Goal: Task Accomplishment & Management: Manage account settings

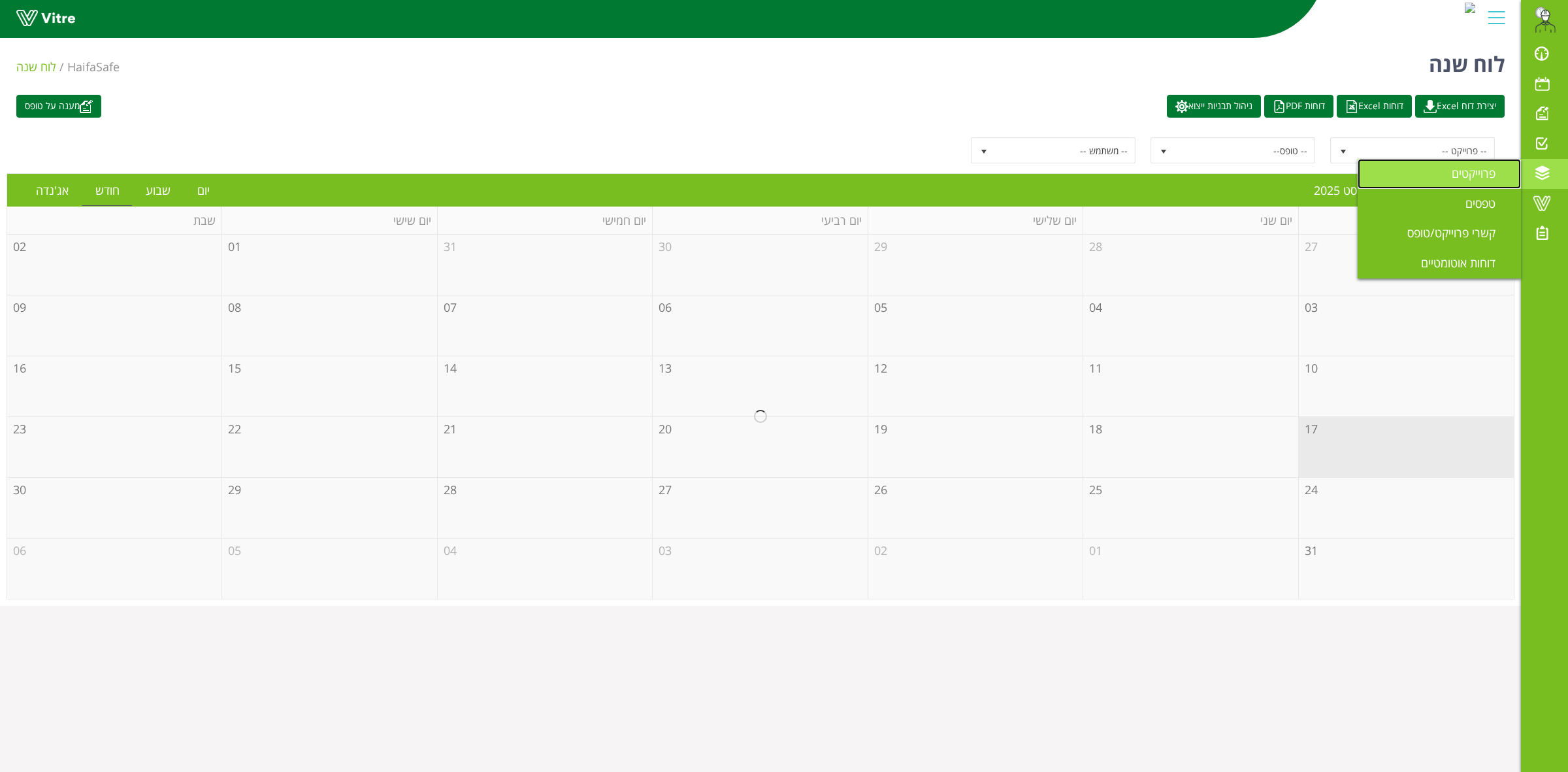
click at [1461, 176] on span "פרוייקטים" at bounding box center [1482, 173] width 59 height 15
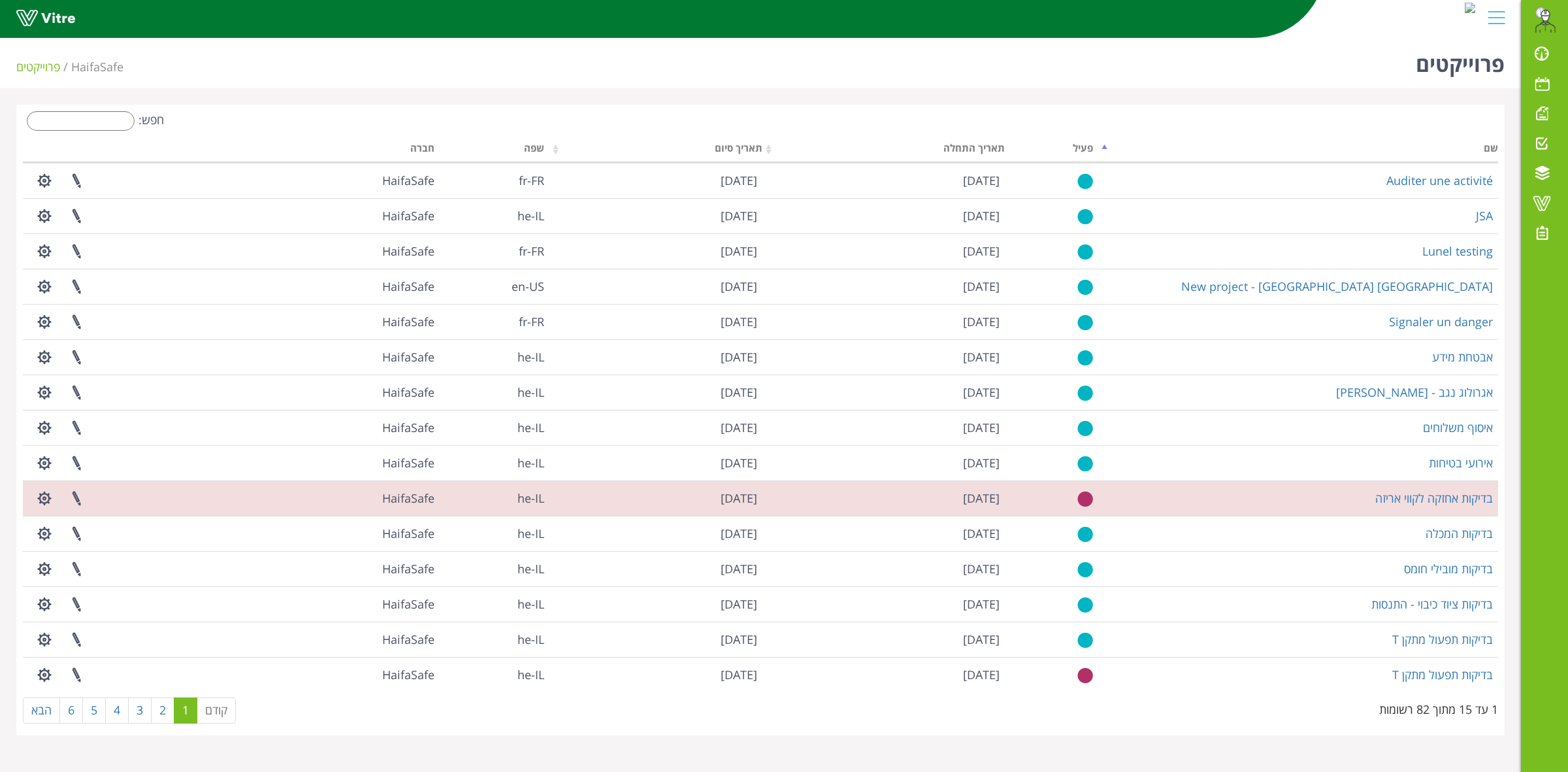
click at [81, 132] on div "חפש:" at bounding box center [387, 123] width 728 height 23
click at [81, 123] on input "חפש:" at bounding box center [81, 121] width 107 height 19
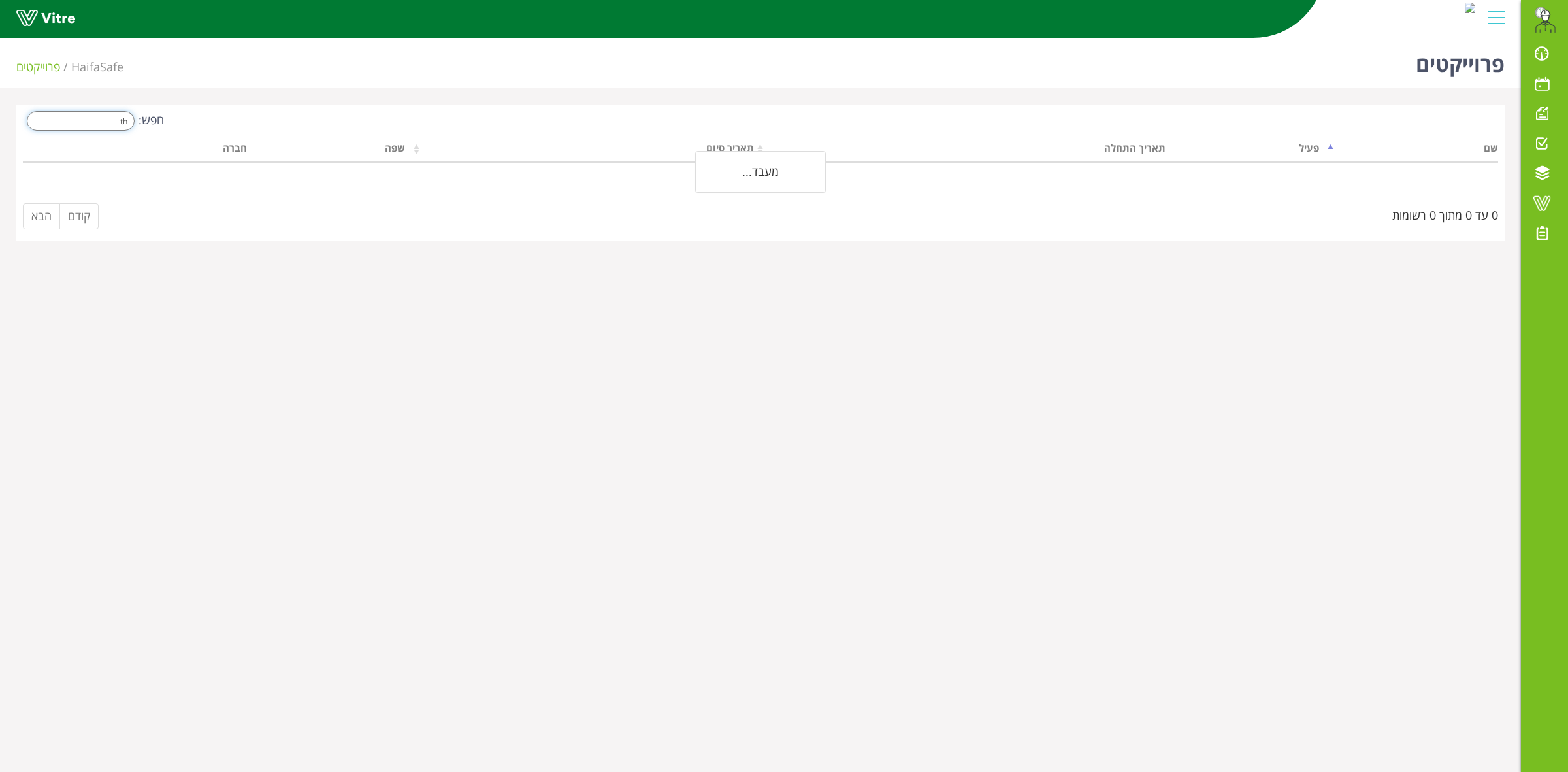
type input "t"
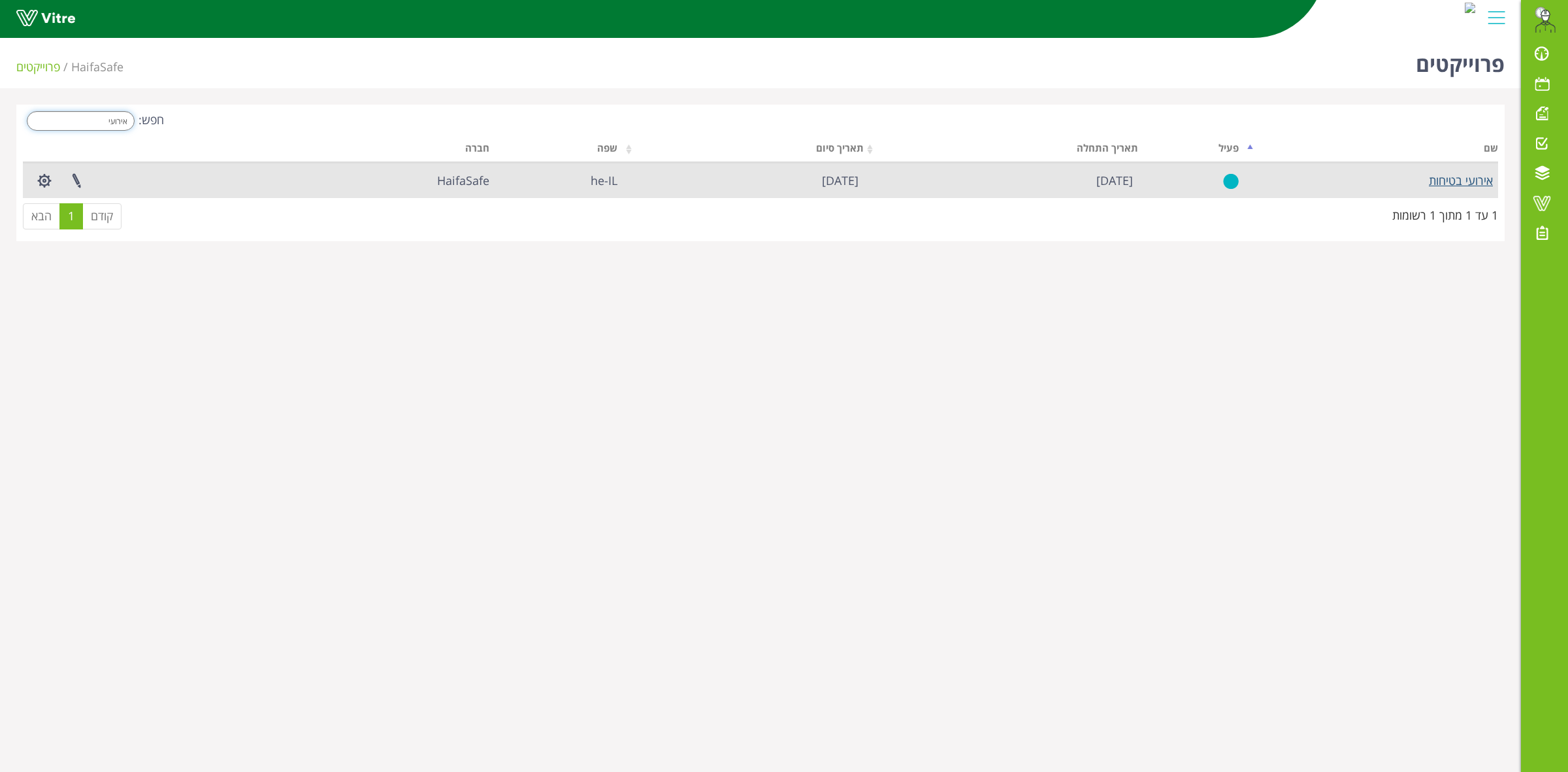
type input "אירועי"
click at [1461, 177] on link "אירועי בטיחות" at bounding box center [1461, 181] width 64 height 15
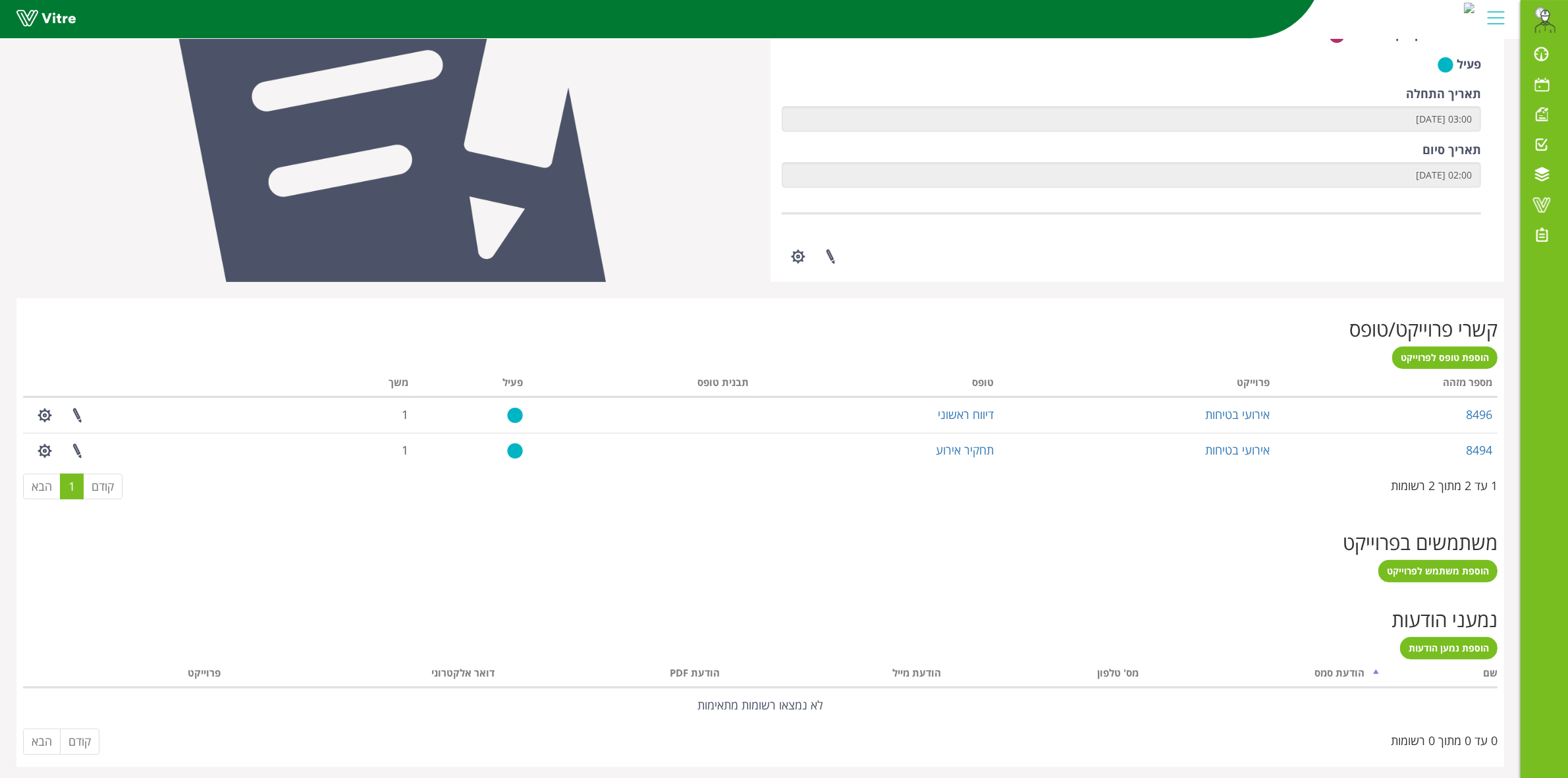
scroll to position [274, 0]
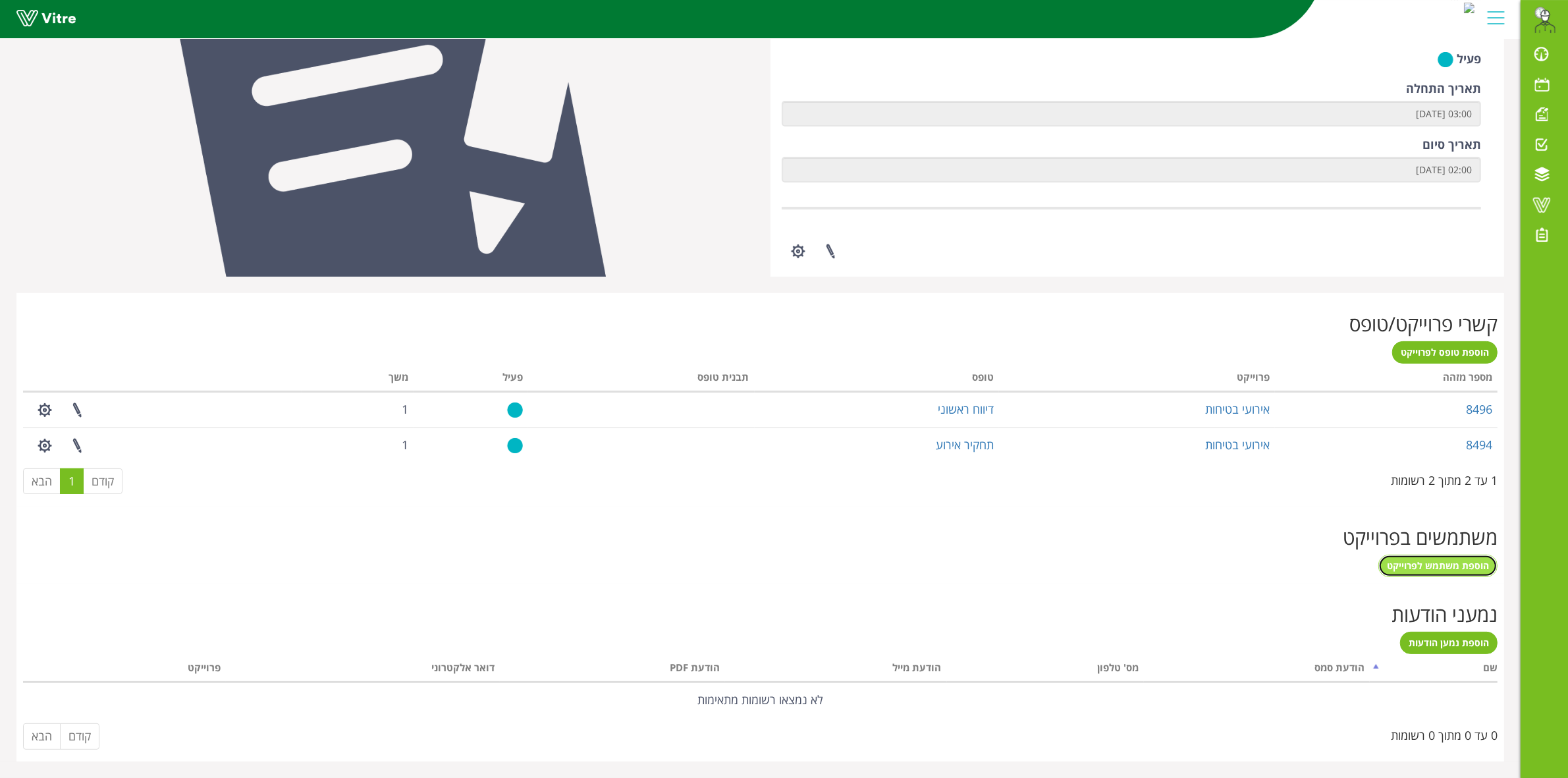
click at [1424, 570] on span "הוספת משתמש לפרוייקט" at bounding box center [1438, 565] width 103 height 13
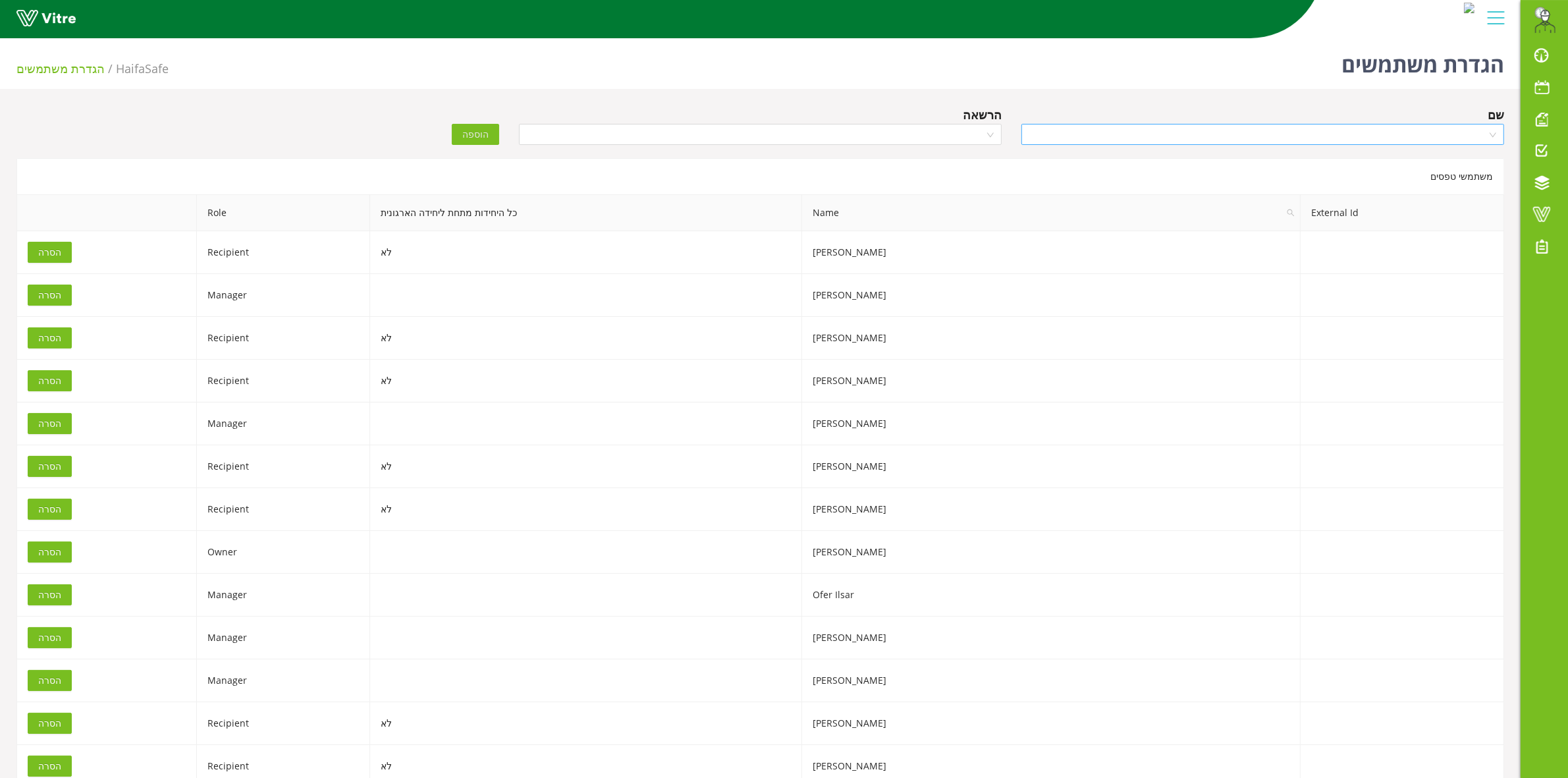
click at [1181, 133] on input "search" at bounding box center [1257, 135] width 458 height 19
type input "ת"
type input "TOM"
click at [1463, 131] on input "search" at bounding box center [1257, 135] width 458 height 19
type input "TOMER"
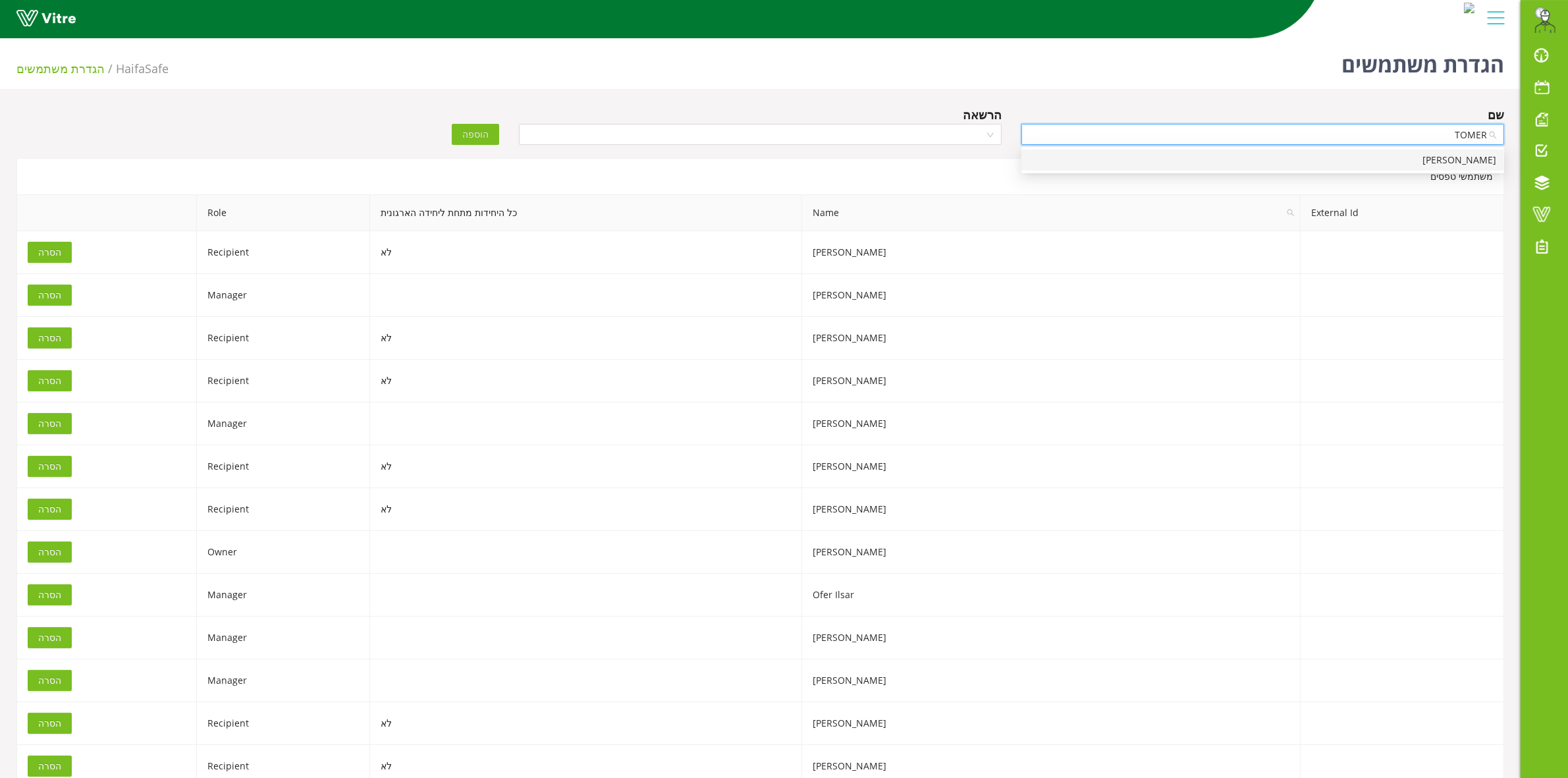
drag, startPoint x: 1463, startPoint y: 157, endPoint x: 1291, endPoint y: 163, distance: 172.1
click at [1461, 157] on div "[PERSON_NAME]" at bounding box center [1262, 160] width 467 height 15
click at [897, 127] on input "search" at bounding box center [755, 135] width 458 height 19
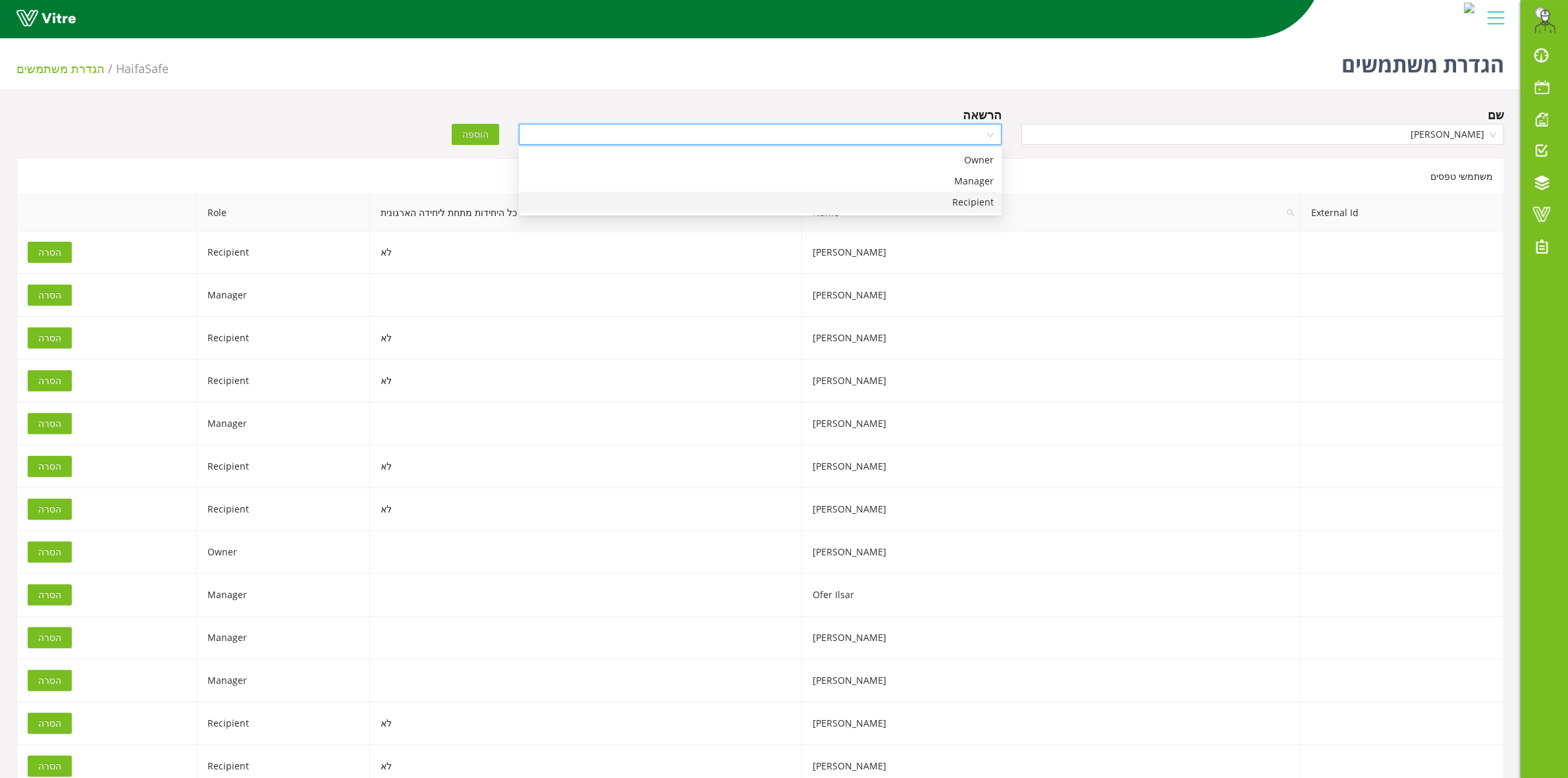
click at [917, 201] on div "Recipient" at bounding box center [760, 202] width 467 height 15
click at [485, 134] on span "הוספה" at bounding box center [475, 134] width 26 height 15
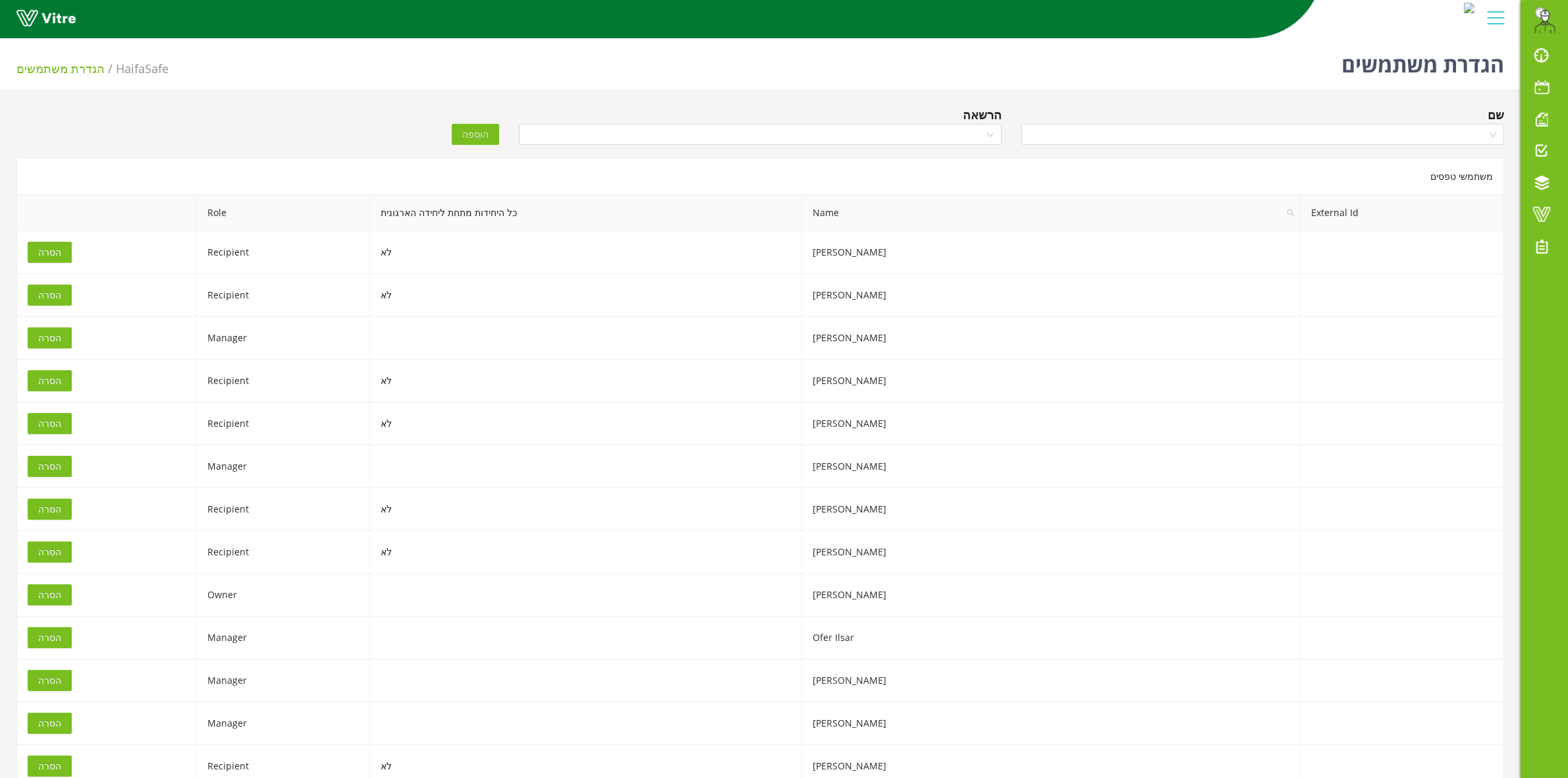
click at [258, 137] on div "הוספה" at bounding box center [384, 125] width 251 height 40
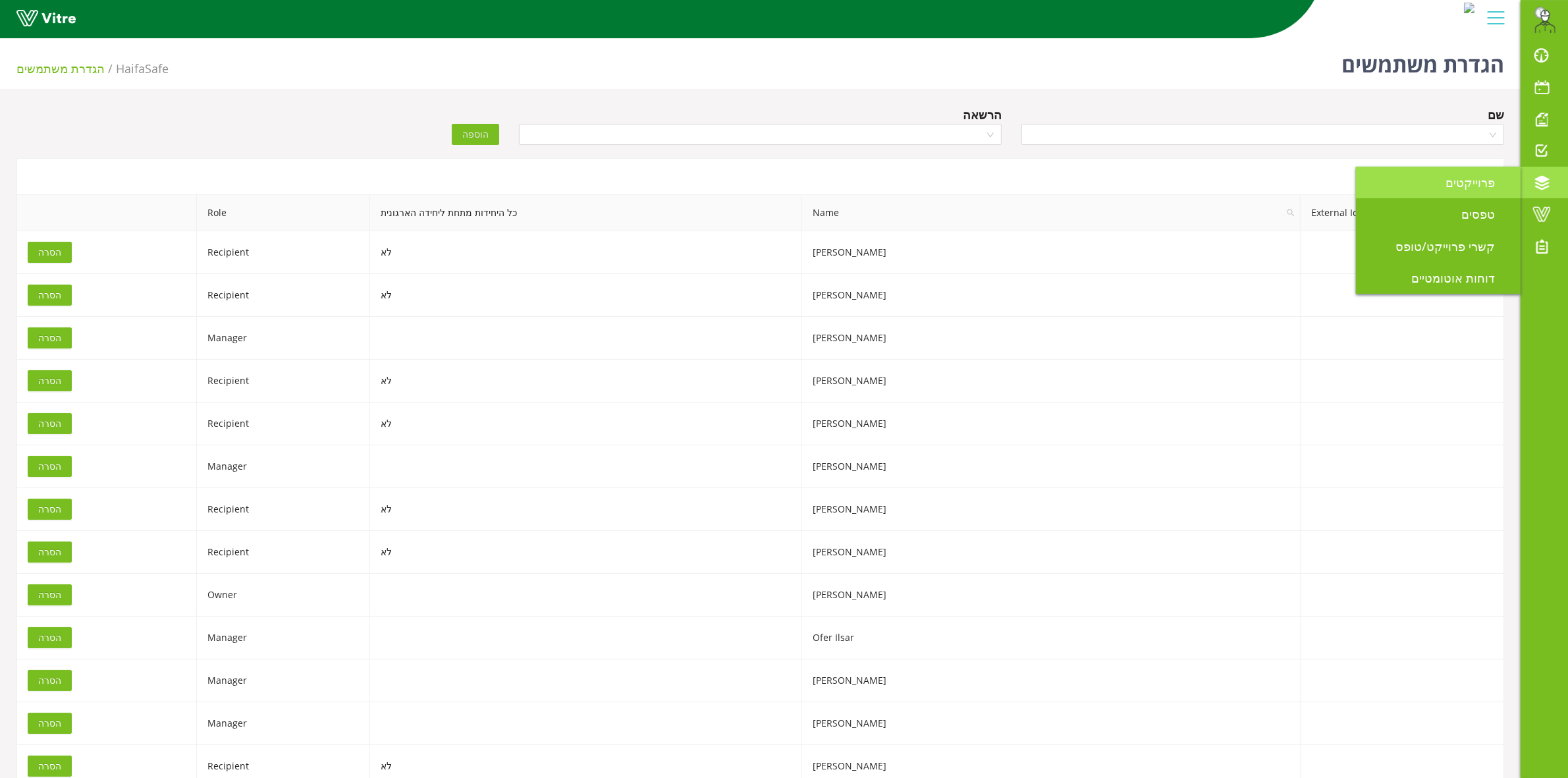
click at [1454, 182] on span "פרוייקטים" at bounding box center [1478, 182] width 65 height 15
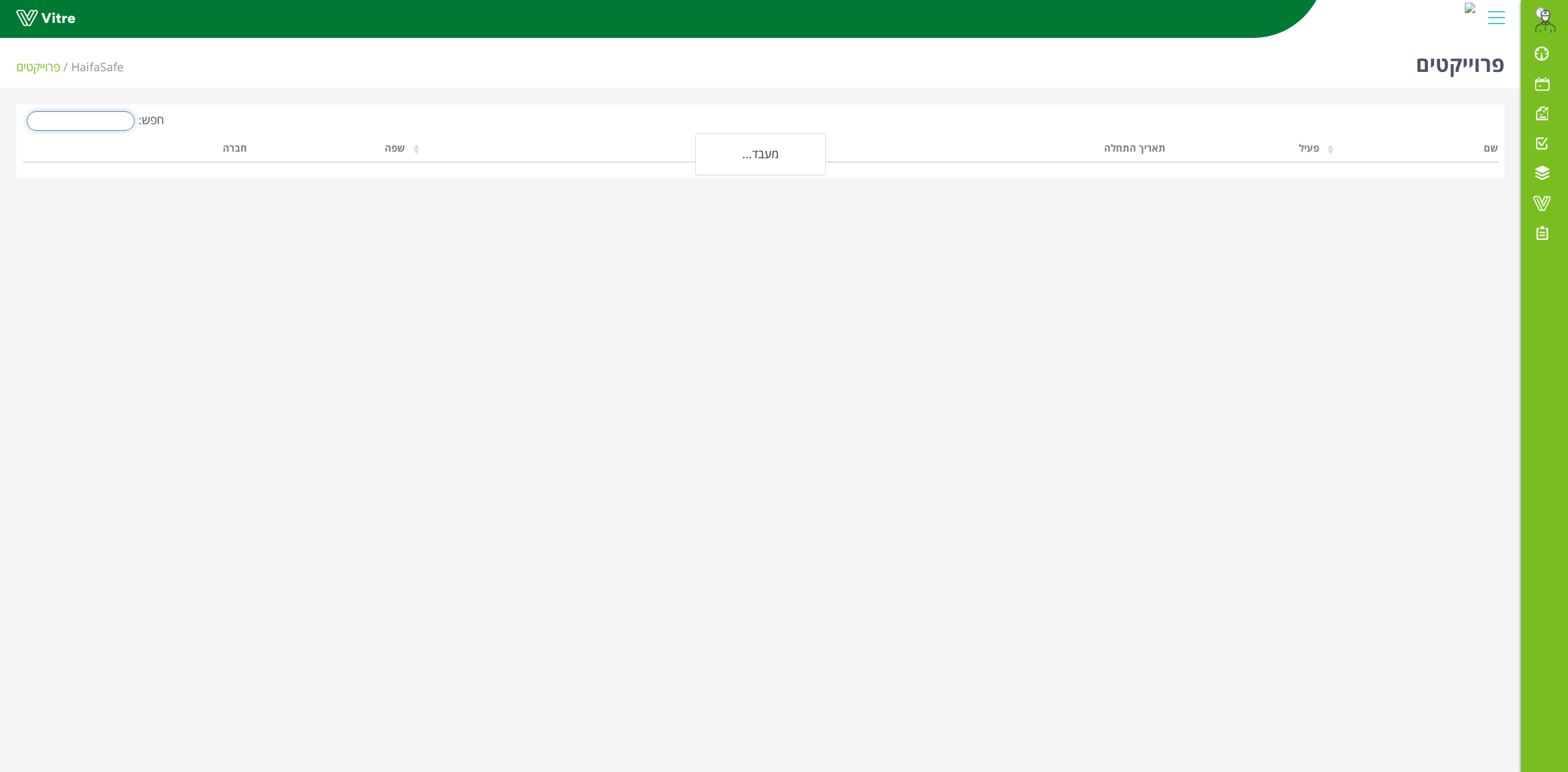
click at [100, 124] on input "חפש:" at bounding box center [81, 121] width 107 height 19
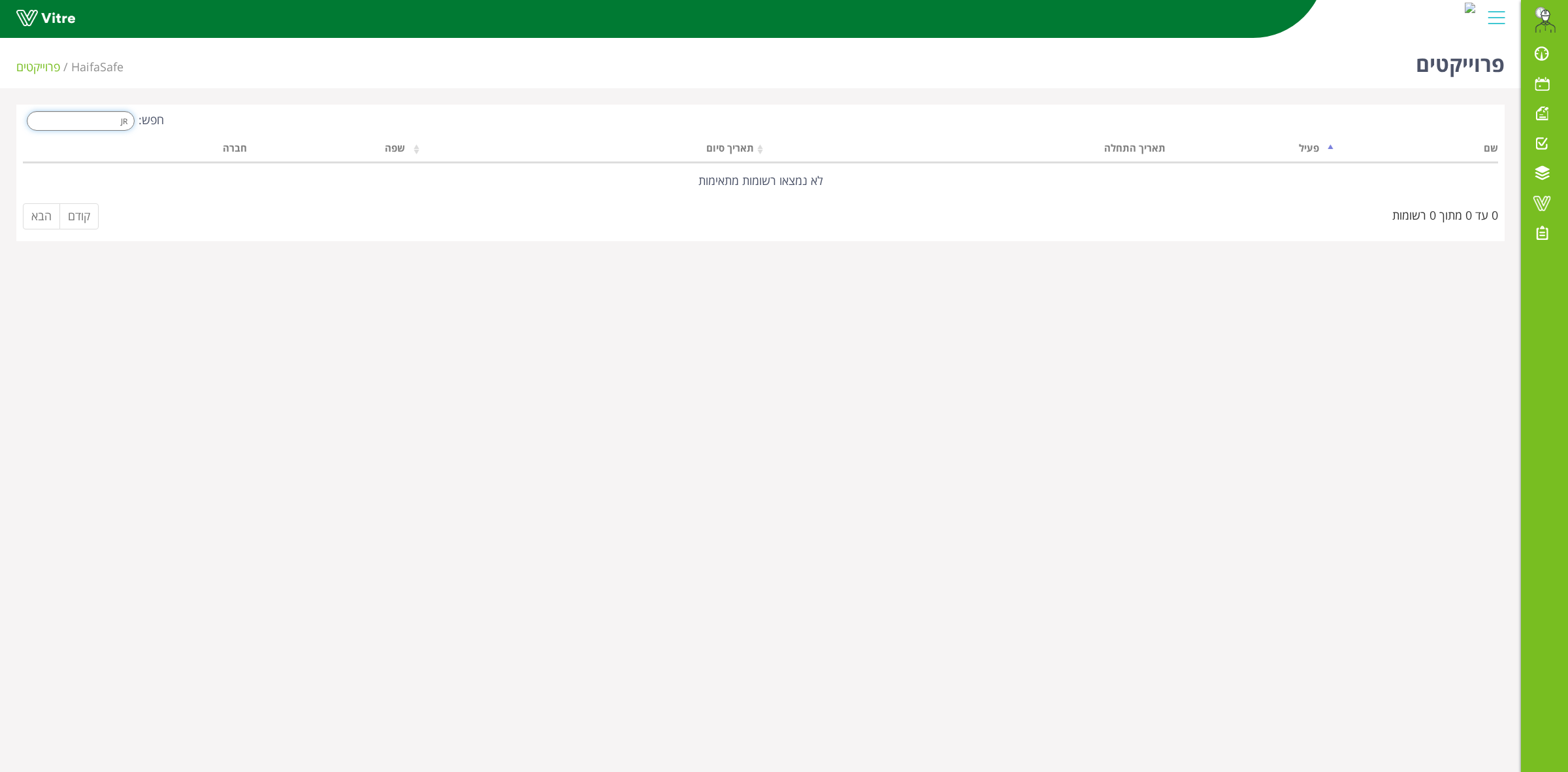
type input "J"
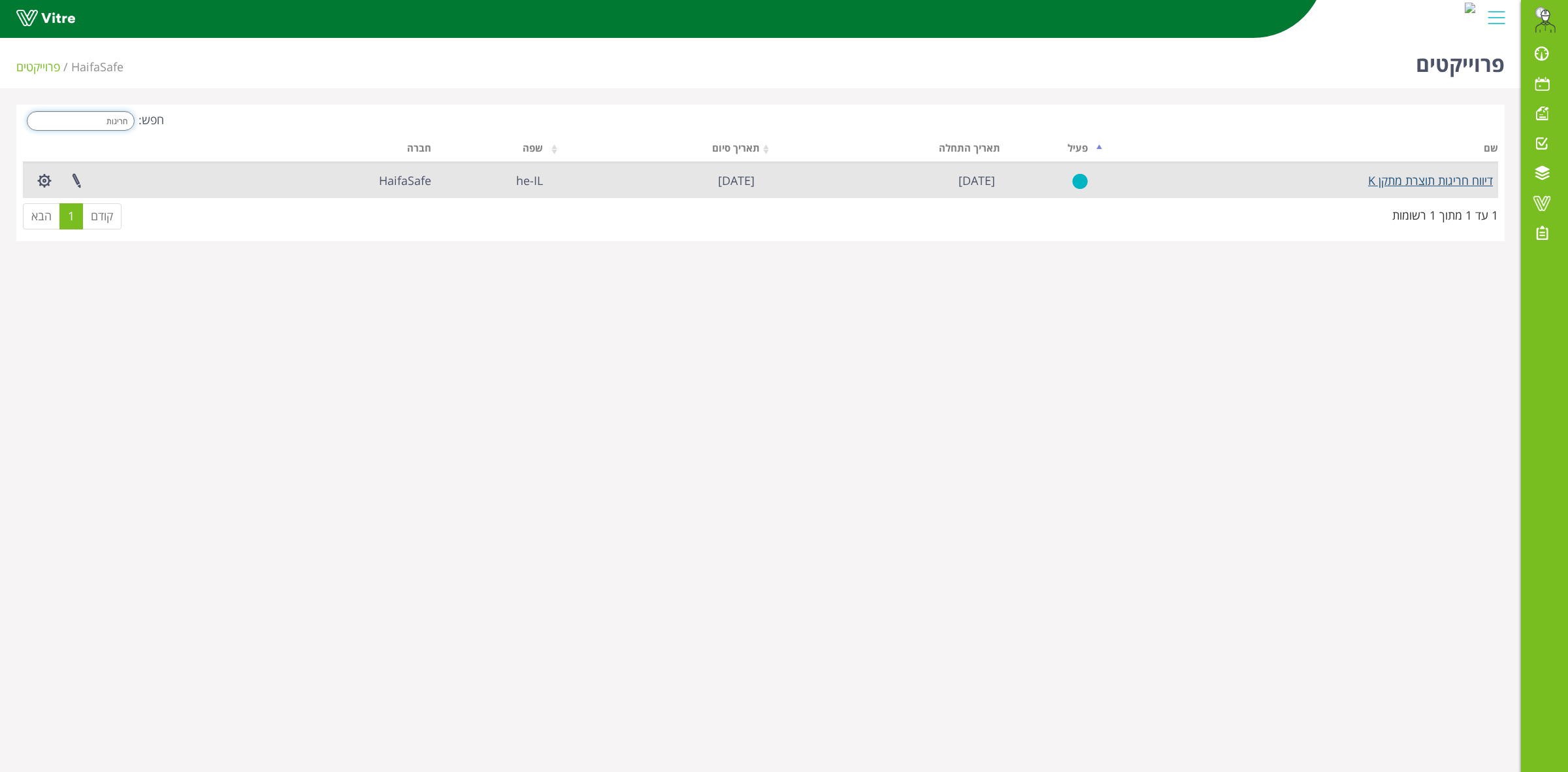
type input "חריגות"
click at [1414, 181] on link "דיווח חריגות תוצרת מתקן K" at bounding box center [1431, 181] width 125 height 15
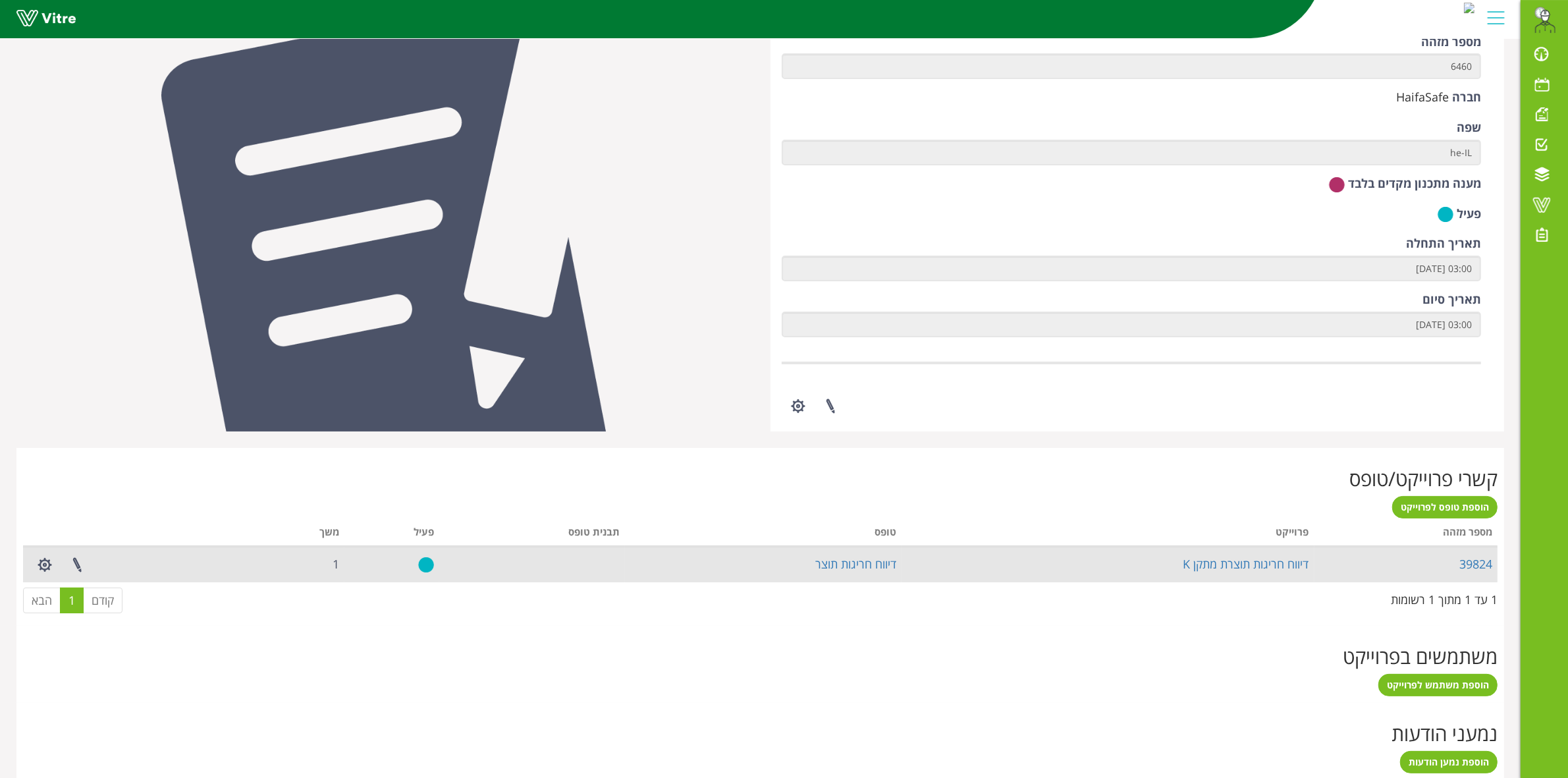
scroll to position [274, 0]
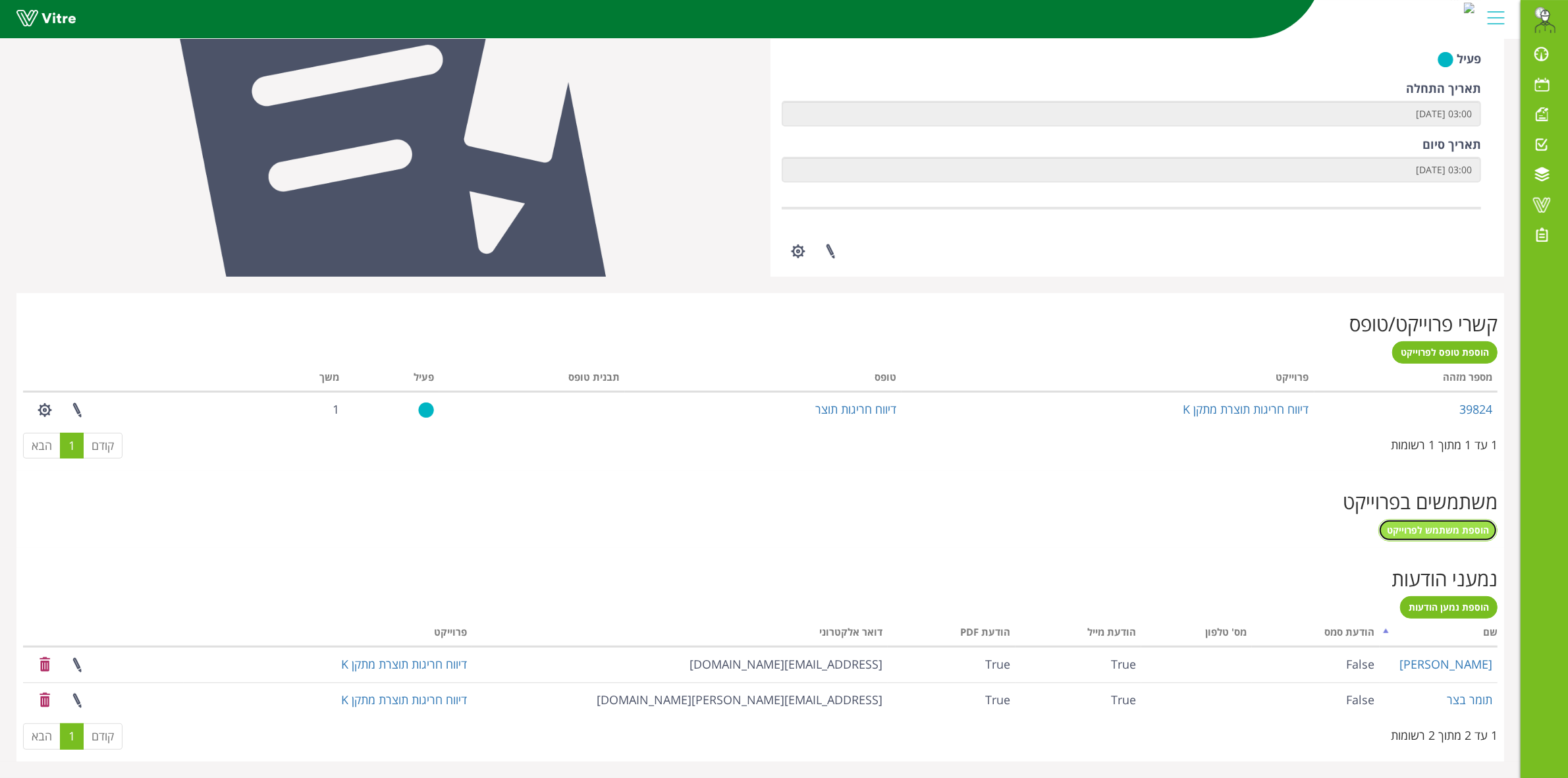
click at [1431, 534] on span "הוספת משתמש לפרוייקט" at bounding box center [1438, 529] width 103 height 13
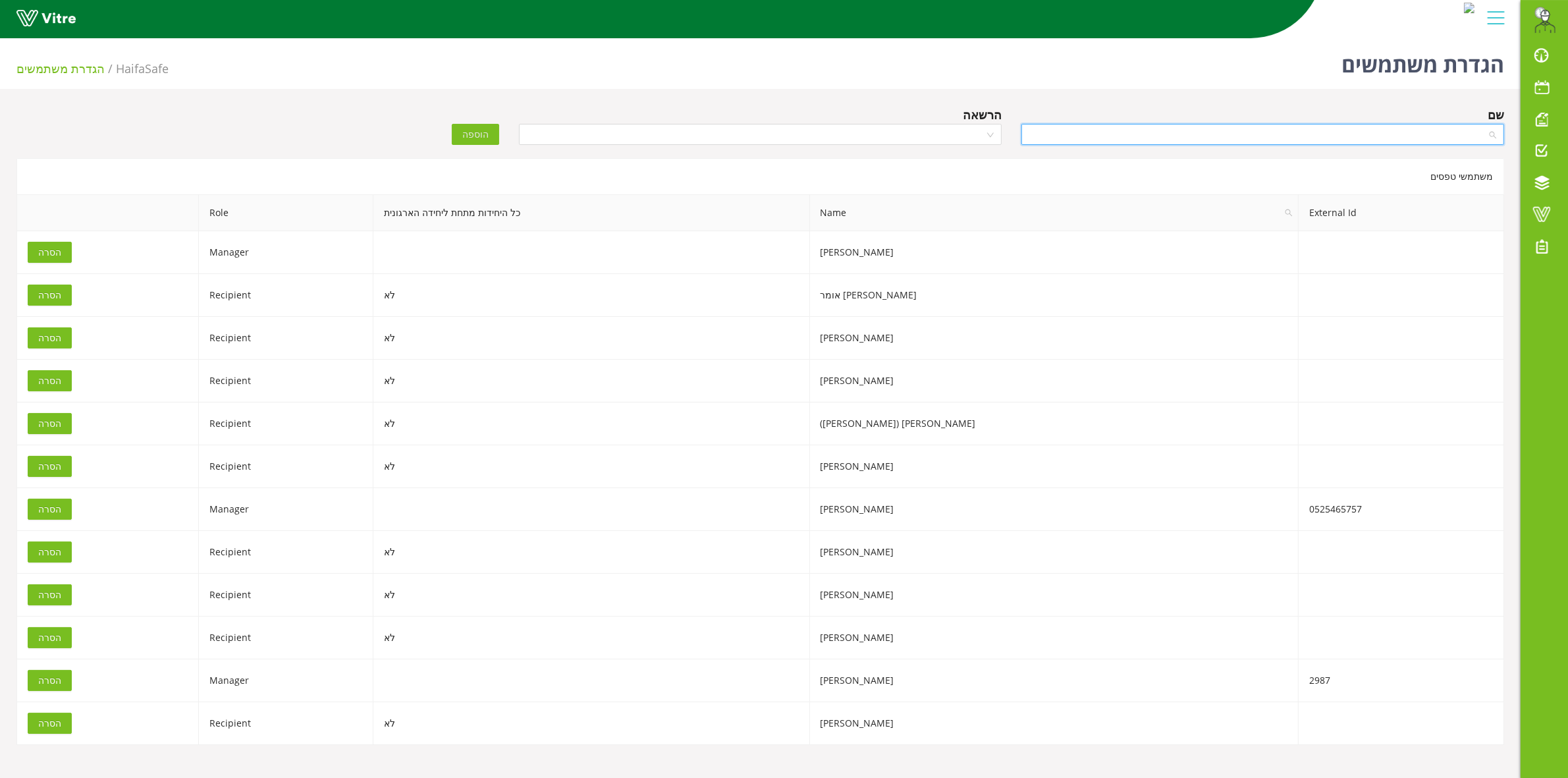
click at [1189, 126] on input "search" at bounding box center [1257, 135] width 458 height 19
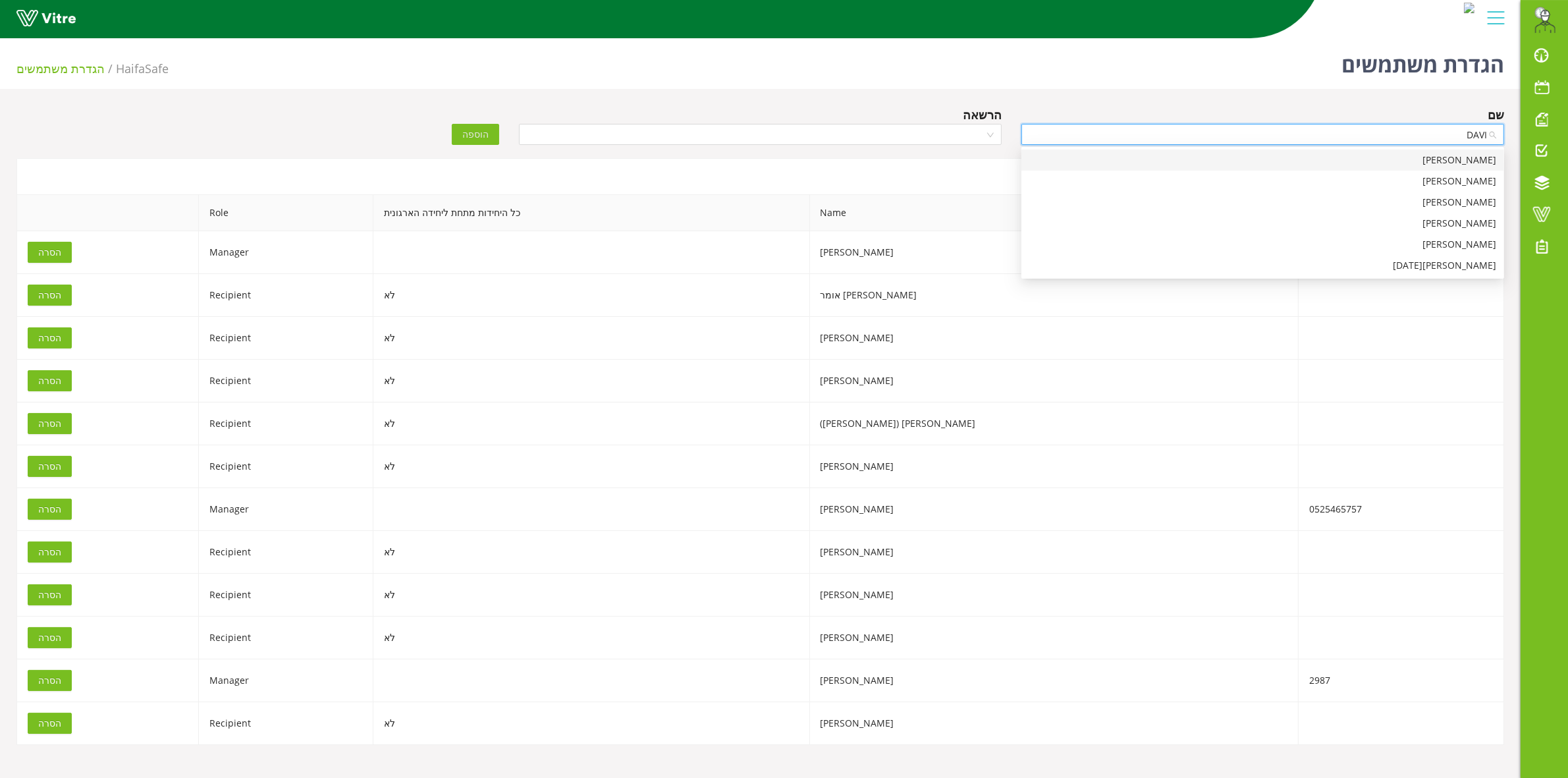
type input "DAVID"
click at [1479, 160] on div "David" at bounding box center [1262, 160] width 467 height 15
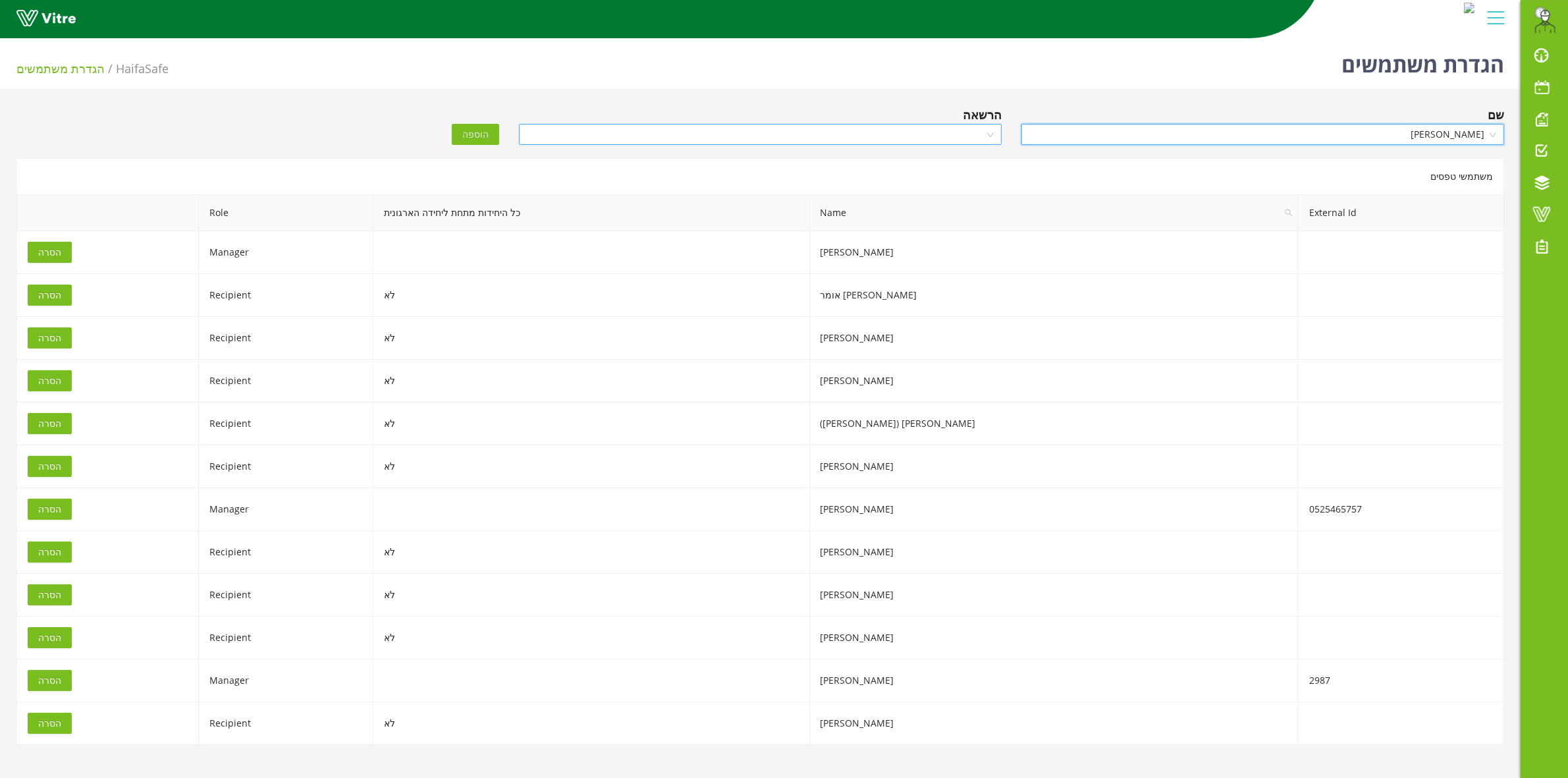
click at [816, 139] on input "search" at bounding box center [755, 135] width 458 height 19
click at [953, 197] on div "Recipient" at bounding box center [760, 202] width 467 height 15
click at [469, 134] on span "הוספה" at bounding box center [475, 134] width 26 height 15
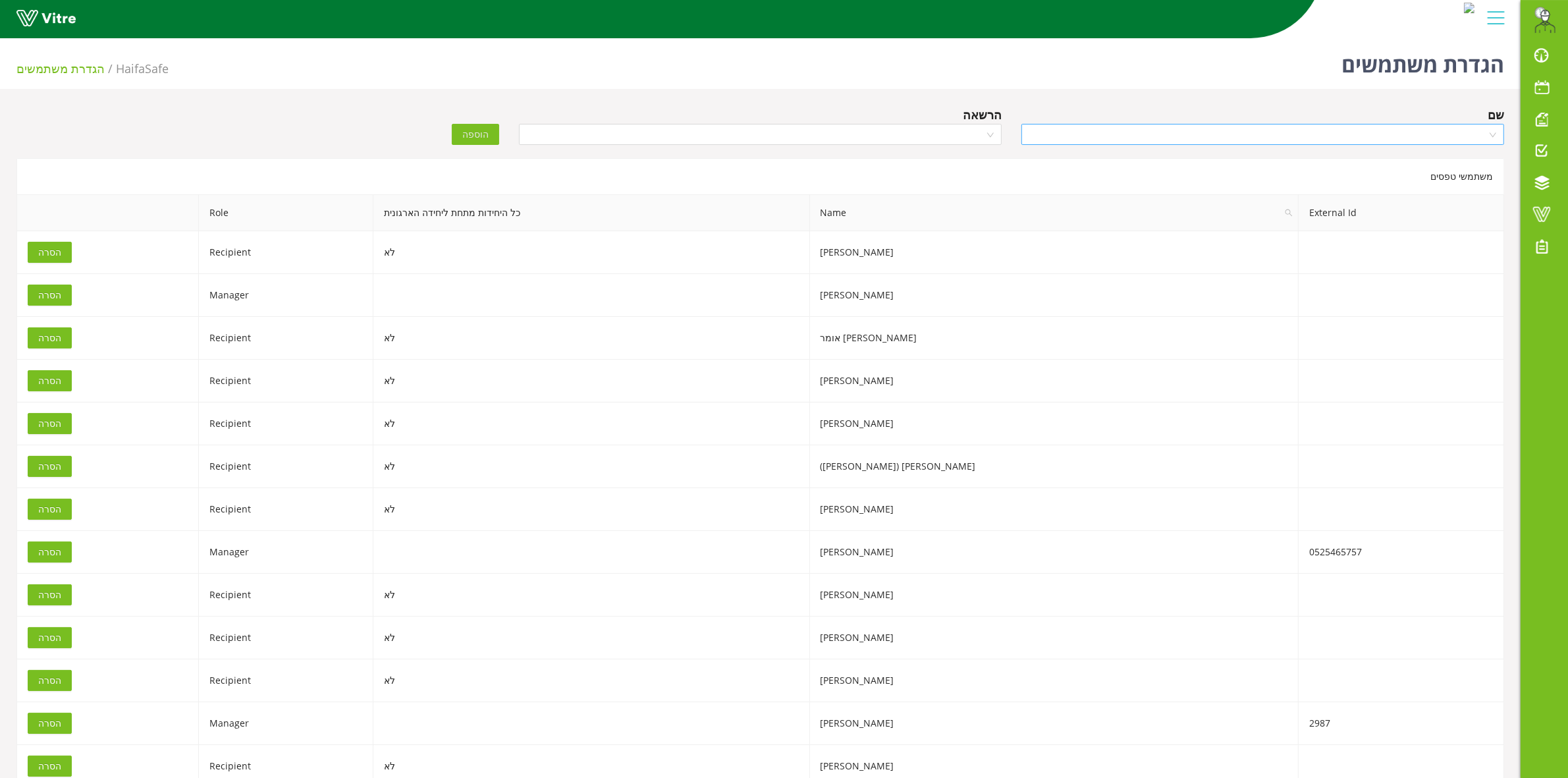
click at [1376, 135] on input "search" at bounding box center [1257, 135] width 458 height 19
type input "DAV"
click at [1407, 174] on div "David" at bounding box center [1262, 181] width 467 height 15
click at [876, 139] on input "search" at bounding box center [755, 135] width 458 height 19
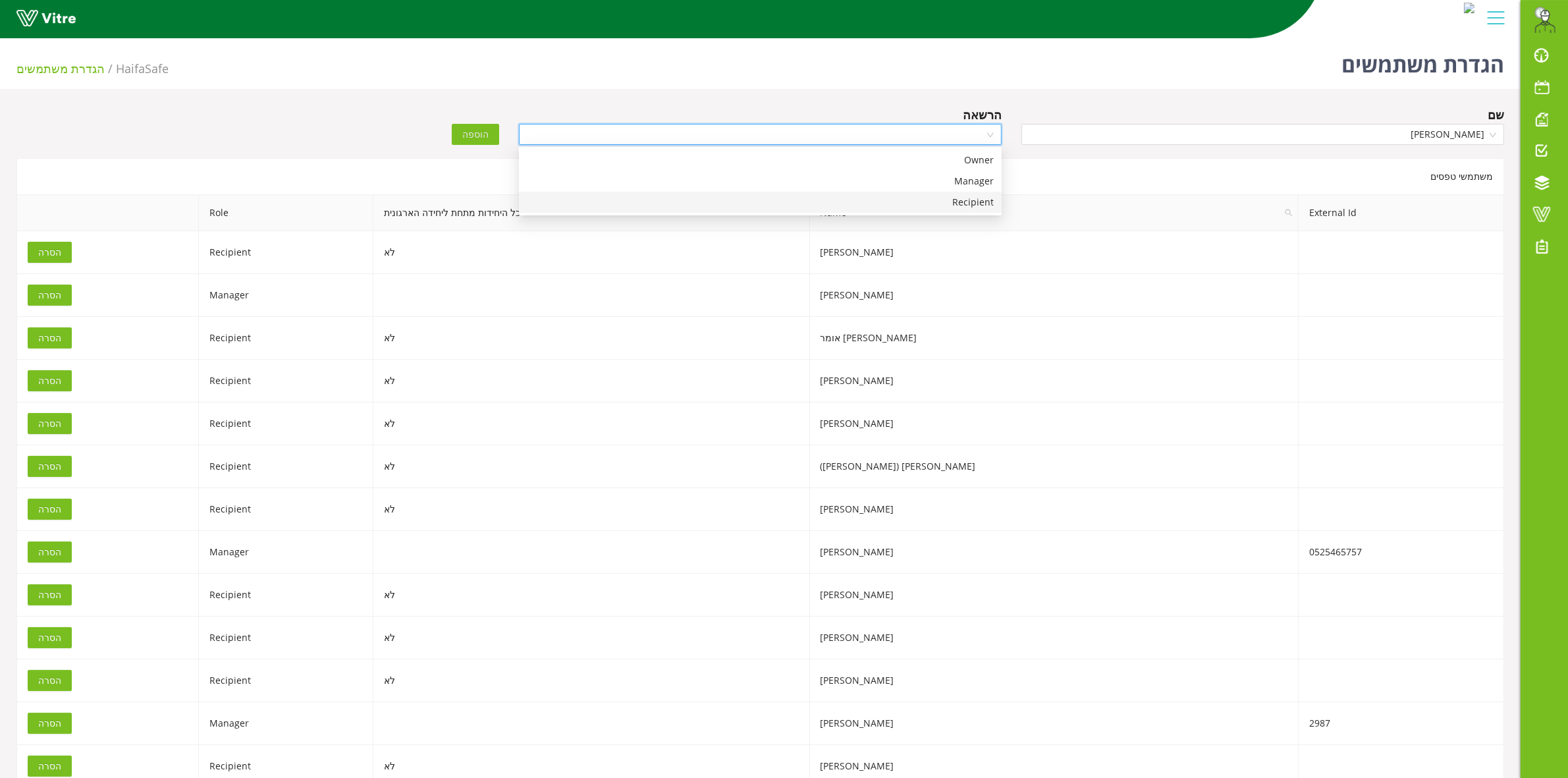
drag, startPoint x: 906, startPoint y: 206, endPoint x: 640, endPoint y: 175, distance: 267.8
click at [905, 206] on div "Recipient" at bounding box center [760, 202] width 467 height 15
click at [469, 135] on span "הוספה" at bounding box center [475, 134] width 26 height 15
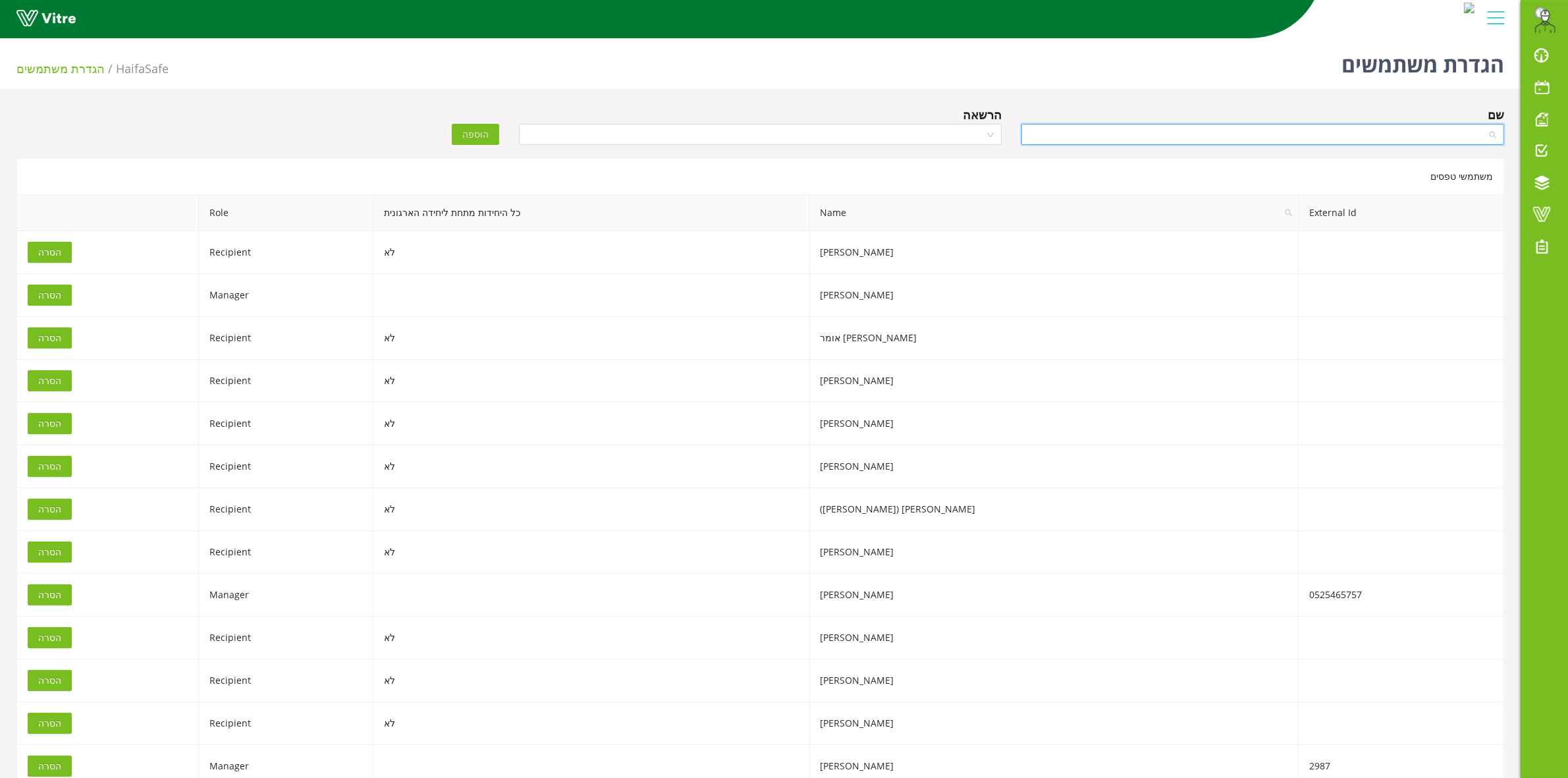
click at [1350, 129] on input "search" at bounding box center [1257, 135] width 458 height 19
type input "DAV"
click at [1475, 225] on div "David" at bounding box center [1262, 223] width 467 height 15
click at [780, 134] on input "search" at bounding box center [755, 135] width 458 height 19
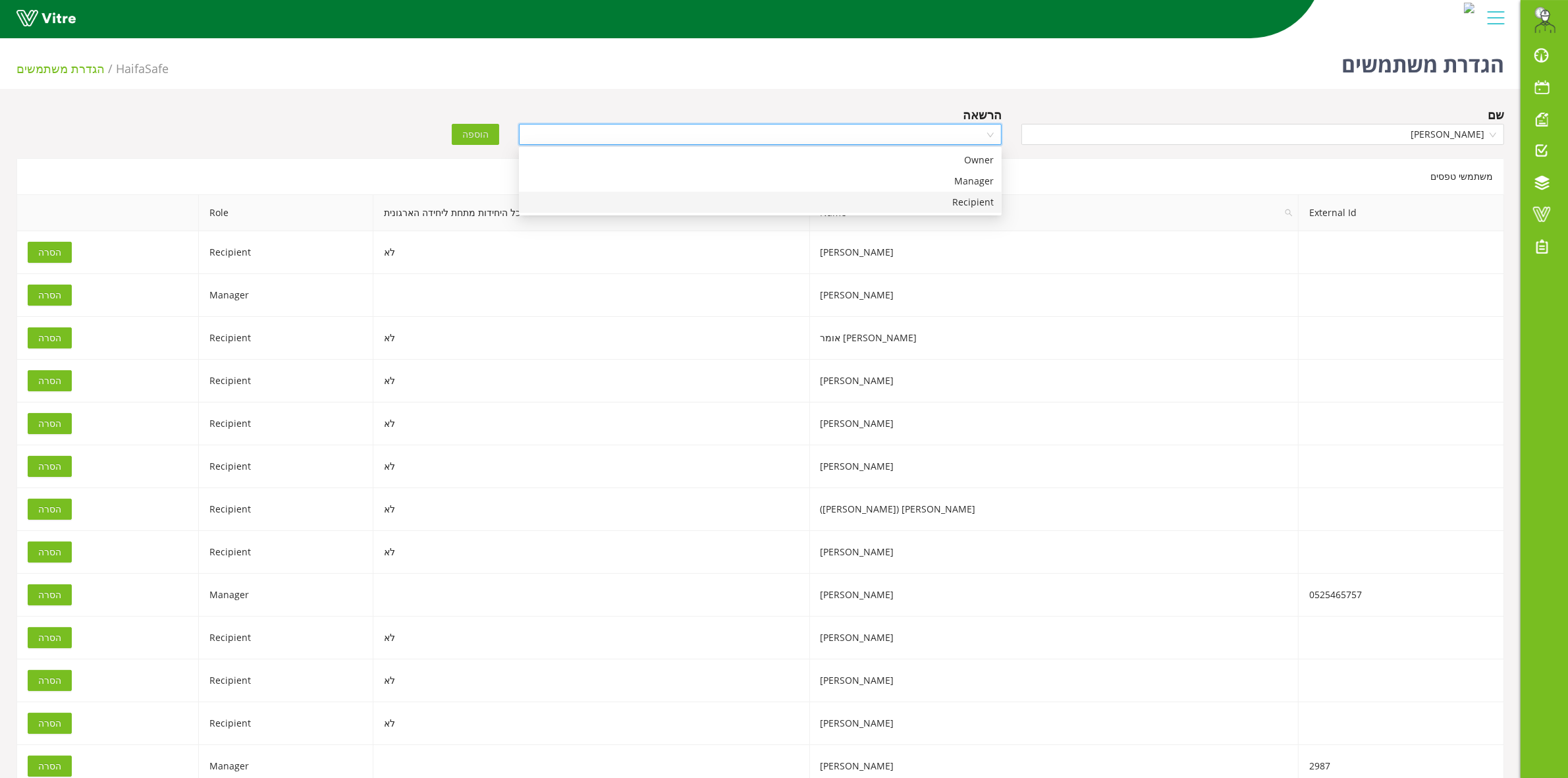
click at [840, 204] on div "Recipient" at bounding box center [760, 202] width 467 height 15
click at [473, 134] on span "הוספה" at bounding box center [475, 134] width 26 height 15
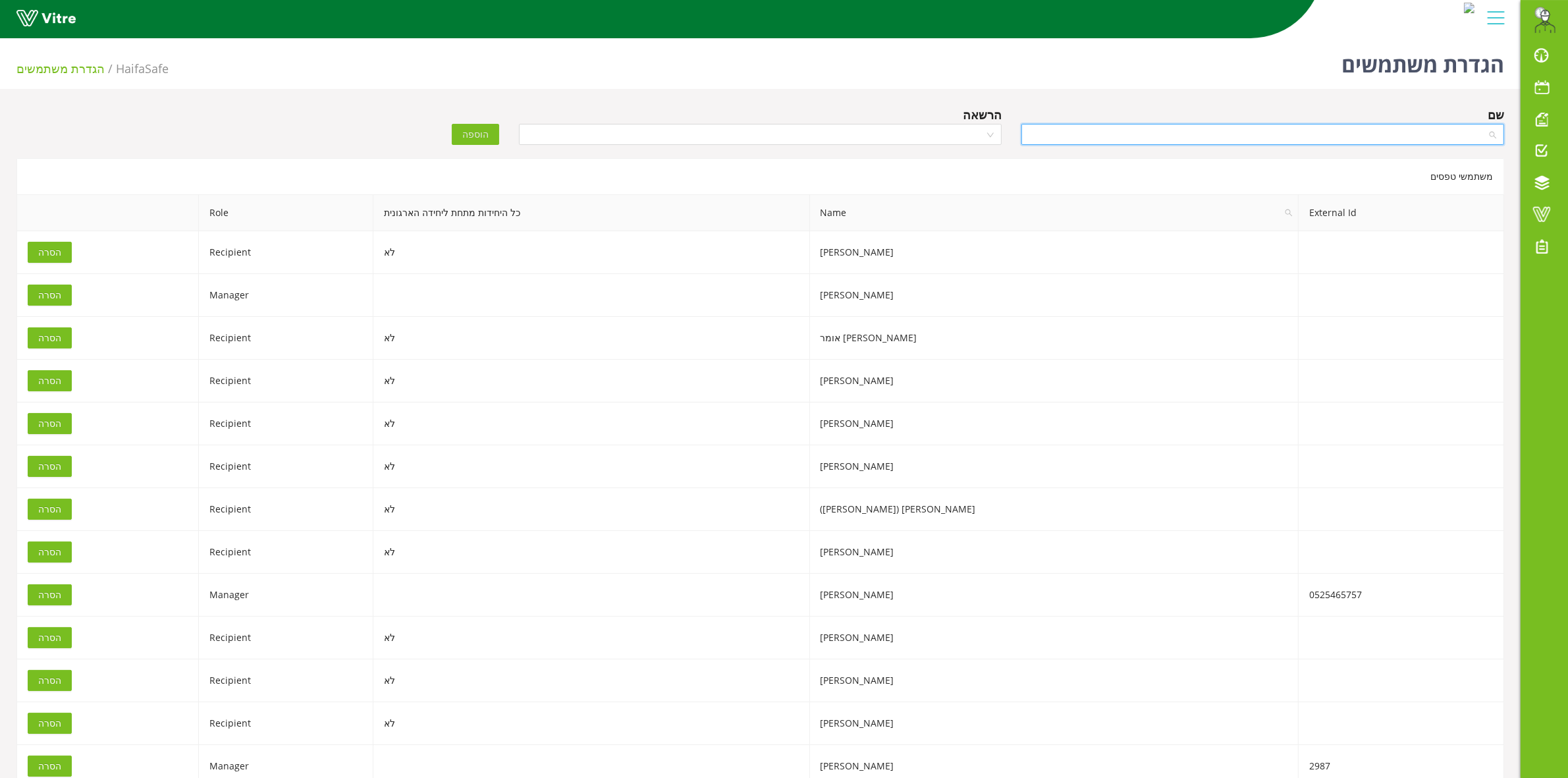
click at [1448, 132] on input "search" at bounding box center [1257, 135] width 458 height 19
type input "DAV"
click at [1467, 237] on div "David" at bounding box center [1262, 244] width 467 height 15
click at [573, 135] on input "search" at bounding box center [755, 135] width 458 height 19
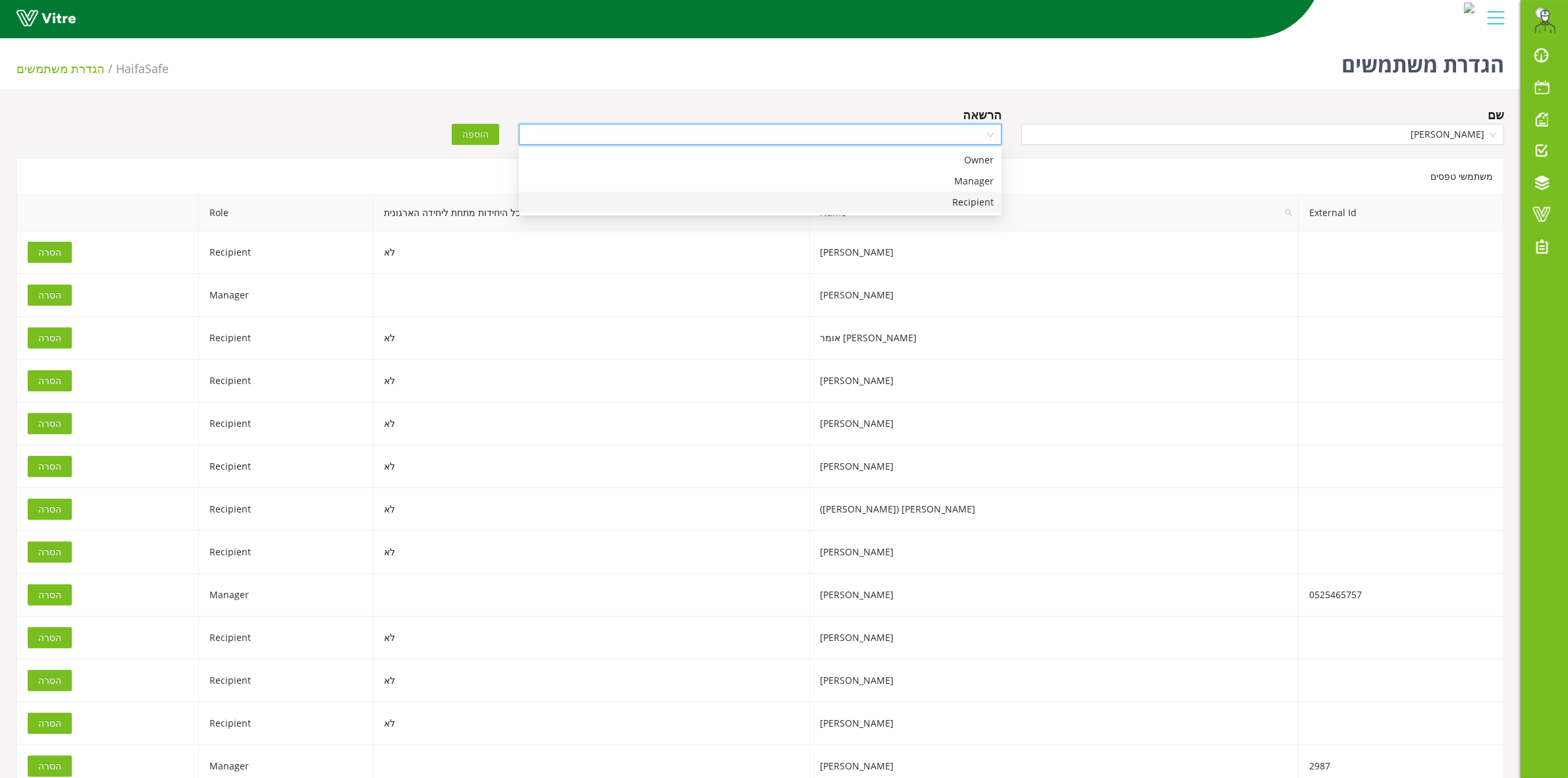
drag, startPoint x: 759, startPoint y: 205, endPoint x: 516, endPoint y: 160, distance: 247.1
click at [754, 204] on div "Recipient" at bounding box center [760, 202] width 467 height 15
click at [465, 129] on span "הוספה" at bounding box center [475, 134] width 26 height 15
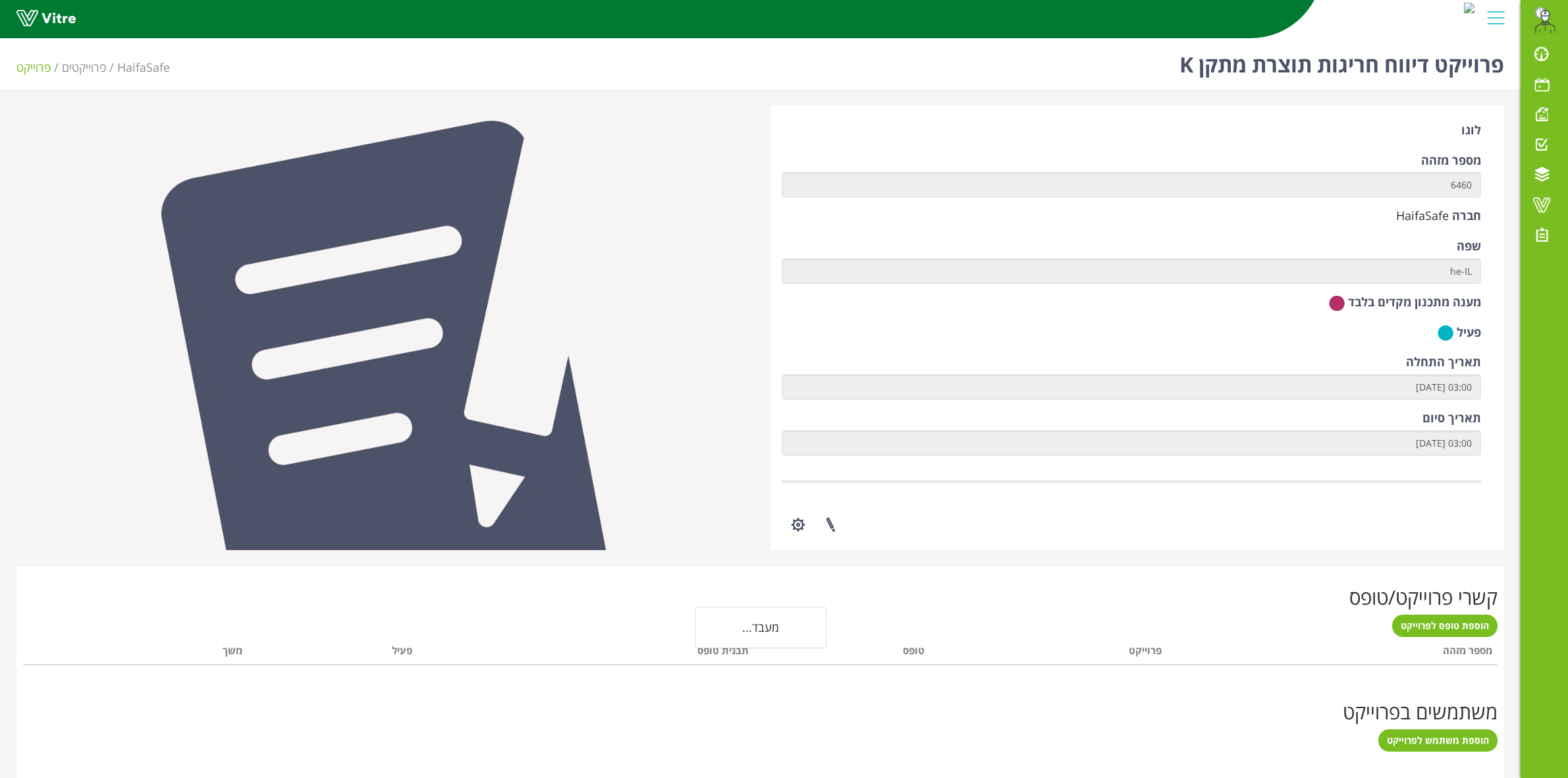
scroll to position [109, 0]
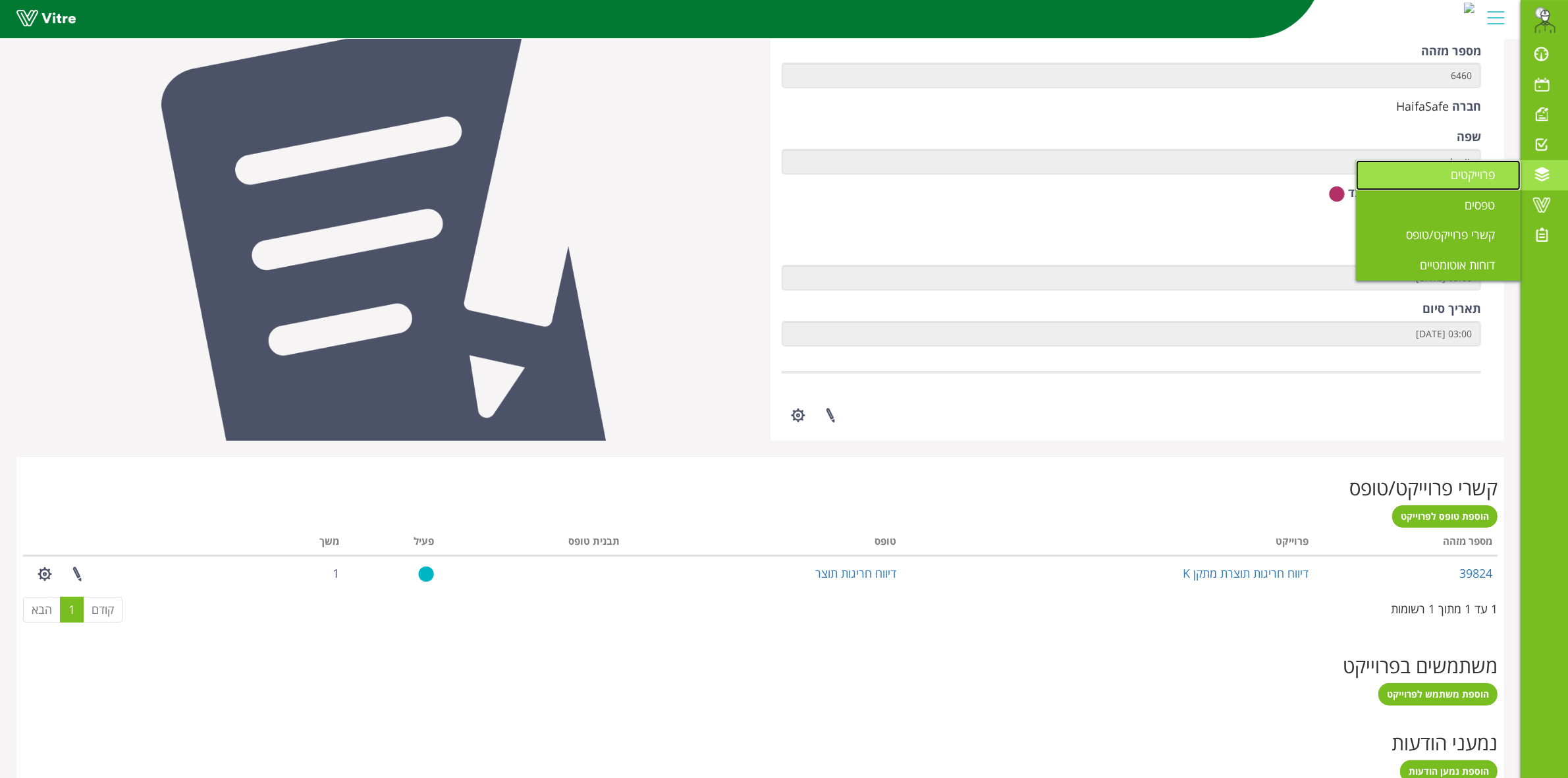
click at [1486, 175] on span "פרוייקטים" at bounding box center [1481, 174] width 60 height 15
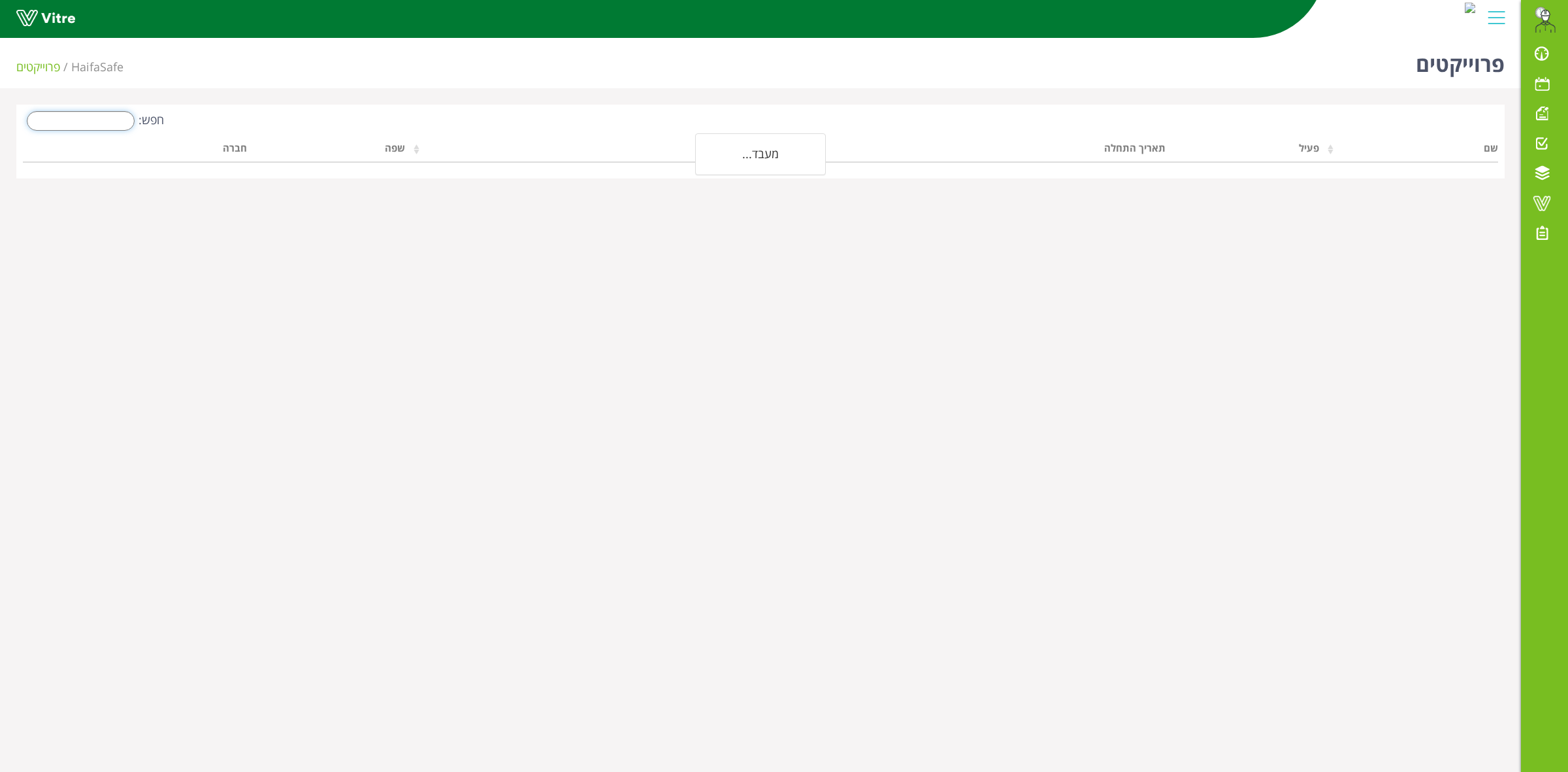
click at [77, 126] on input "חפש:" at bounding box center [81, 121] width 107 height 19
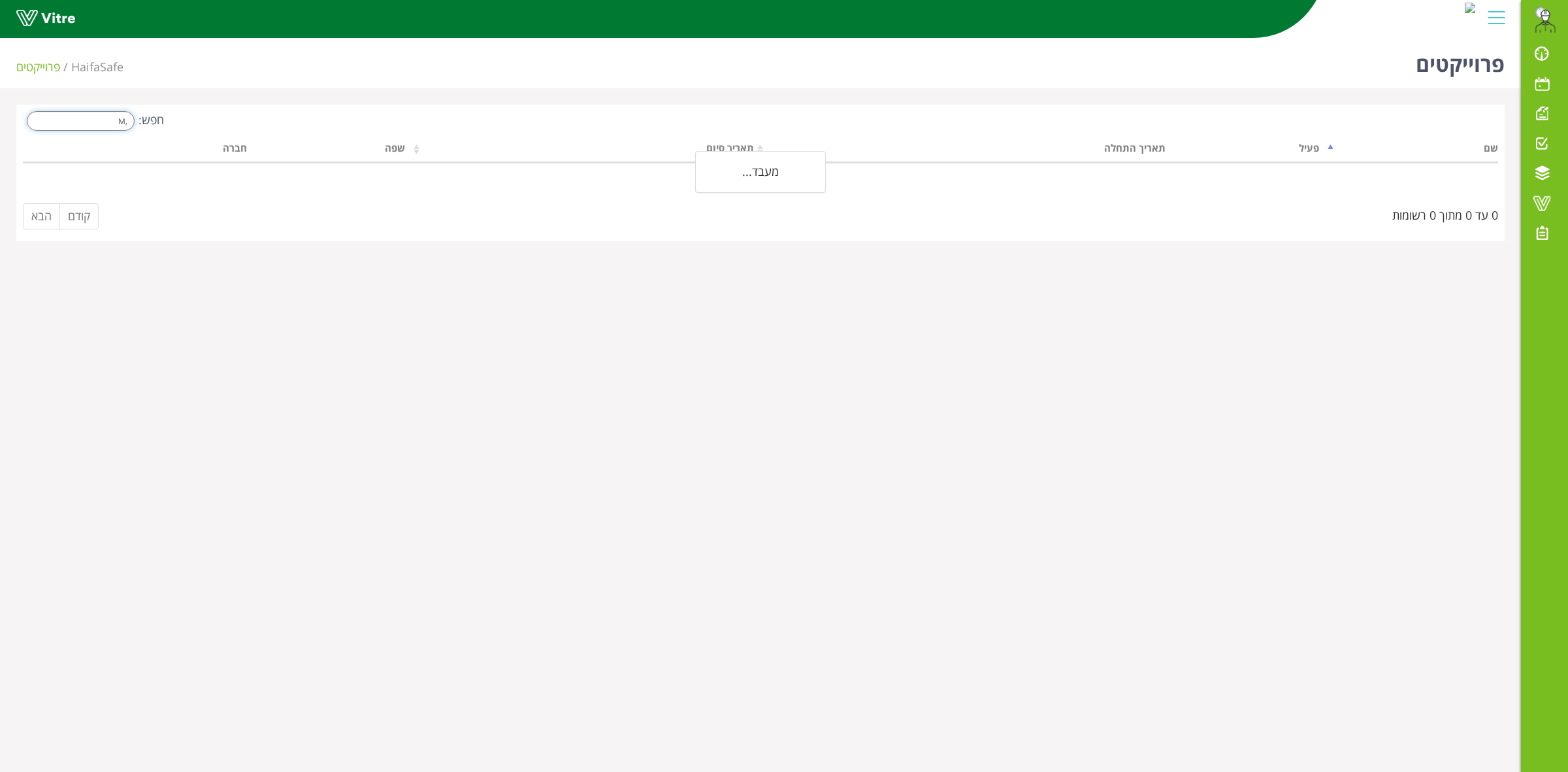
type input ","
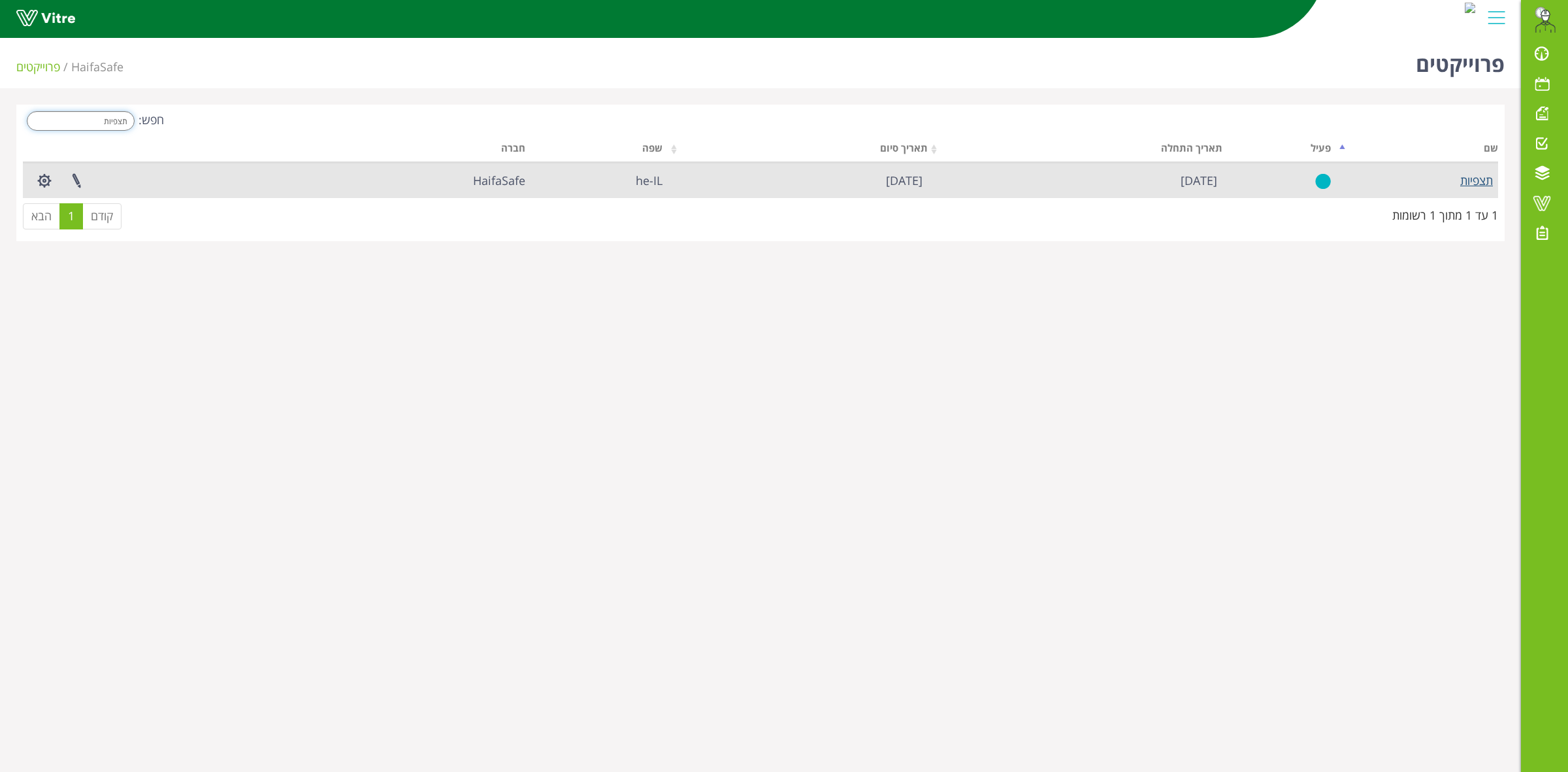
type input "תצפיות"
click at [1467, 181] on link "תצפיות" at bounding box center [1477, 181] width 33 height 15
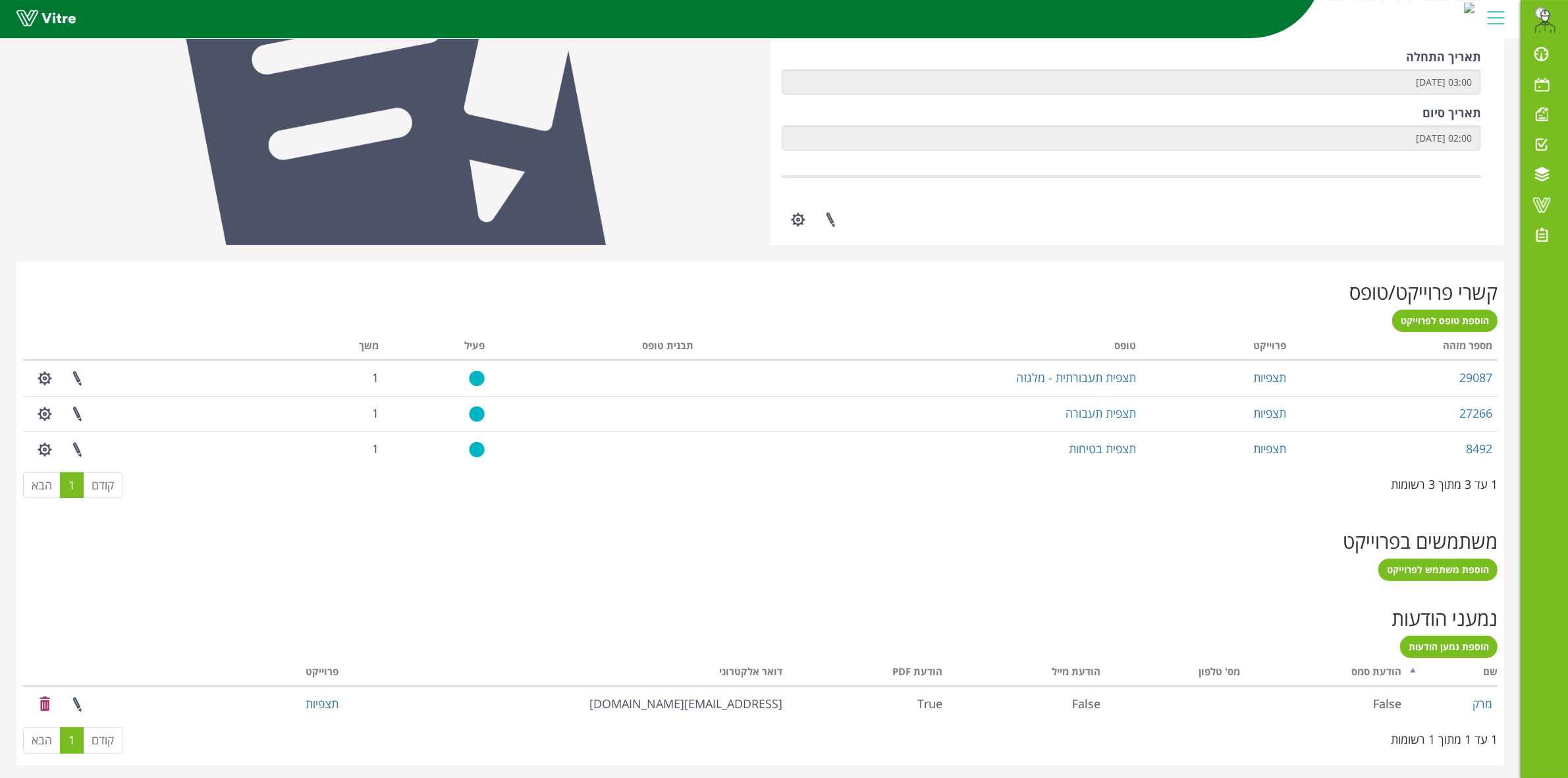
scroll to position [310, 0]
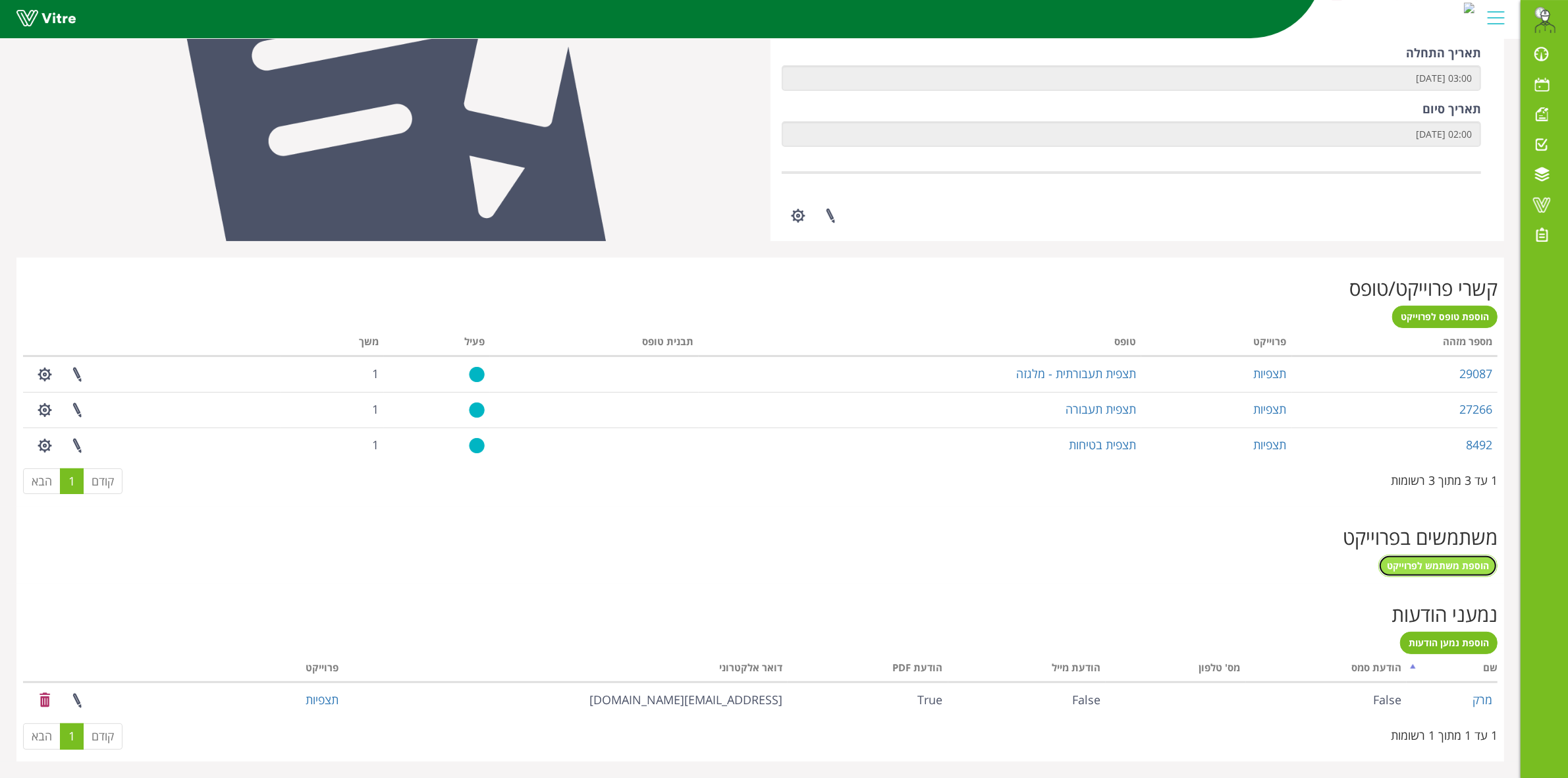
click at [1431, 568] on span "הוספת משתמש לפרוייקט" at bounding box center [1438, 565] width 103 height 13
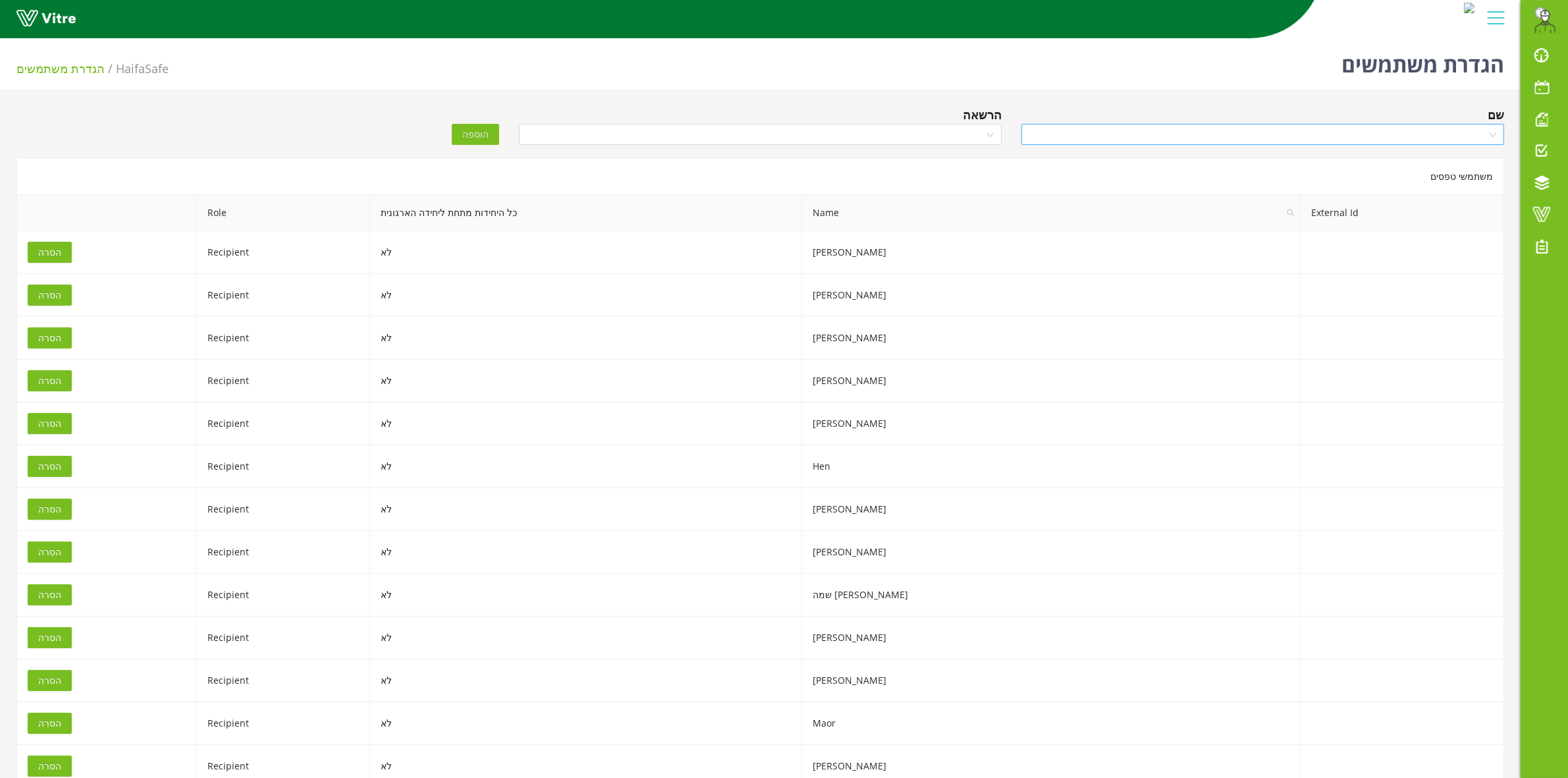
click at [1361, 138] on input "search" at bounding box center [1257, 135] width 458 height 19
type input "ג"
type input "DAV"
click at [1438, 163] on div "David" at bounding box center [1262, 160] width 467 height 15
click at [787, 124] on div at bounding box center [760, 135] width 483 height 21
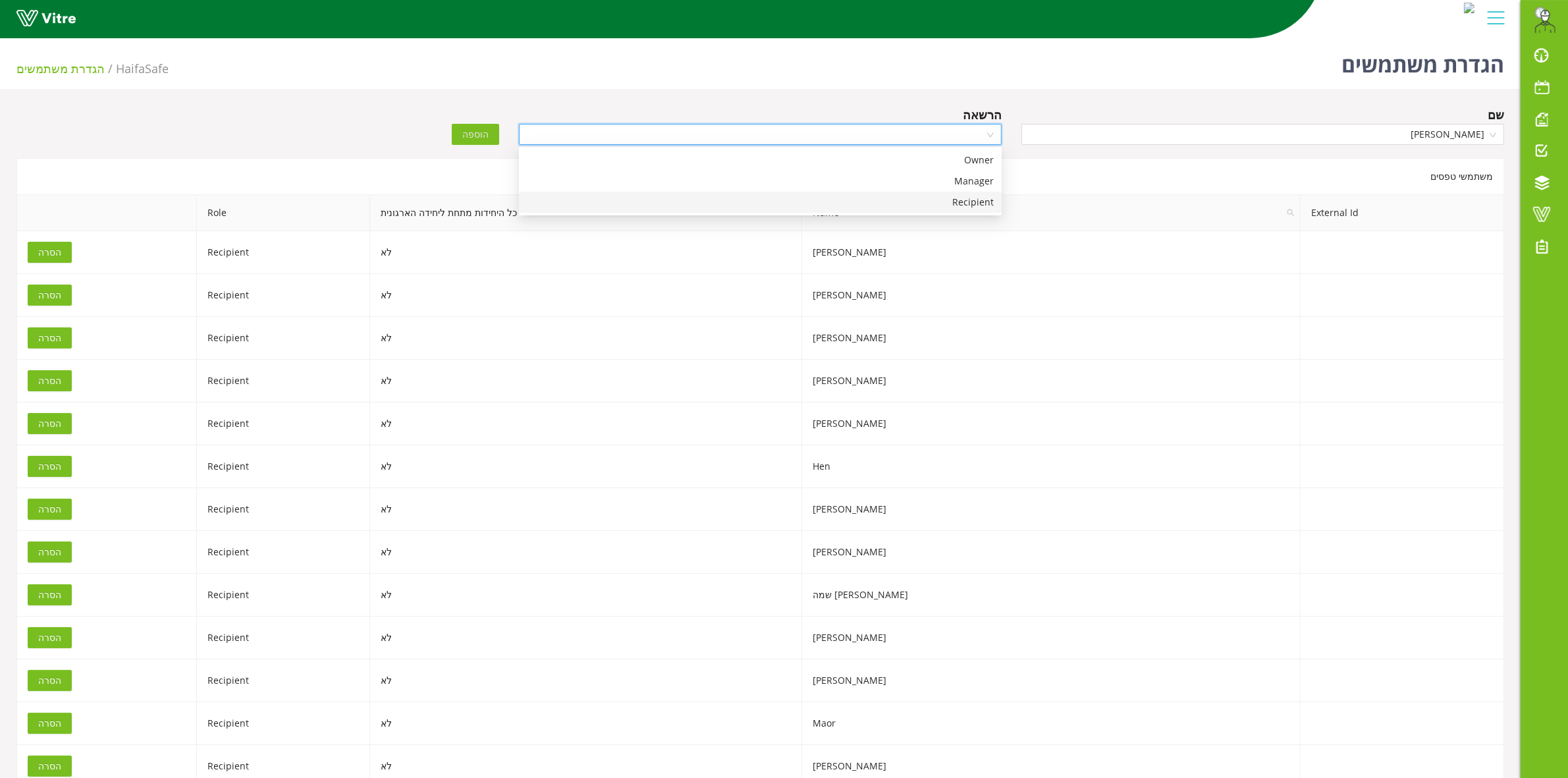
click at [833, 201] on div "Recipient" at bounding box center [760, 202] width 467 height 15
click at [465, 133] on span "הוספה" at bounding box center [475, 134] width 26 height 15
click at [472, 135] on span "הוספה" at bounding box center [475, 134] width 26 height 15
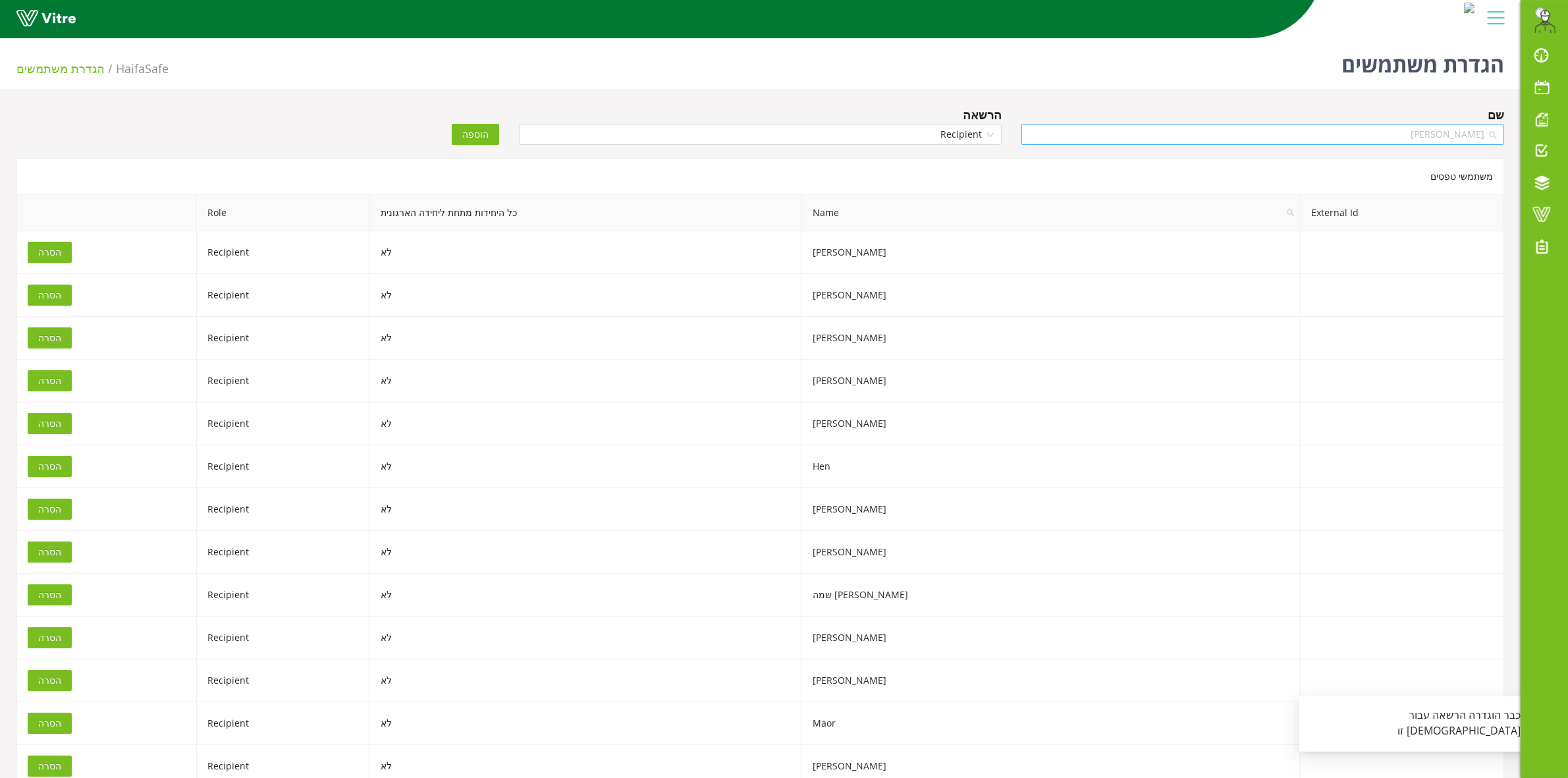
click at [1115, 127] on span "David" at bounding box center [1262, 135] width 467 height 19
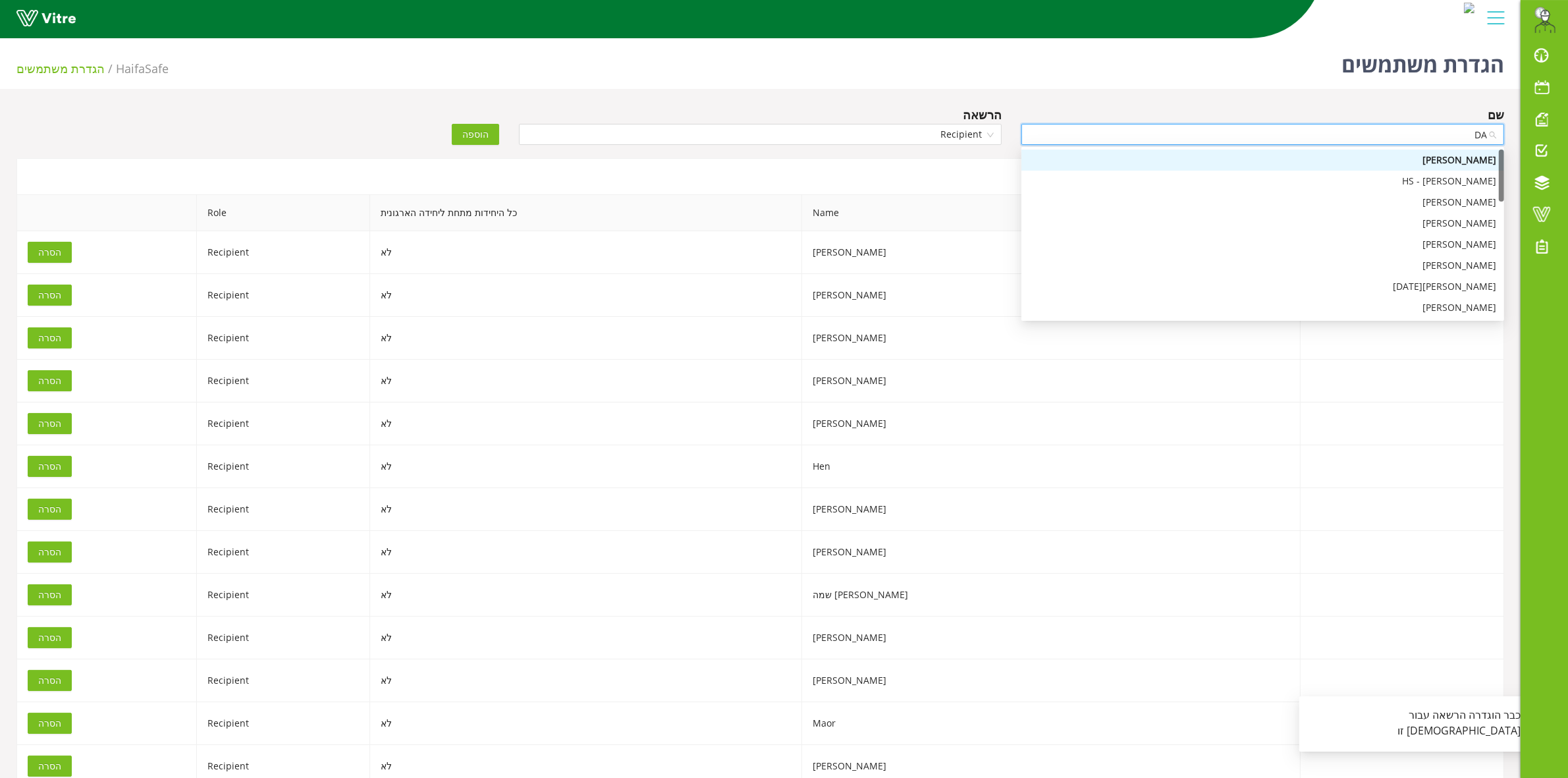
type input "DAV"
click at [1476, 185] on div "David" at bounding box center [1262, 181] width 467 height 15
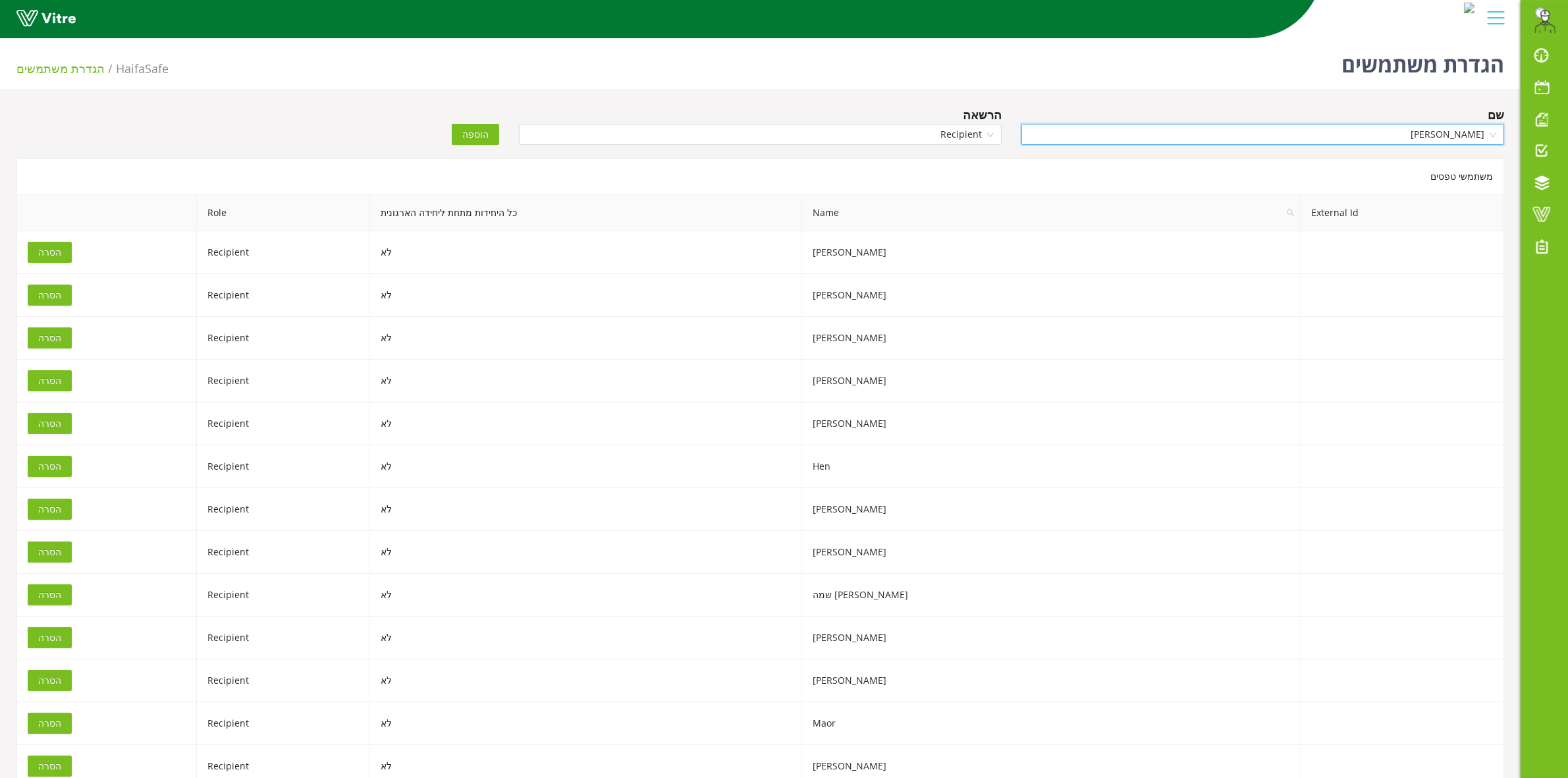
click at [475, 127] on span "הוספה" at bounding box center [475, 134] width 26 height 15
click at [1327, 134] on input "search" at bounding box center [1257, 135] width 458 height 19
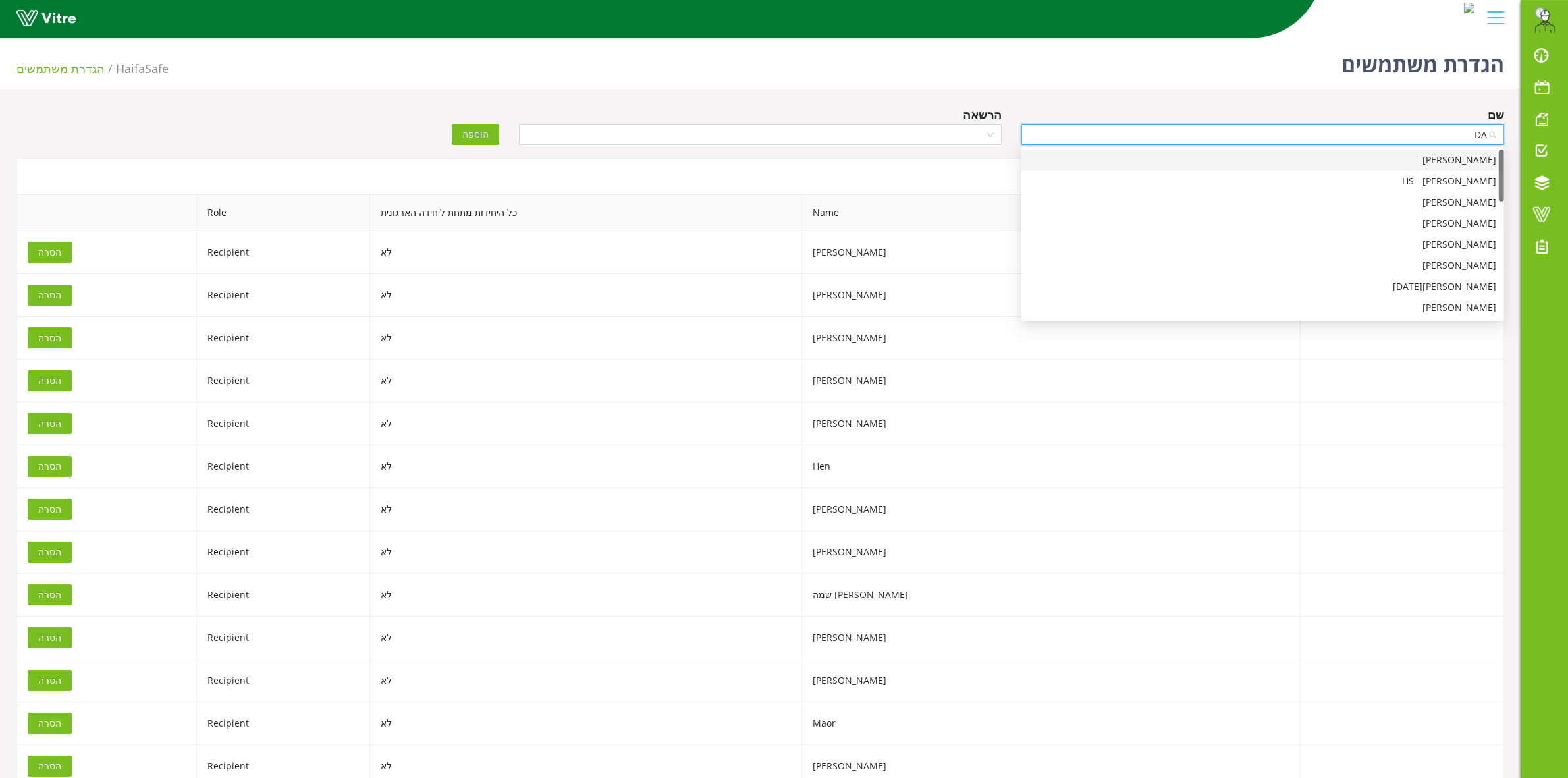
type input "DAV"
click at [1358, 224] on div "David" at bounding box center [1262, 223] width 467 height 15
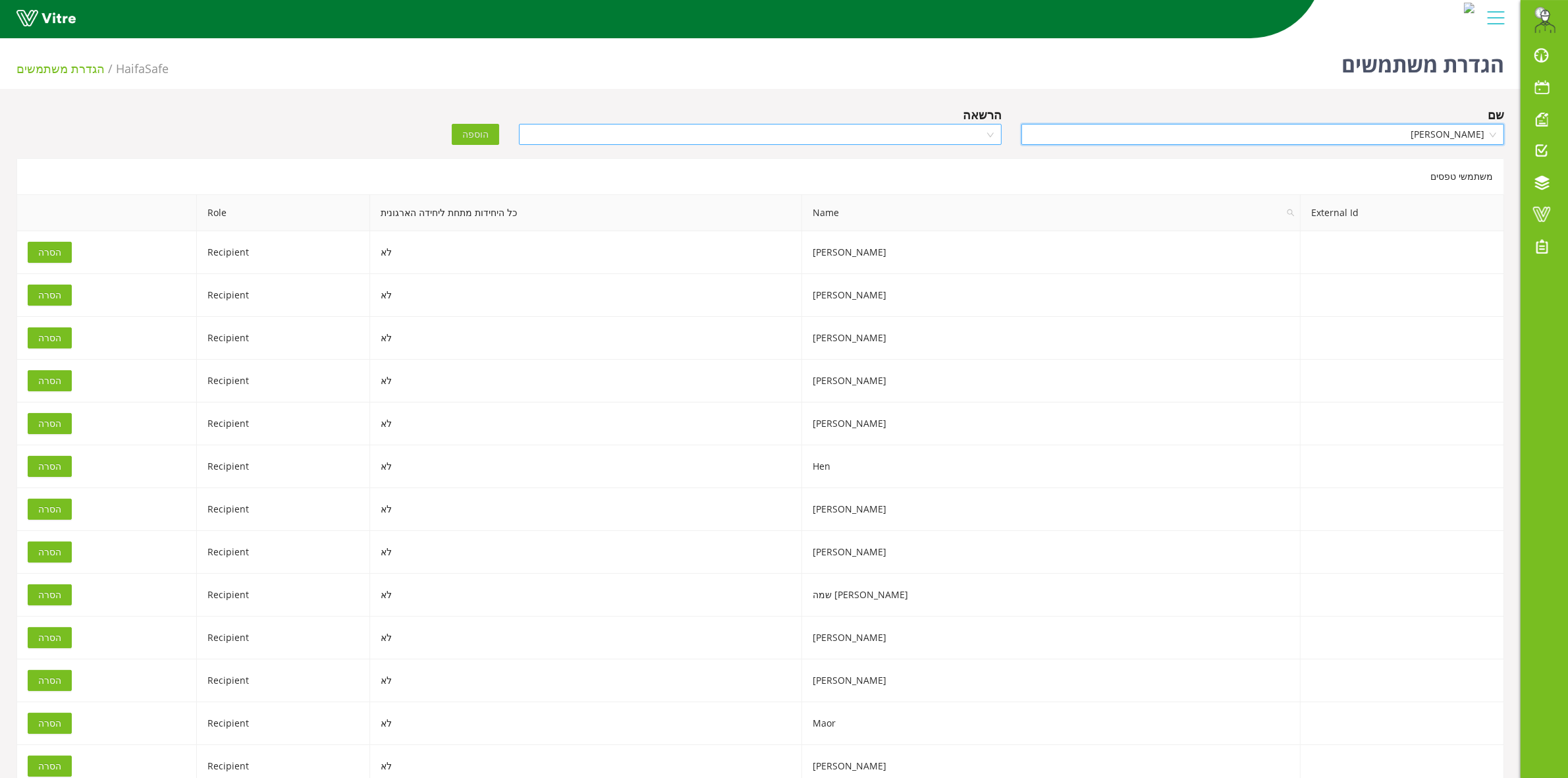
click at [762, 136] on input "search" at bounding box center [755, 135] width 458 height 19
click at [932, 206] on div "Recipient" at bounding box center [760, 202] width 467 height 15
click at [469, 143] on button "הוספה" at bounding box center [475, 135] width 47 height 21
click at [469, 135] on span "הוספה" at bounding box center [475, 134] width 26 height 15
click at [1219, 136] on span "David" at bounding box center [1262, 135] width 467 height 19
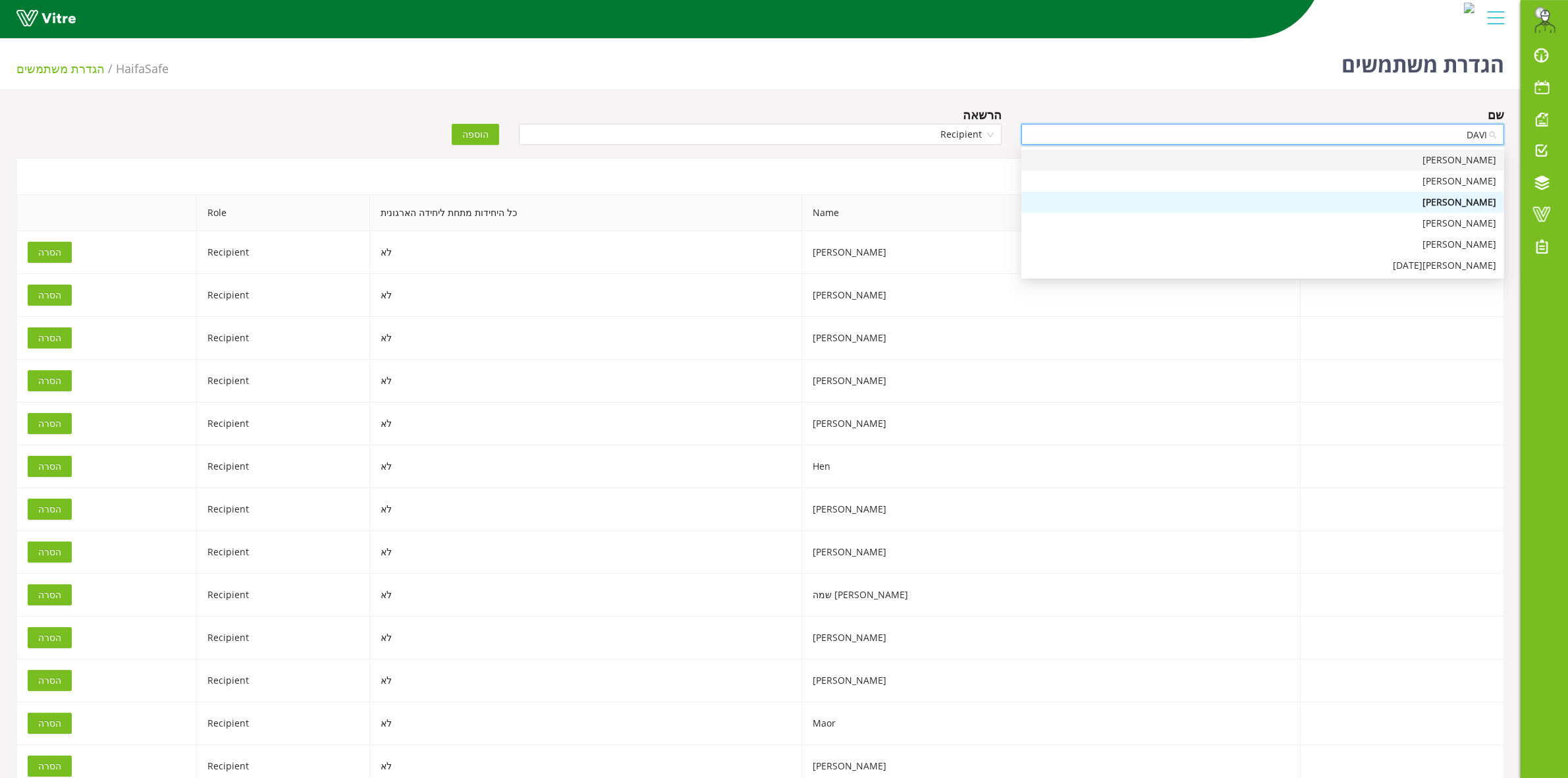
type input "DAVID"
click at [1303, 229] on div "David" at bounding box center [1262, 223] width 467 height 15
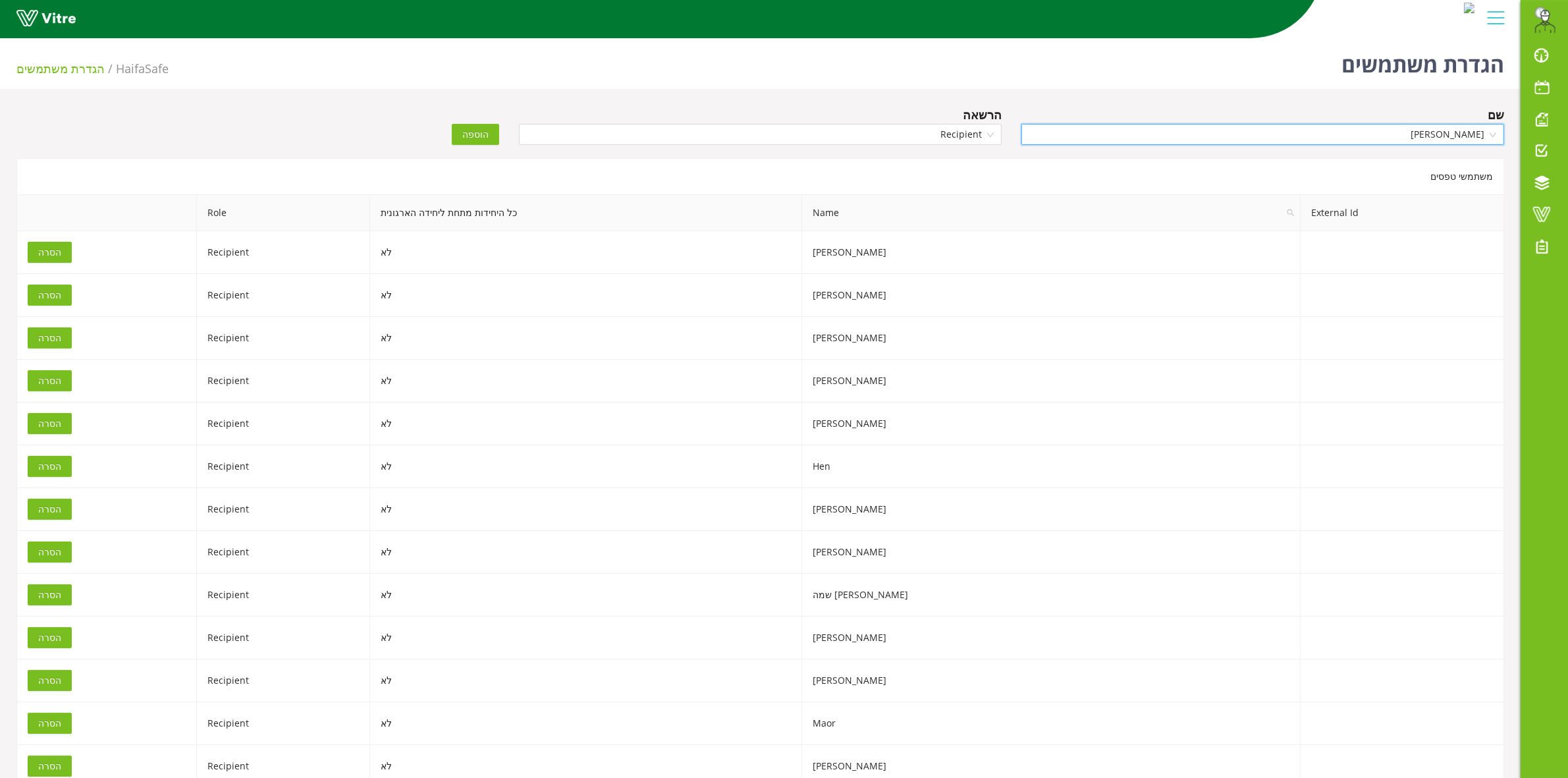
click at [476, 140] on span "הוספה" at bounding box center [475, 134] width 26 height 15
drag, startPoint x: 1494, startPoint y: 175, endPoint x: 1118, endPoint y: 164, distance: 376.2
click at [0, 0] on span "פרוייקטים" at bounding box center [0, 0] width 0 height 0
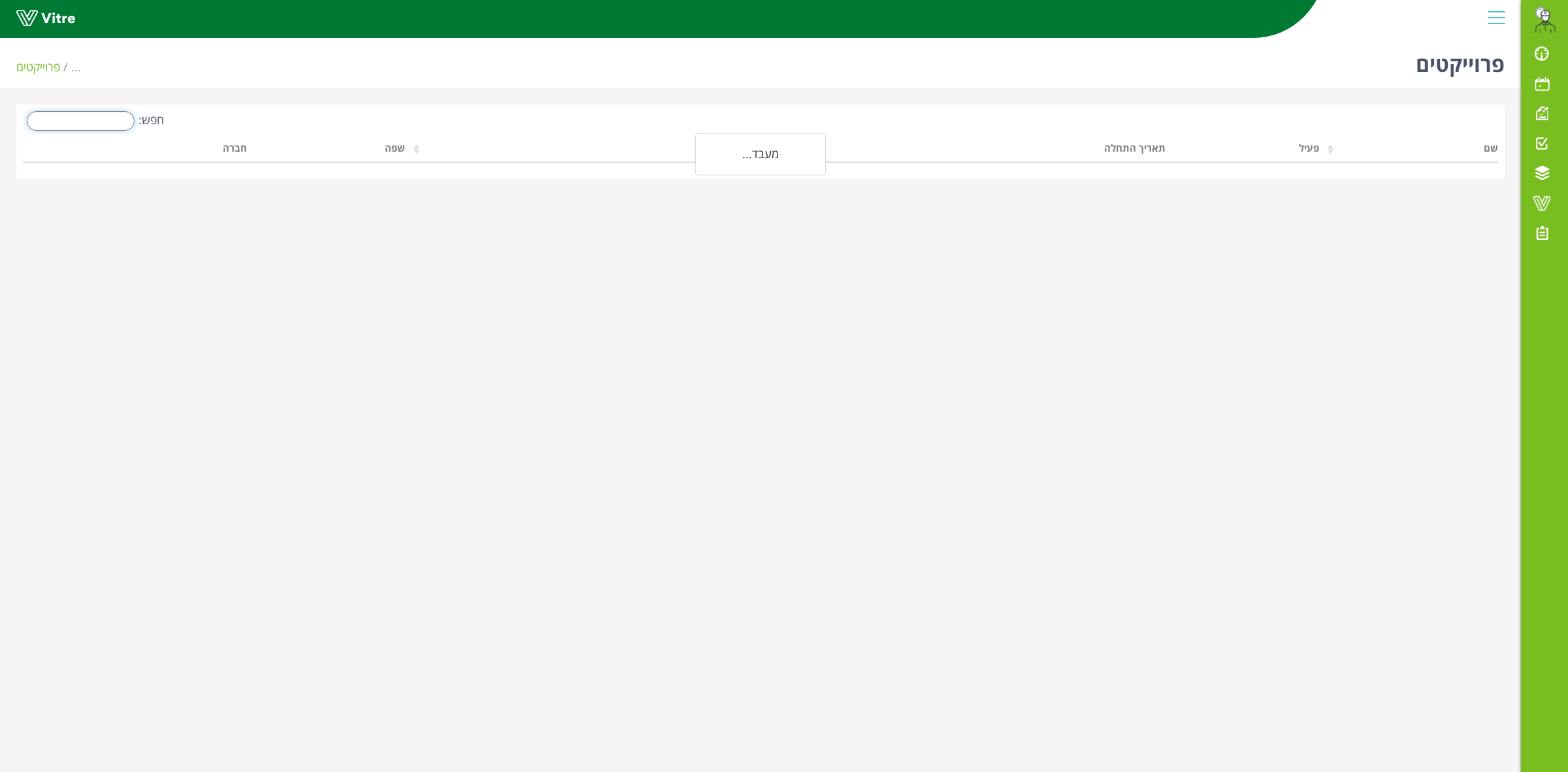
click at [113, 123] on input "חפש:" at bounding box center [81, 121] width 107 height 19
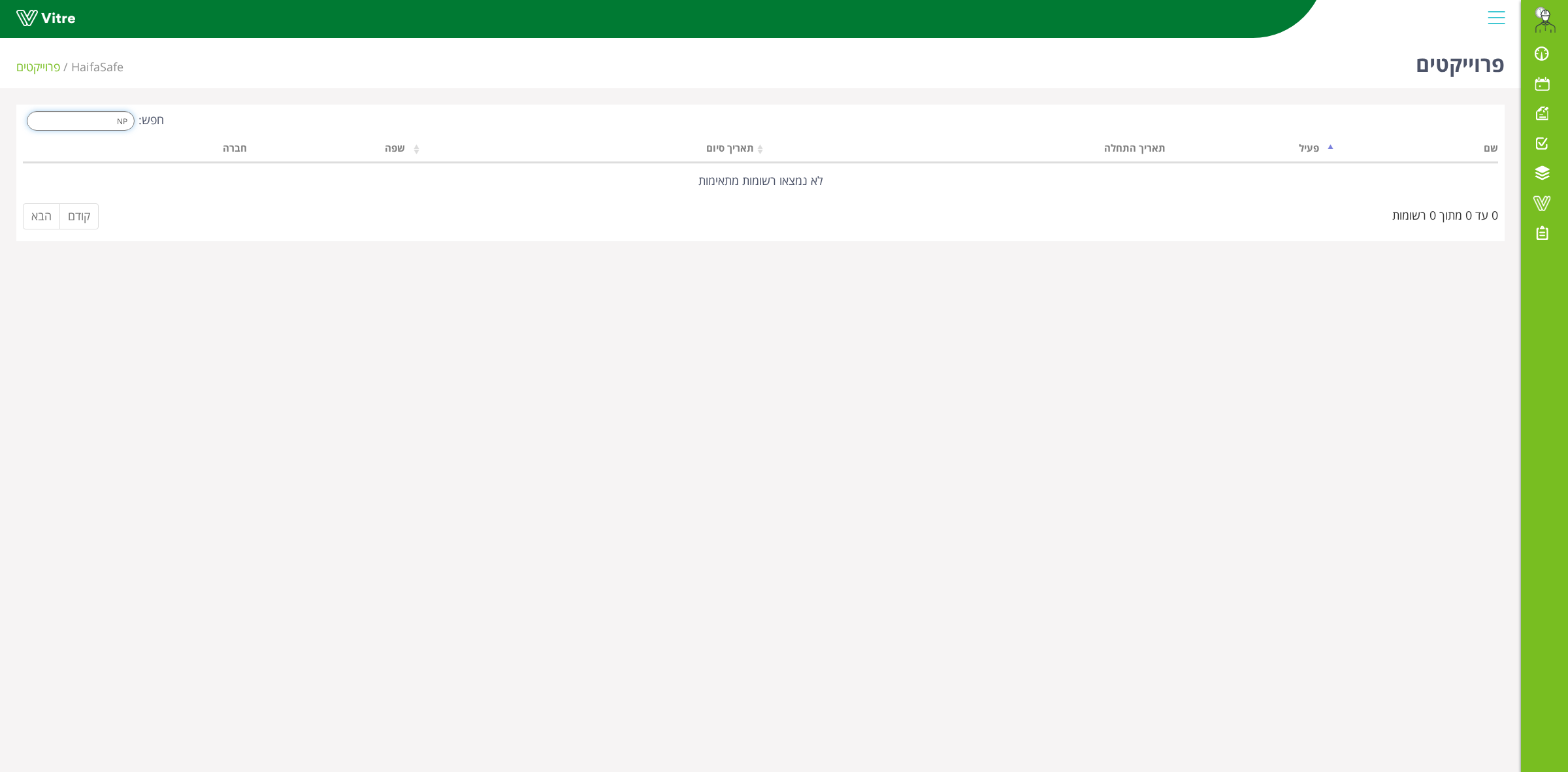
type input "N"
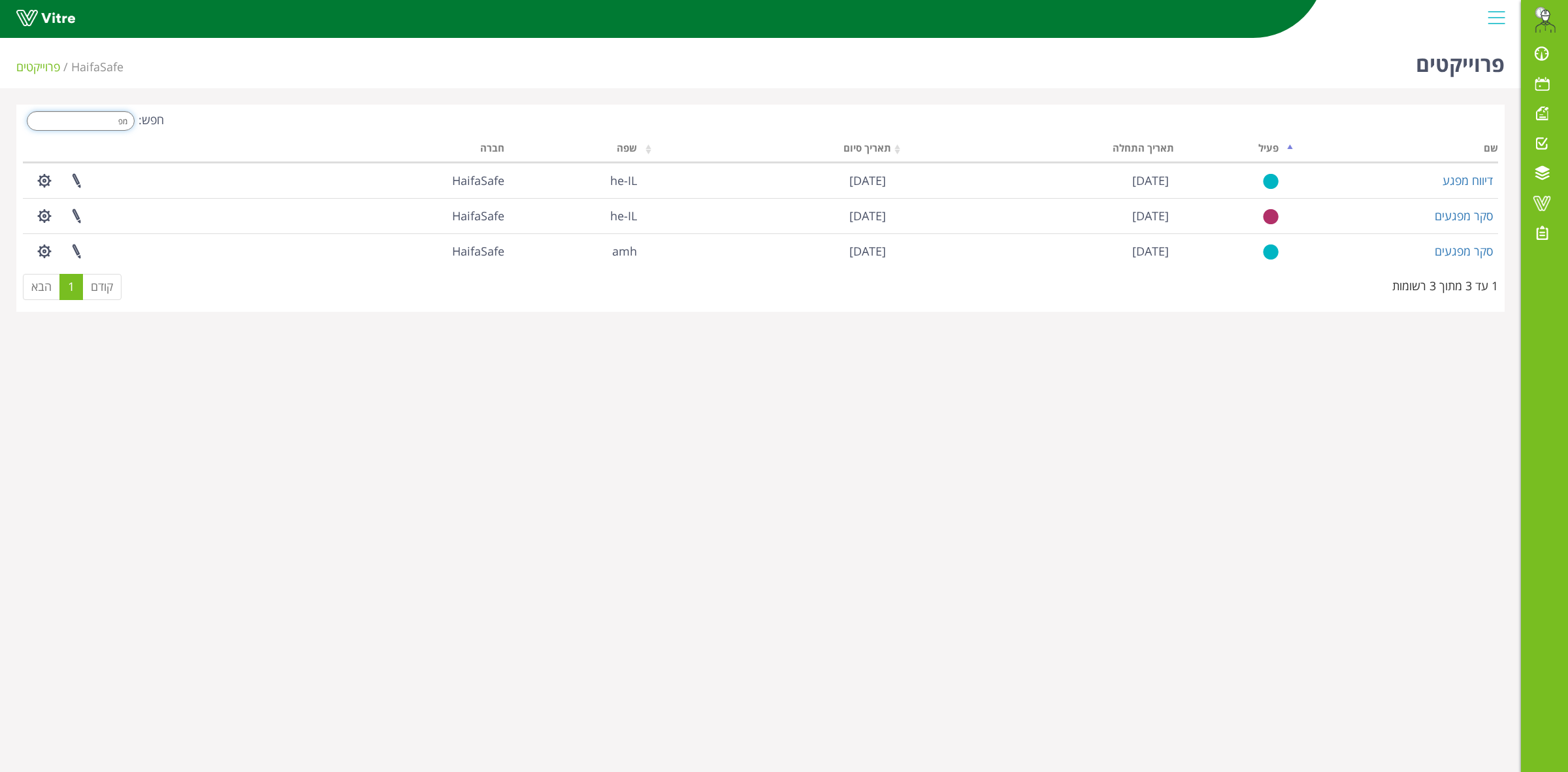
type input "מ"
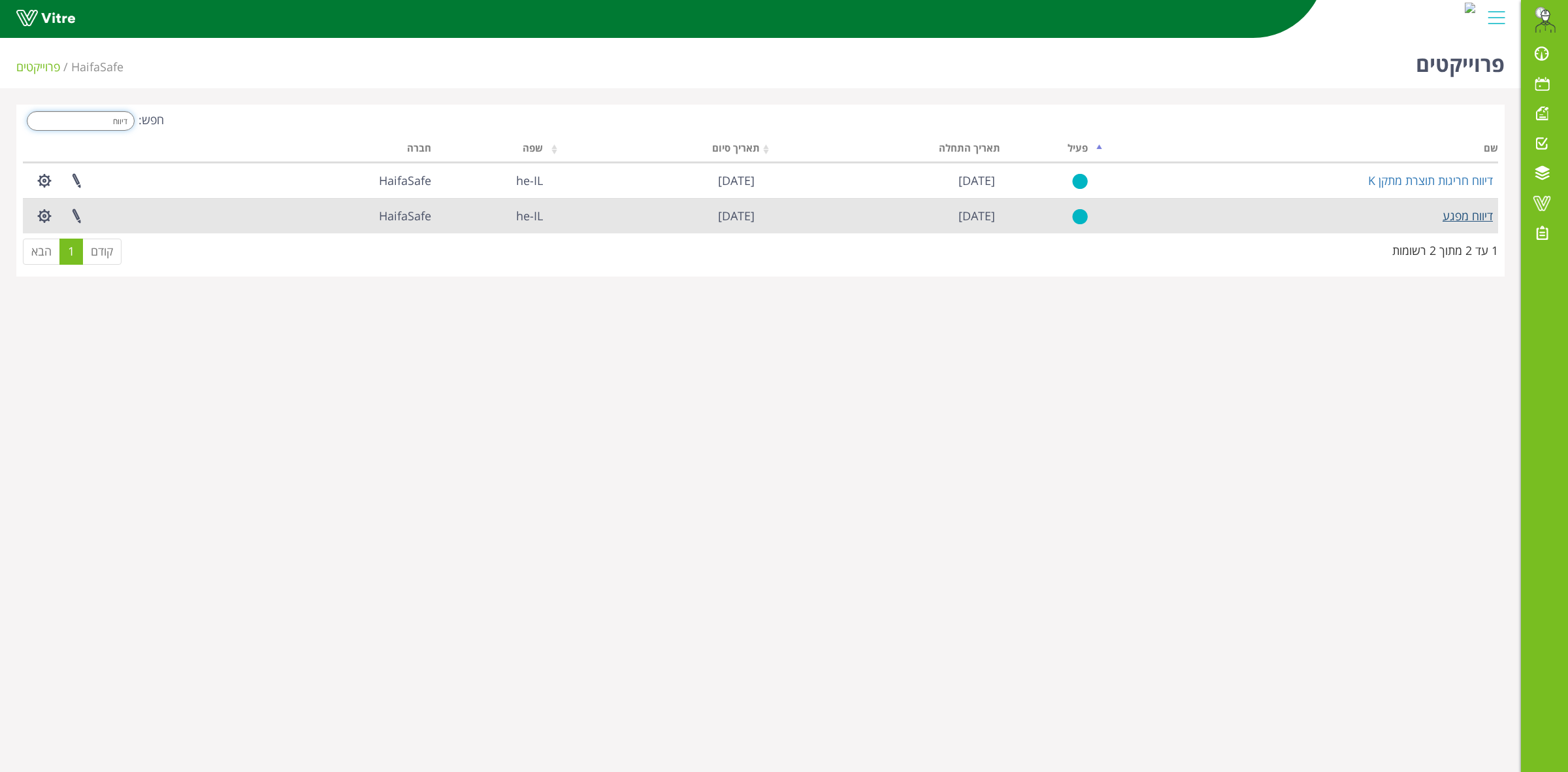
type input "דיווח"
click at [1474, 216] on link "דיווח מפגע" at bounding box center [1468, 216] width 50 height 15
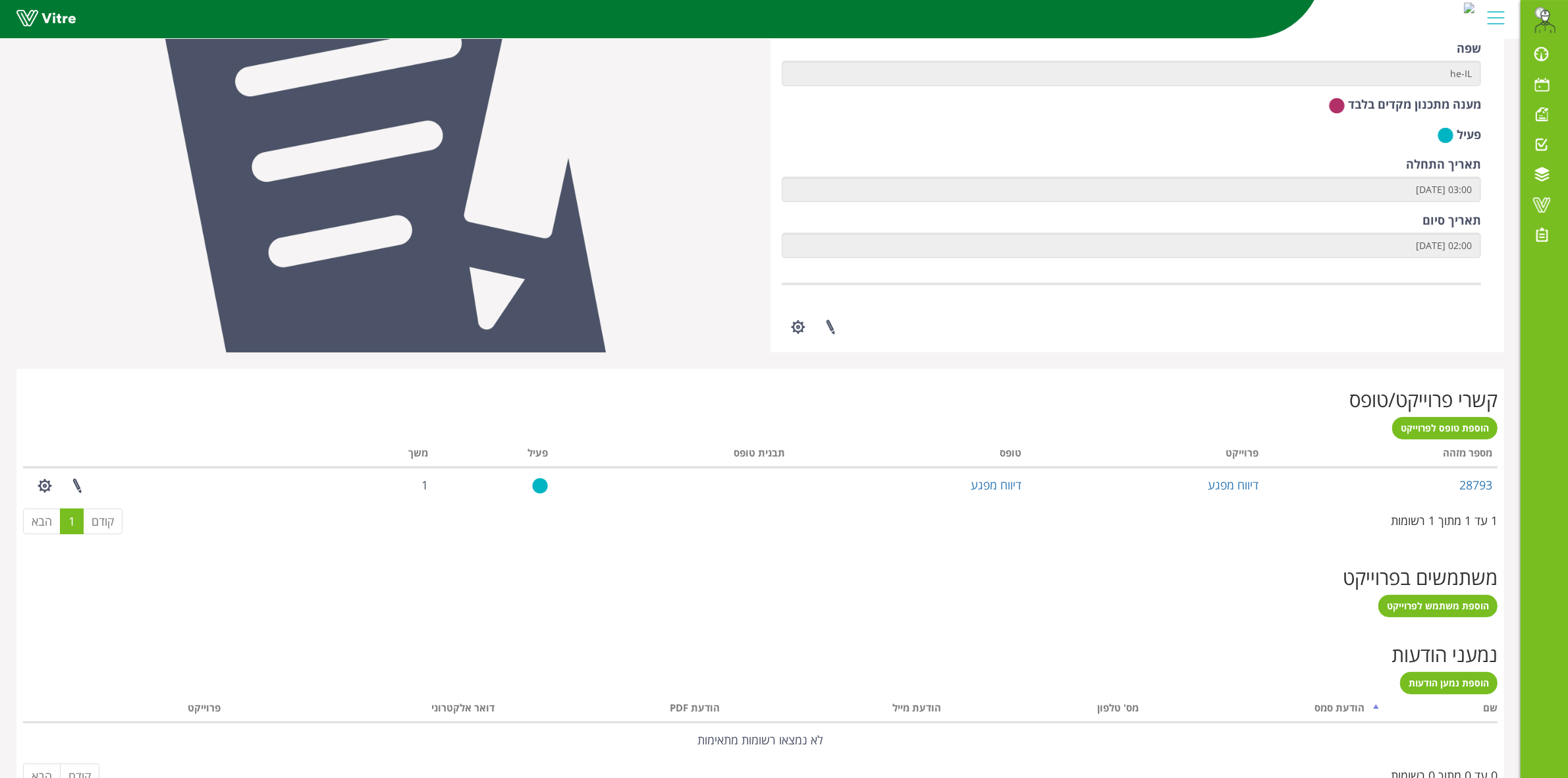
scroll to position [238, 0]
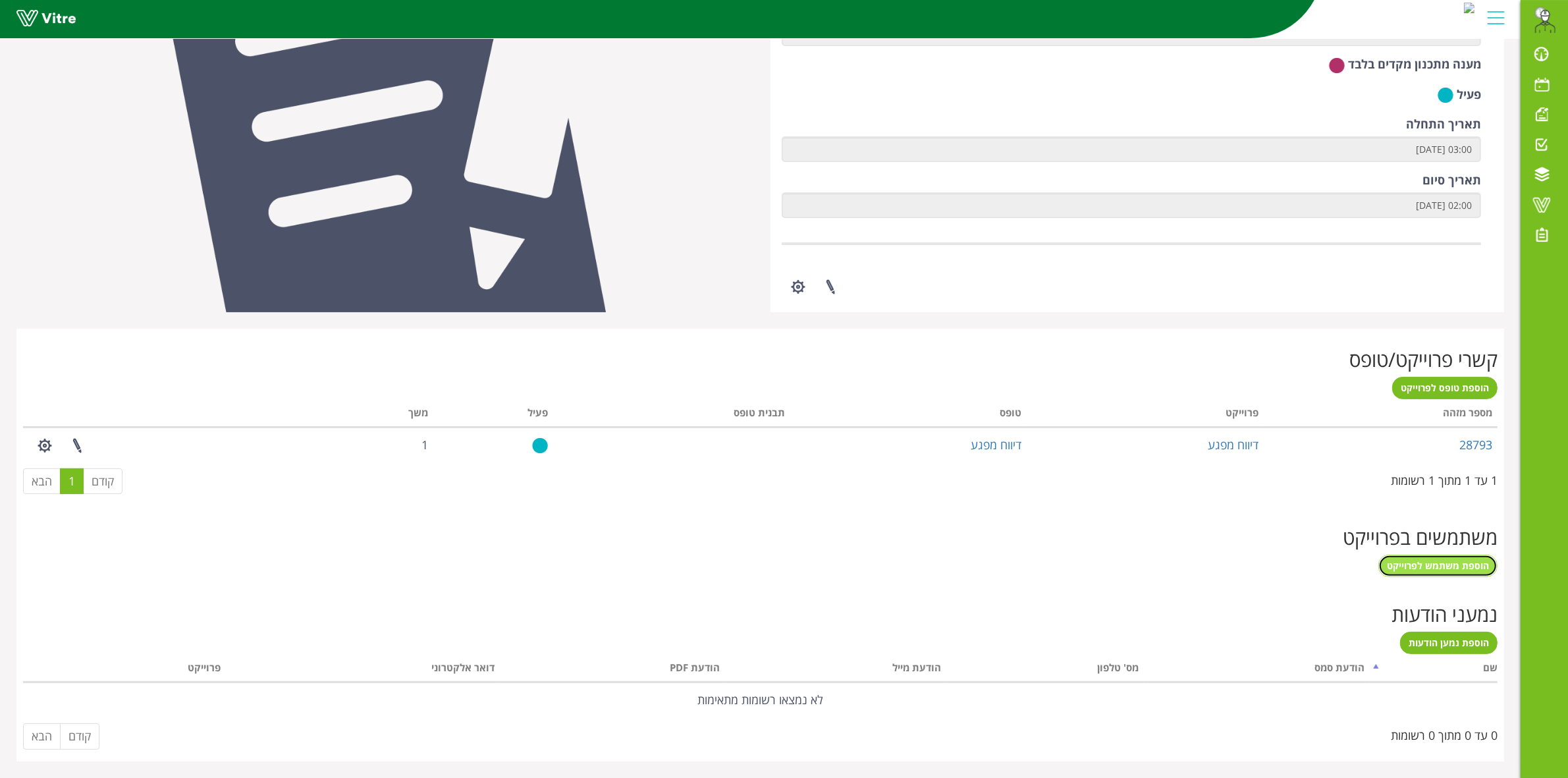
click at [1436, 560] on span "הוספת משתמש לפרוייקט" at bounding box center [1438, 565] width 103 height 13
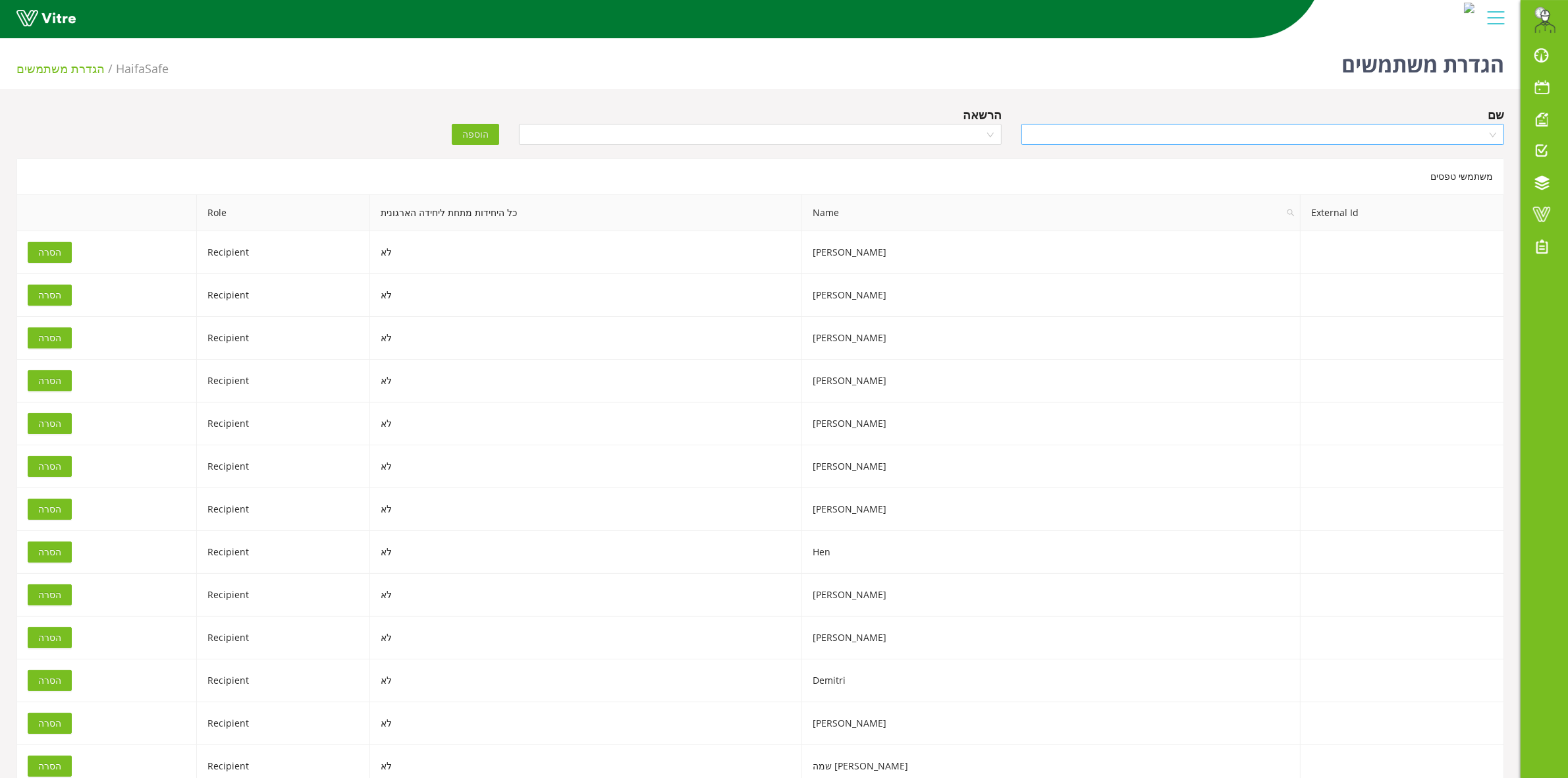
click at [1244, 142] on input "search" at bounding box center [1257, 135] width 458 height 19
type input "DAV"
drag, startPoint x: 1463, startPoint y: 159, endPoint x: 1446, endPoint y: 160, distance: 17.0
click at [1460, 159] on div "David" at bounding box center [1262, 160] width 467 height 15
click at [957, 134] on input "search" at bounding box center [755, 135] width 458 height 19
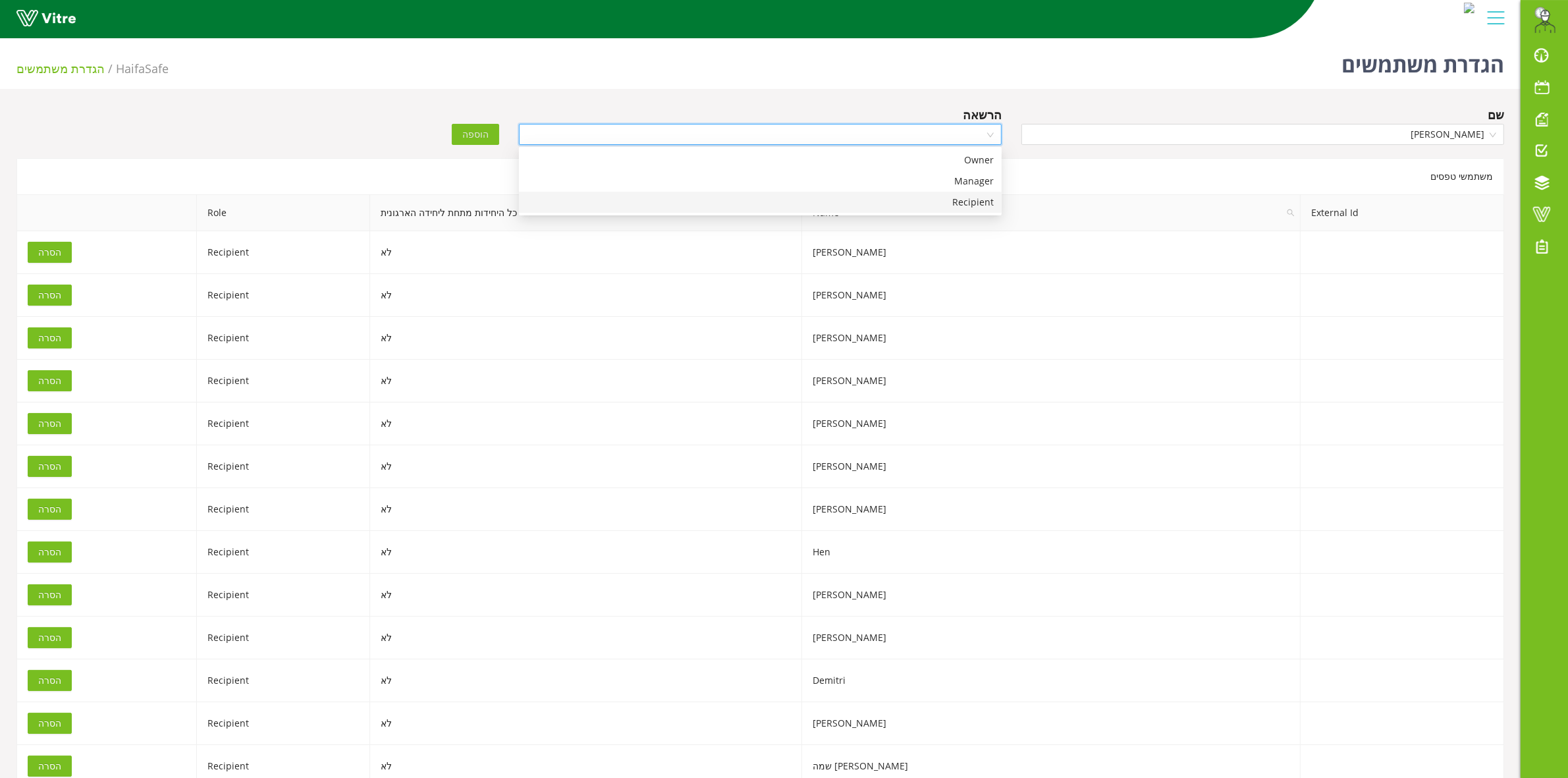
click at [962, 202] on div "Recipient" at bounding box center [760, 202] width 467 height 15
click at [485, 135] on span "הוספה" at bounding box center [475, 134] width 26 height 15
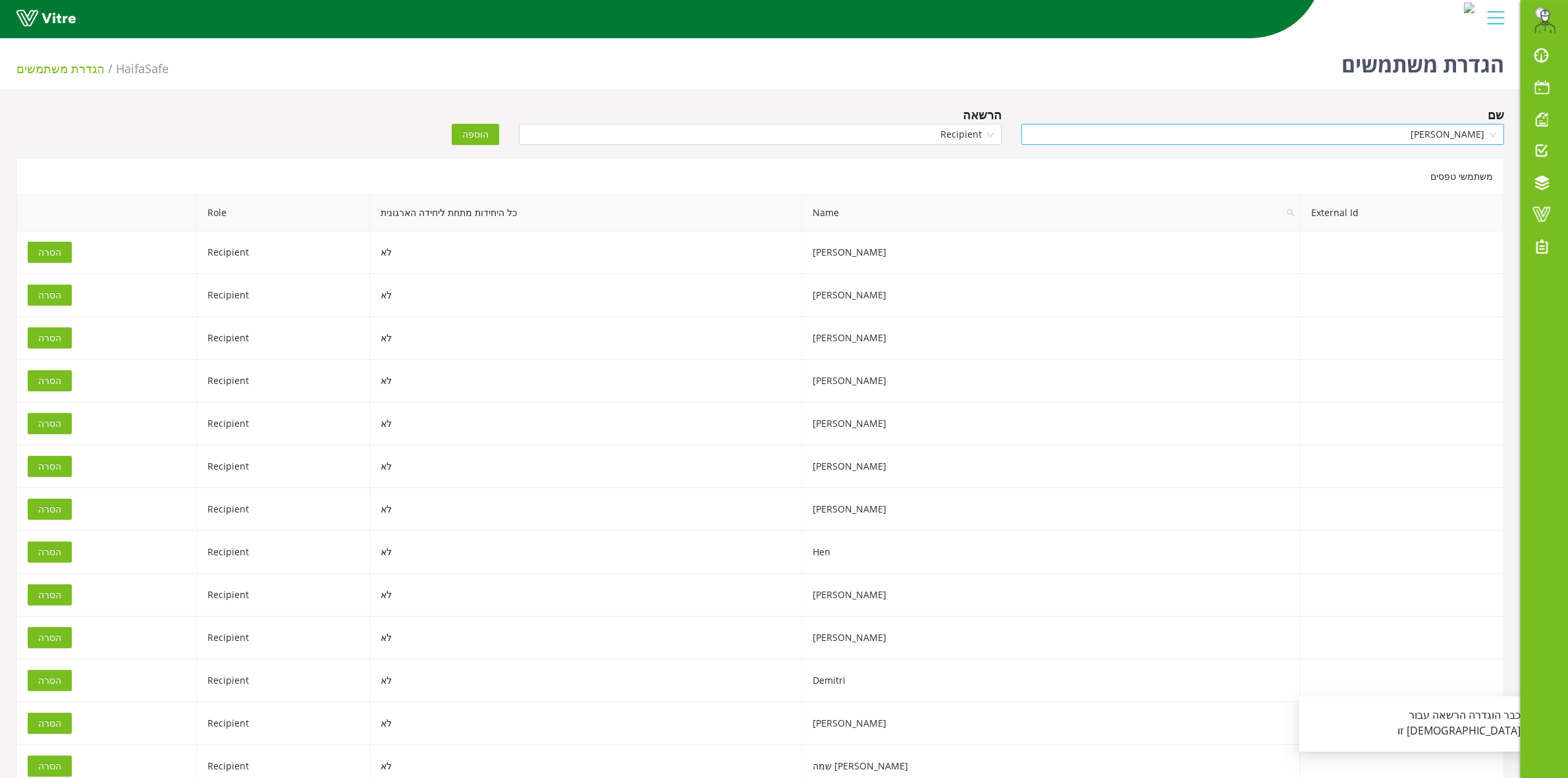
click at [1310, 139] on span "David" at bounding box center [1262, 135] width 467 height 19
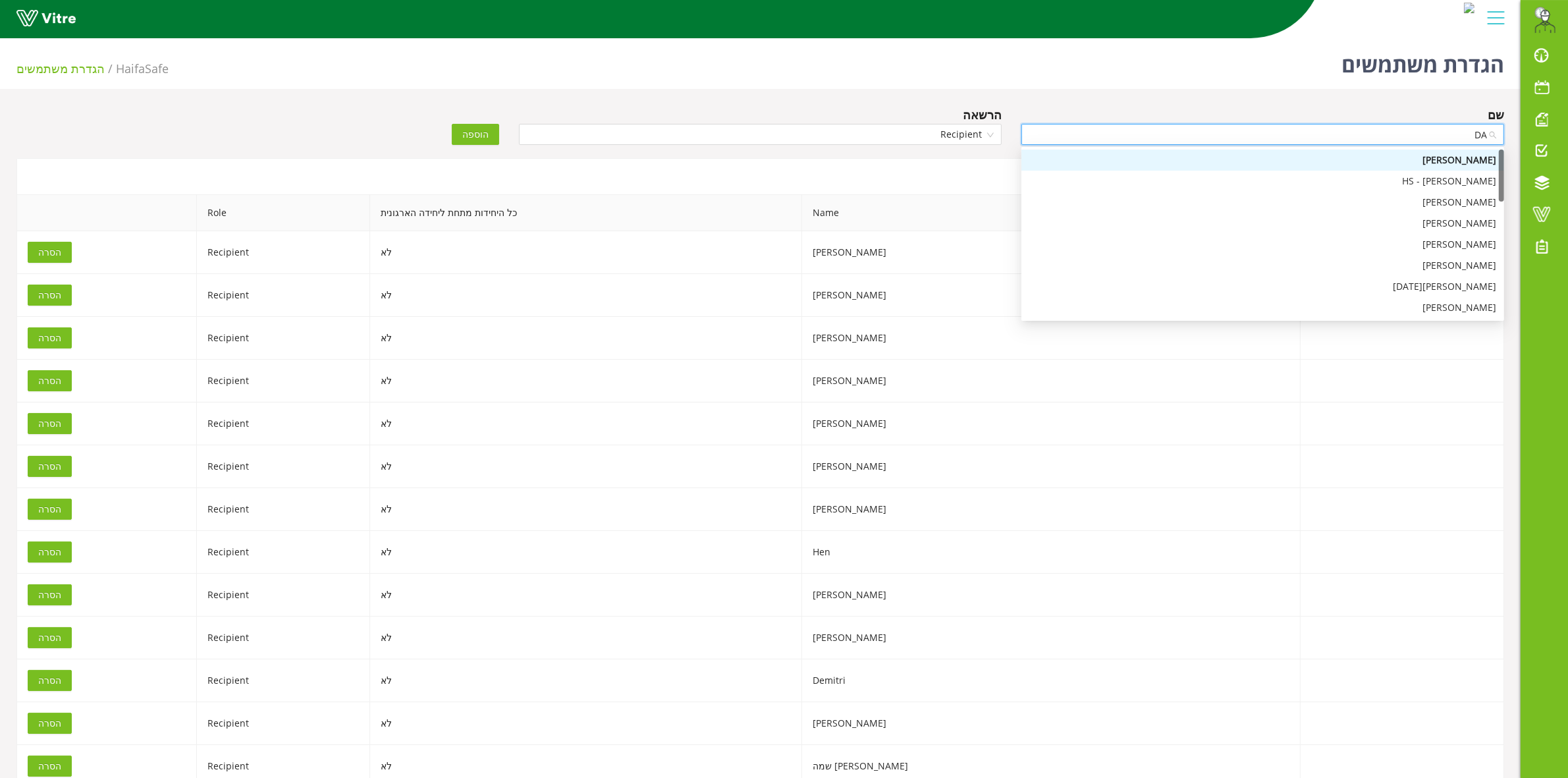
type input "DAV"
click at [1391, 185] on div "David" at bounding box center [1262, 181] width 467 height 15
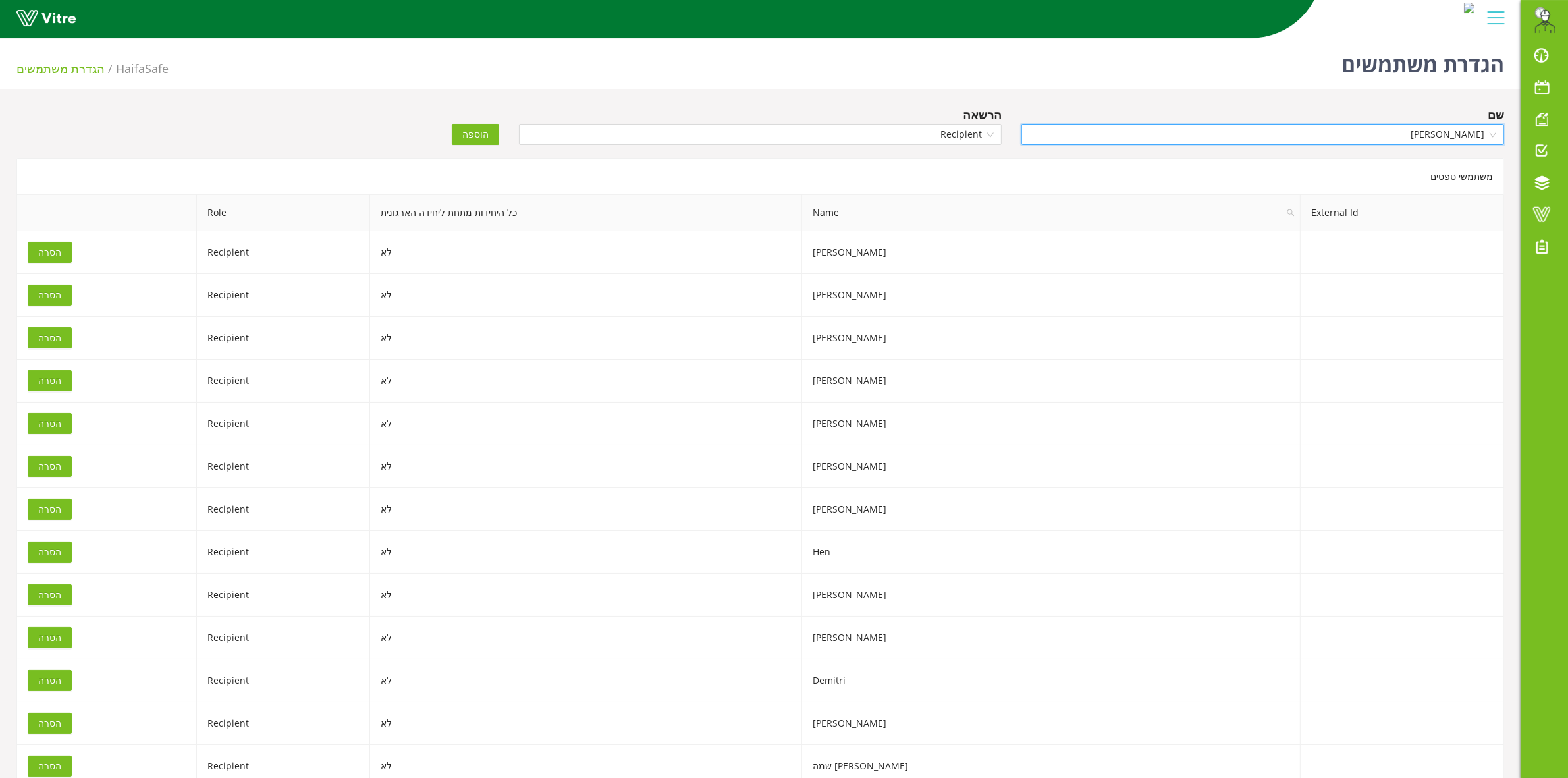
click at [465, 132] on span "הוספה" at bounding box center [475, 134] width 26 height 15
click at [1233, 139] on input "search" at bounding box center [1257, 135] width 458 height 19
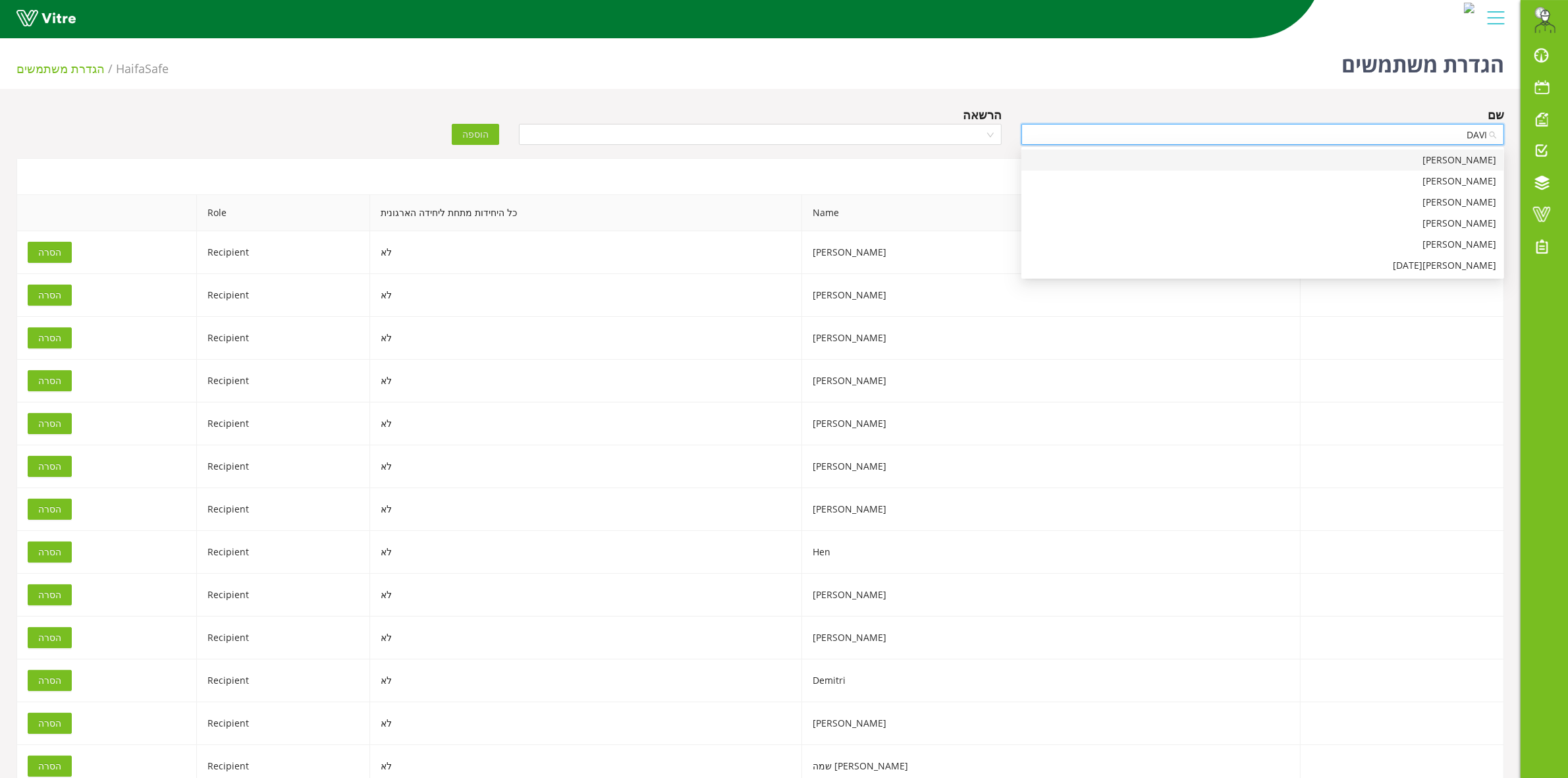
type input "DAVID"
click at [1486, 194] on div "David" at bounding box center [1262, 202] width 483 height 21
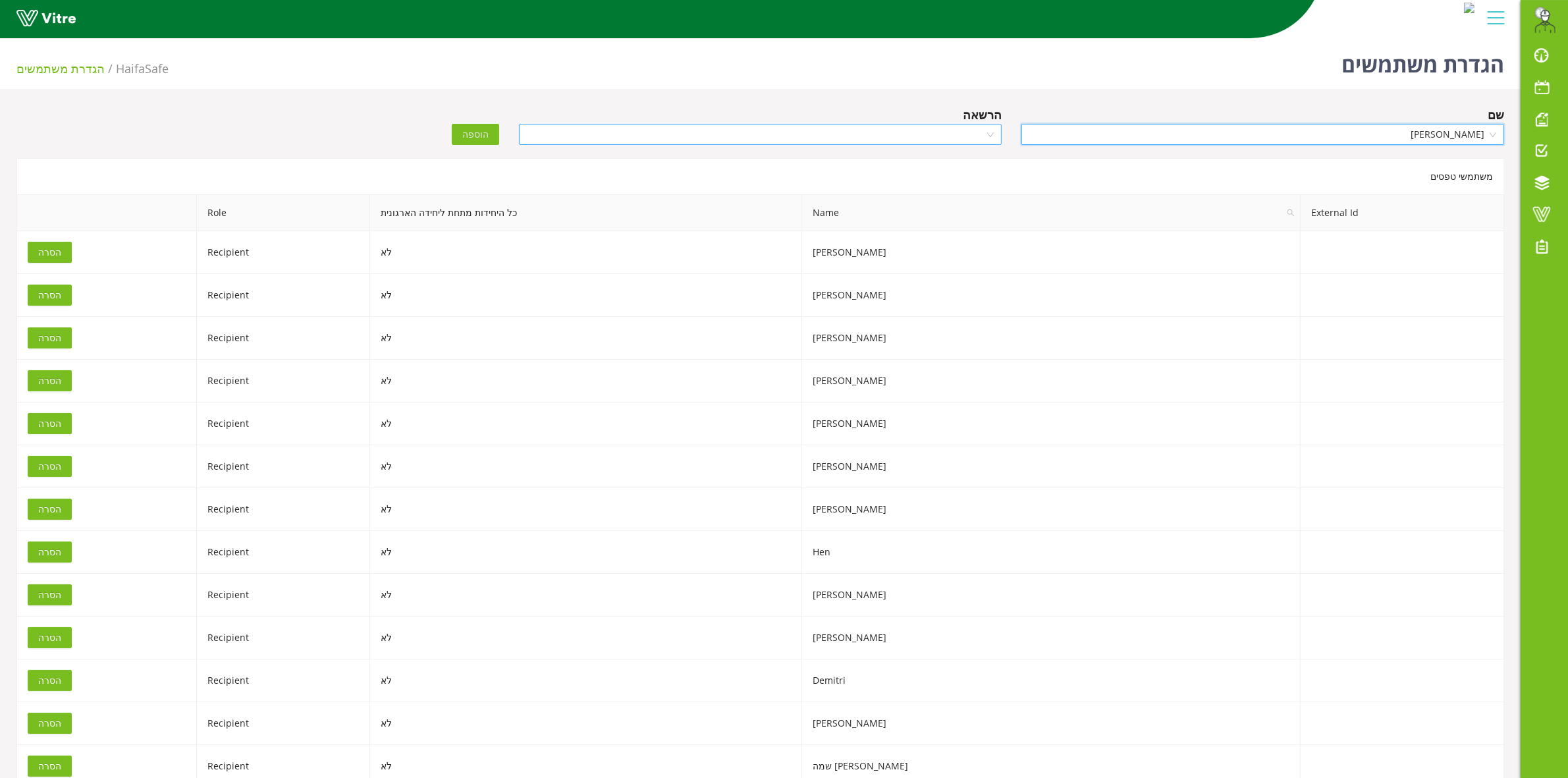
click at [906, 129] on input "search" at bounding box center [755, 135] width 458 height 19
click at [940, 199] on div "Recipient" at bounding box center [760, 202] width 467 height 15
click at [468, 139] on span "הוספה" at bounding box center [475, 134] width 26 height 15
click at [488, 135] on span "הוספה" at bounding box center [475, 134] width 26 height 15
click at [284, 127] on div "הוספה" at bounding box center [384, 125] width 251 height 40
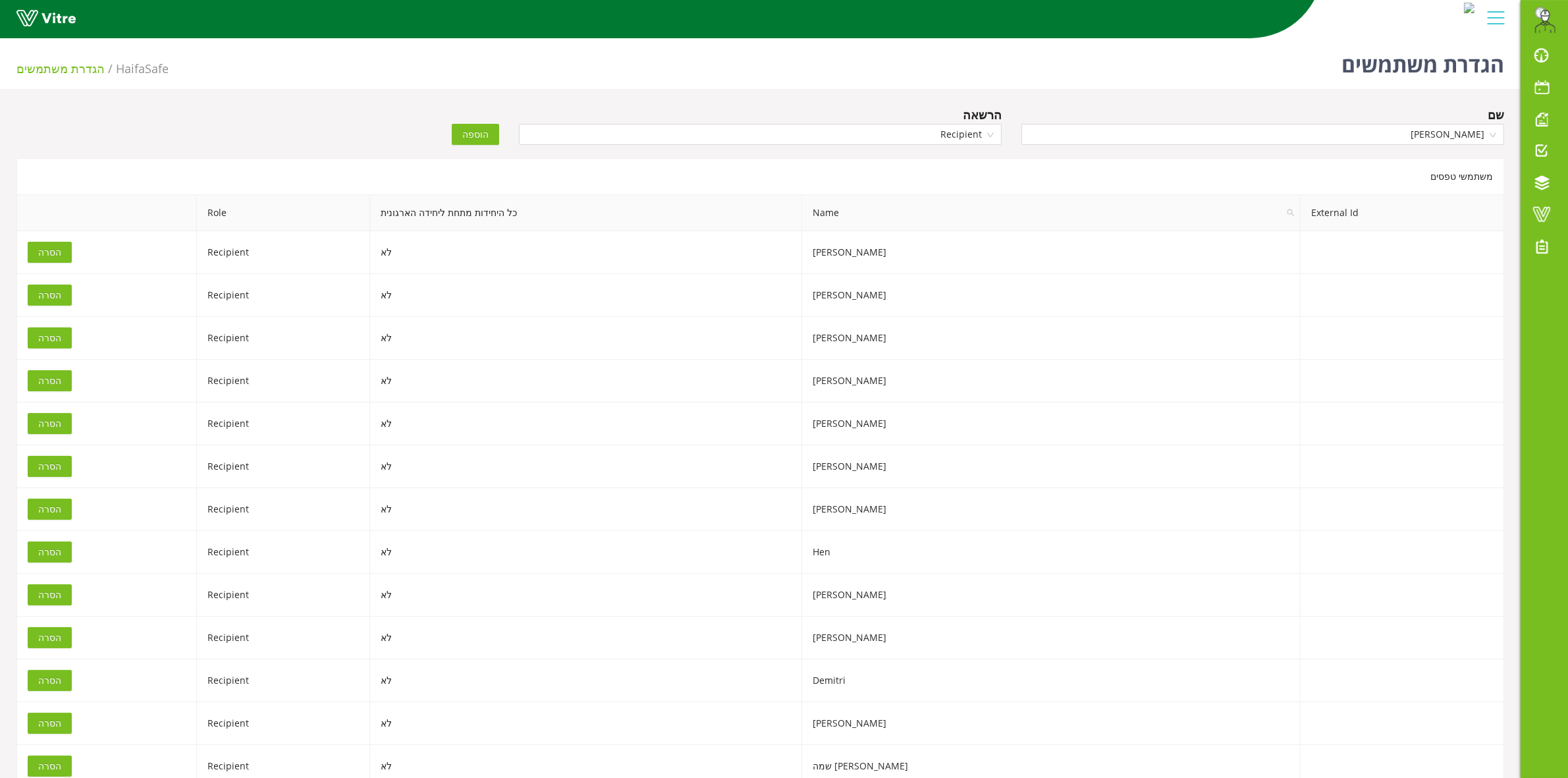
click at [303, 112] on div "הוספה" at bounding box center [384, 125] width 251 height 40
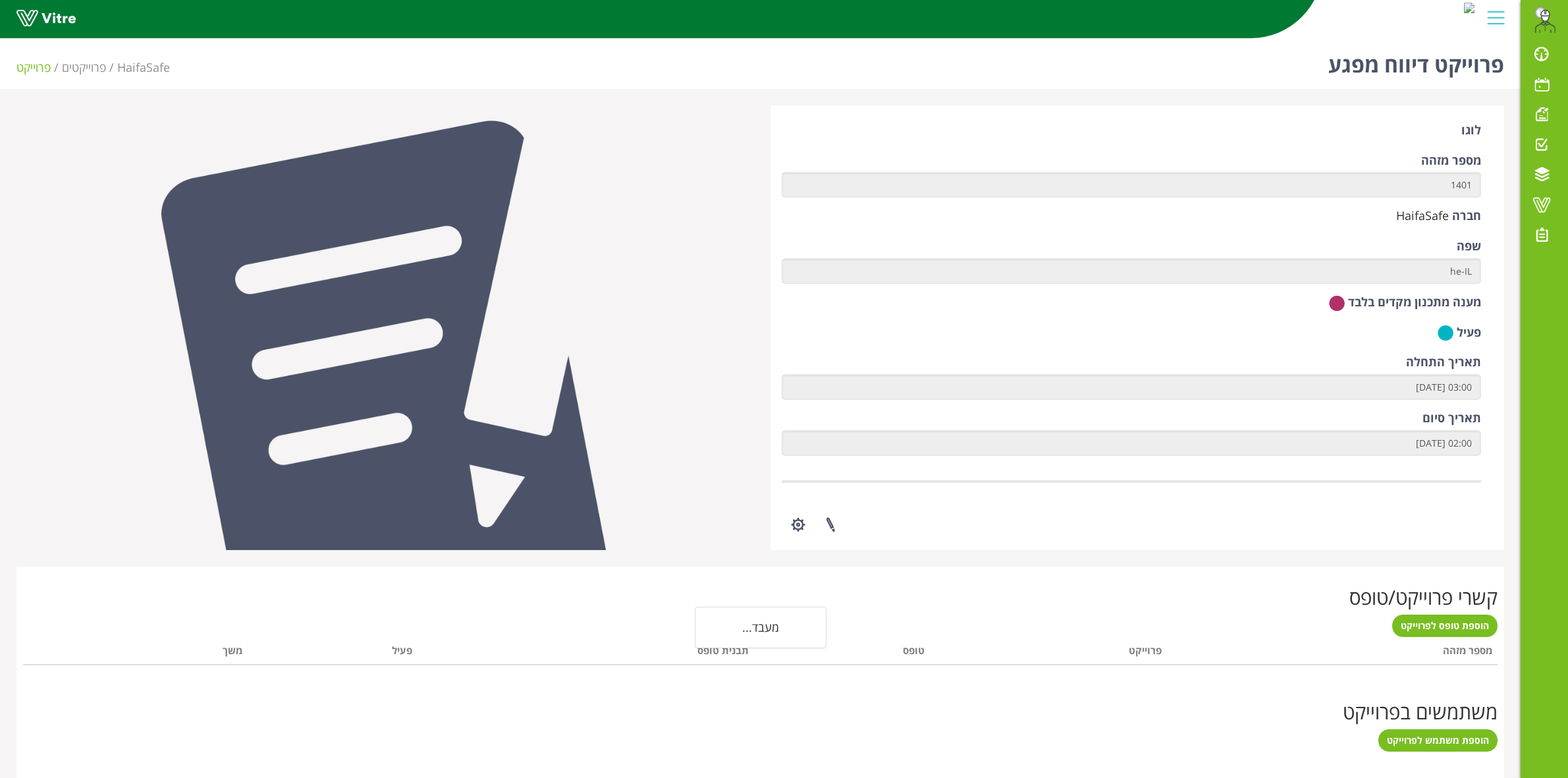
scroll to position [109, 0]
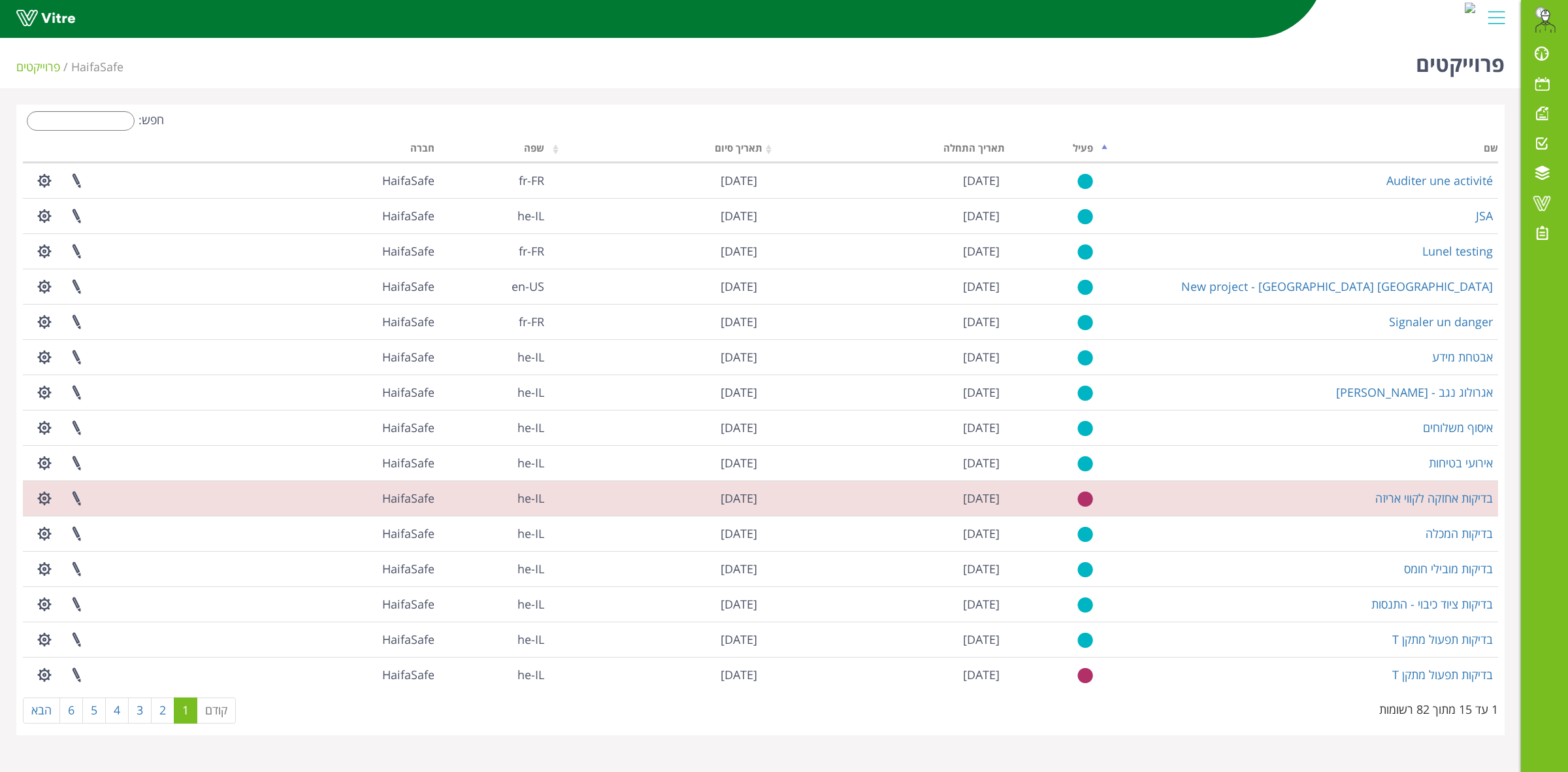
click at [354, 70] on div "פרוייקטים HaifaSafe פרוייקטים" at bounding box center [760, 60] width 1521 height 56
click at [1470, 142] on span "משימות" at bounding box center [1485, 143] width 51 height 15
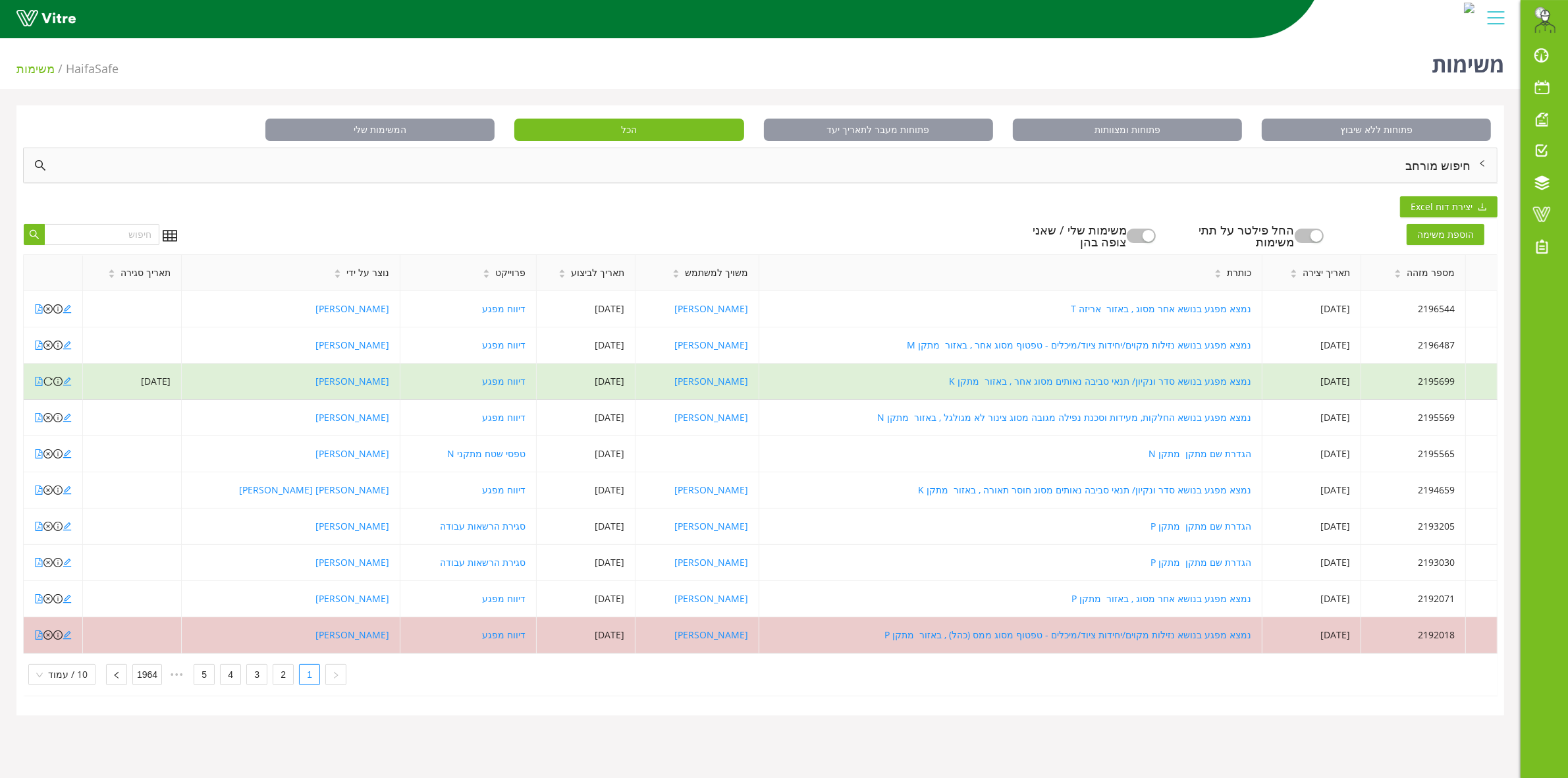
click at [1411, 150] on div "חיפוש מורחב" at bounding box center [760, 165] width 1473 height 34
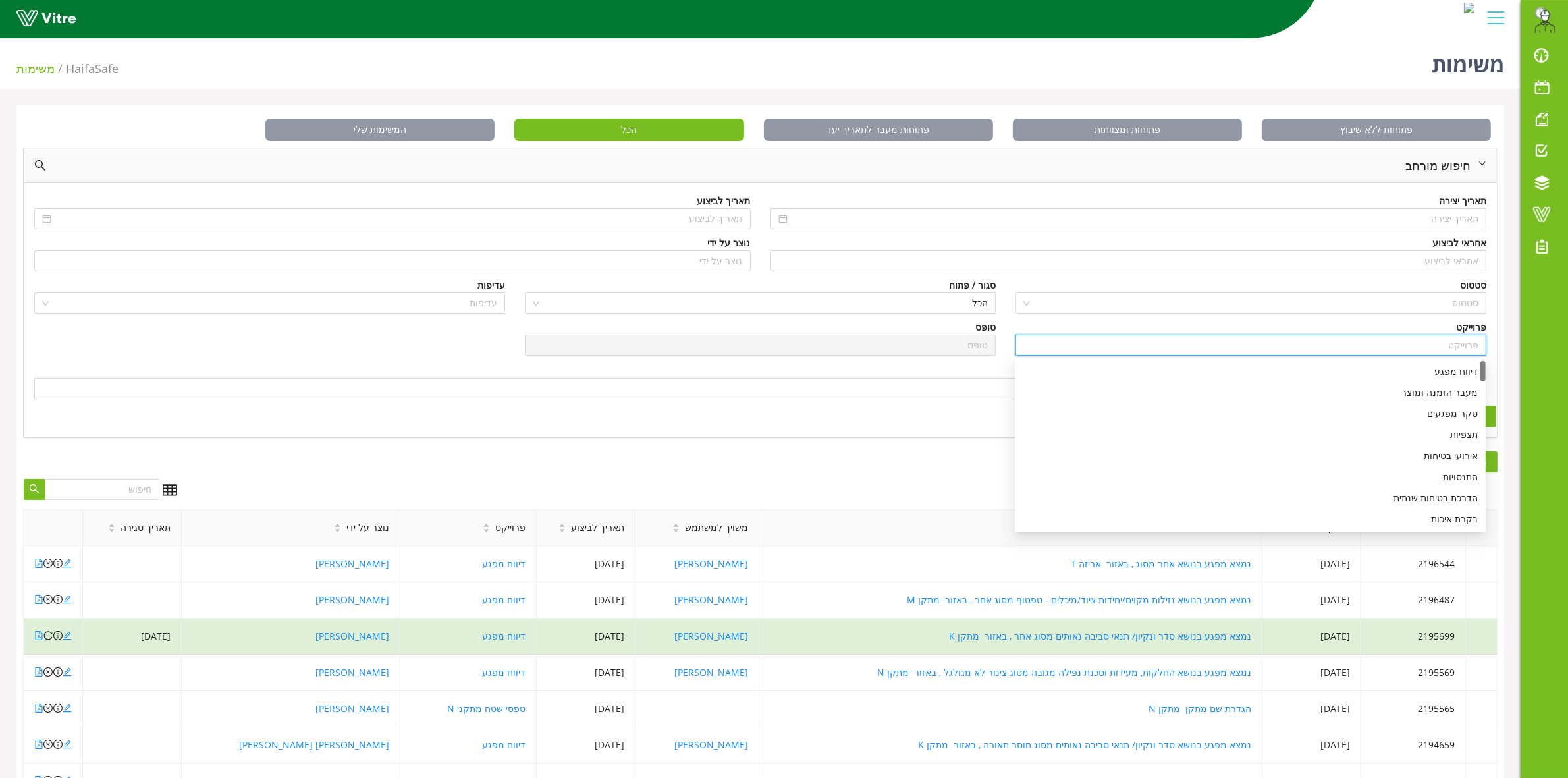
click at [1335, 344] on input "search" at bounding box center [1251, 345] width 456 height 19
click at [1360, 449] on div "אירועי בטיחות" at bounding box center [1251, 456] width 456 height 15
type input "אירועי בטיחות"
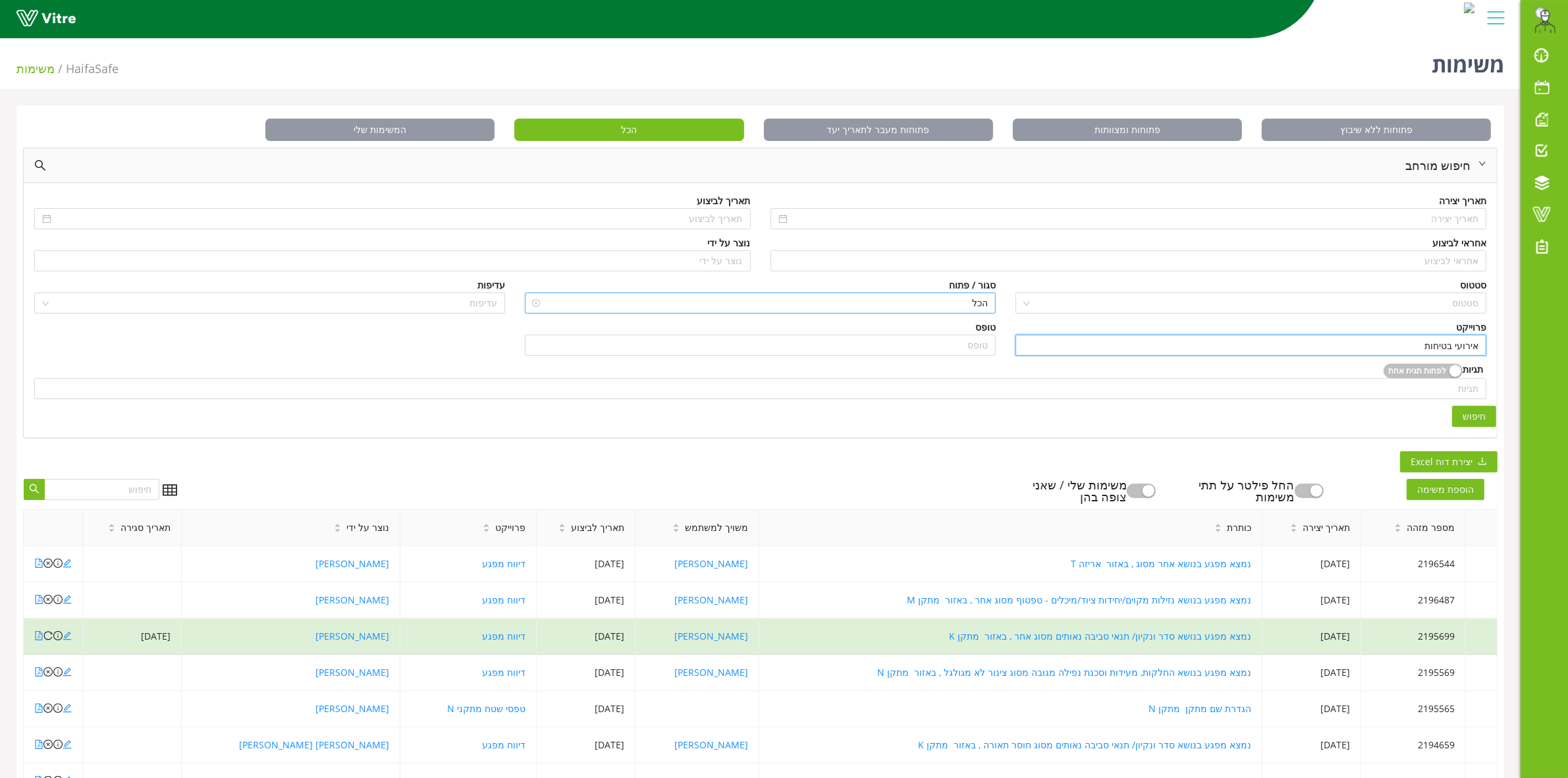
click at [969, 304] on span "הכל" at bounding box center [760, 303] width 456 height 19
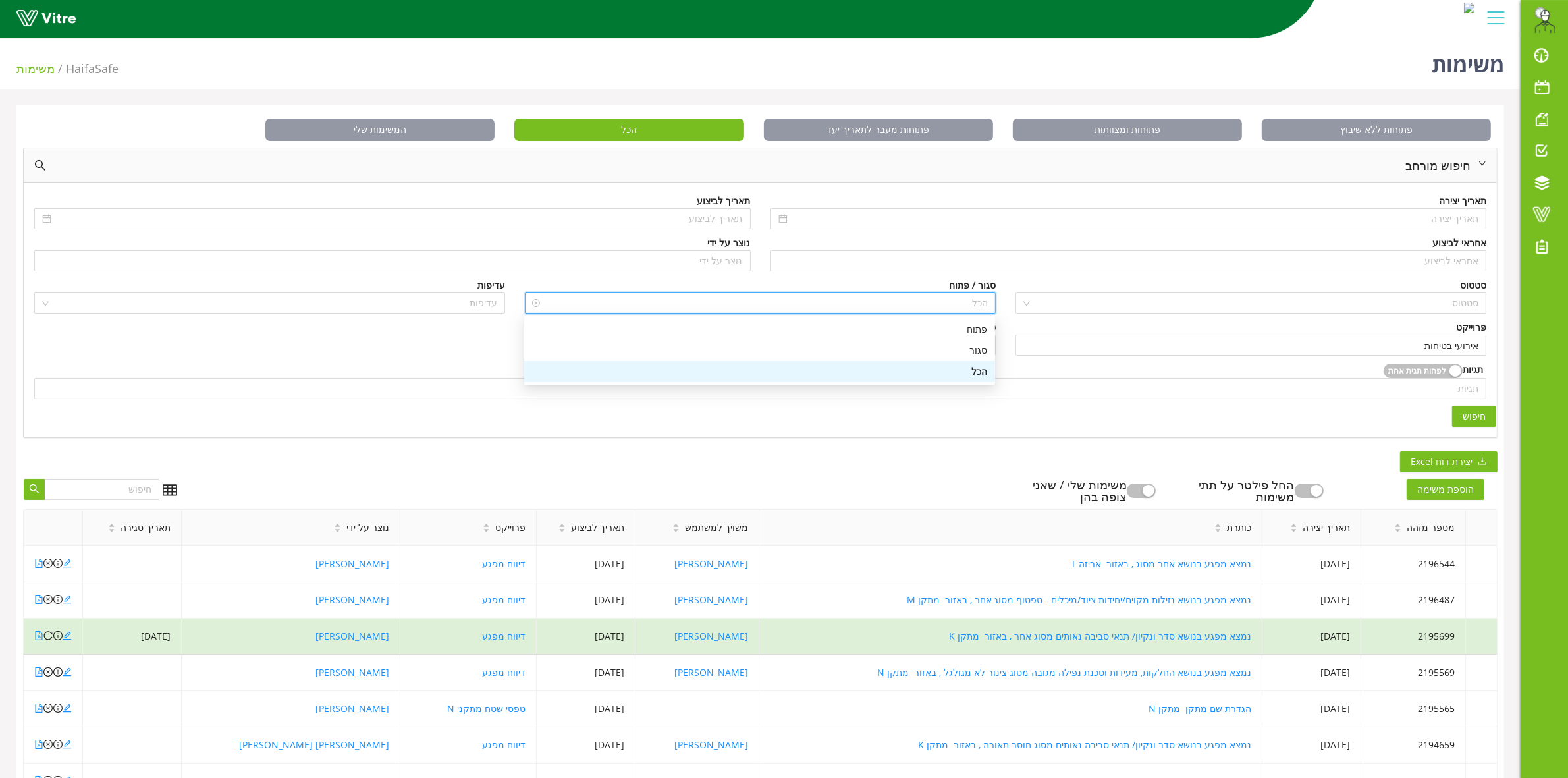
click at [969, 304] on span "הכל" at bounding box center [760, 303] width 456 height 19
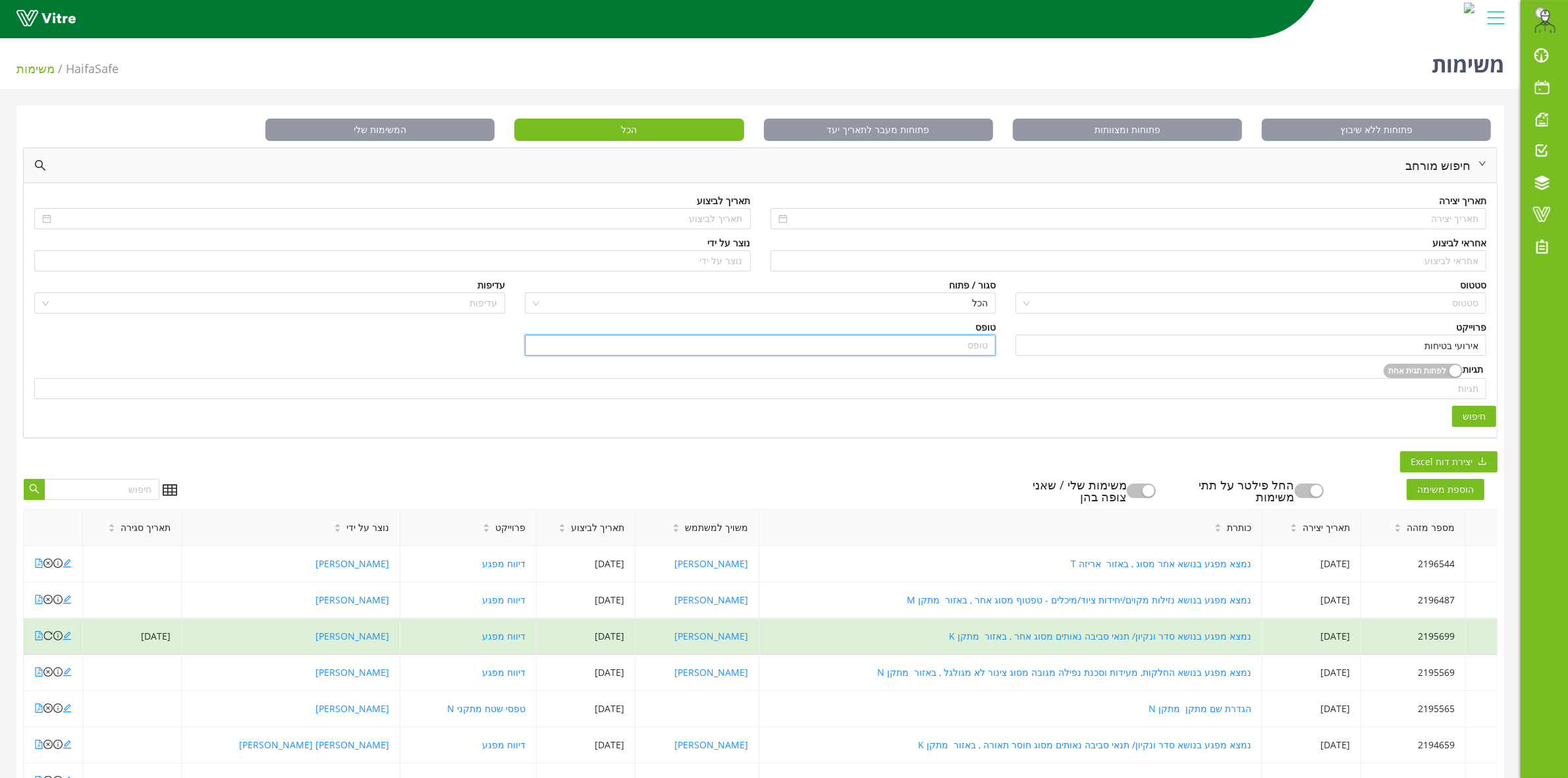
click at [969, 338] on input "search" at bounding box center [760, 345] width 456 height 19
click at [973, 383] on div "דיווח ראשוני" at bounding box center [759, 393] width 471 height 21
type input "דיווח ראשוני"
click at [1484, 410] on span "חיפוש" at bounding box center [1474, 416] width 23 height 15
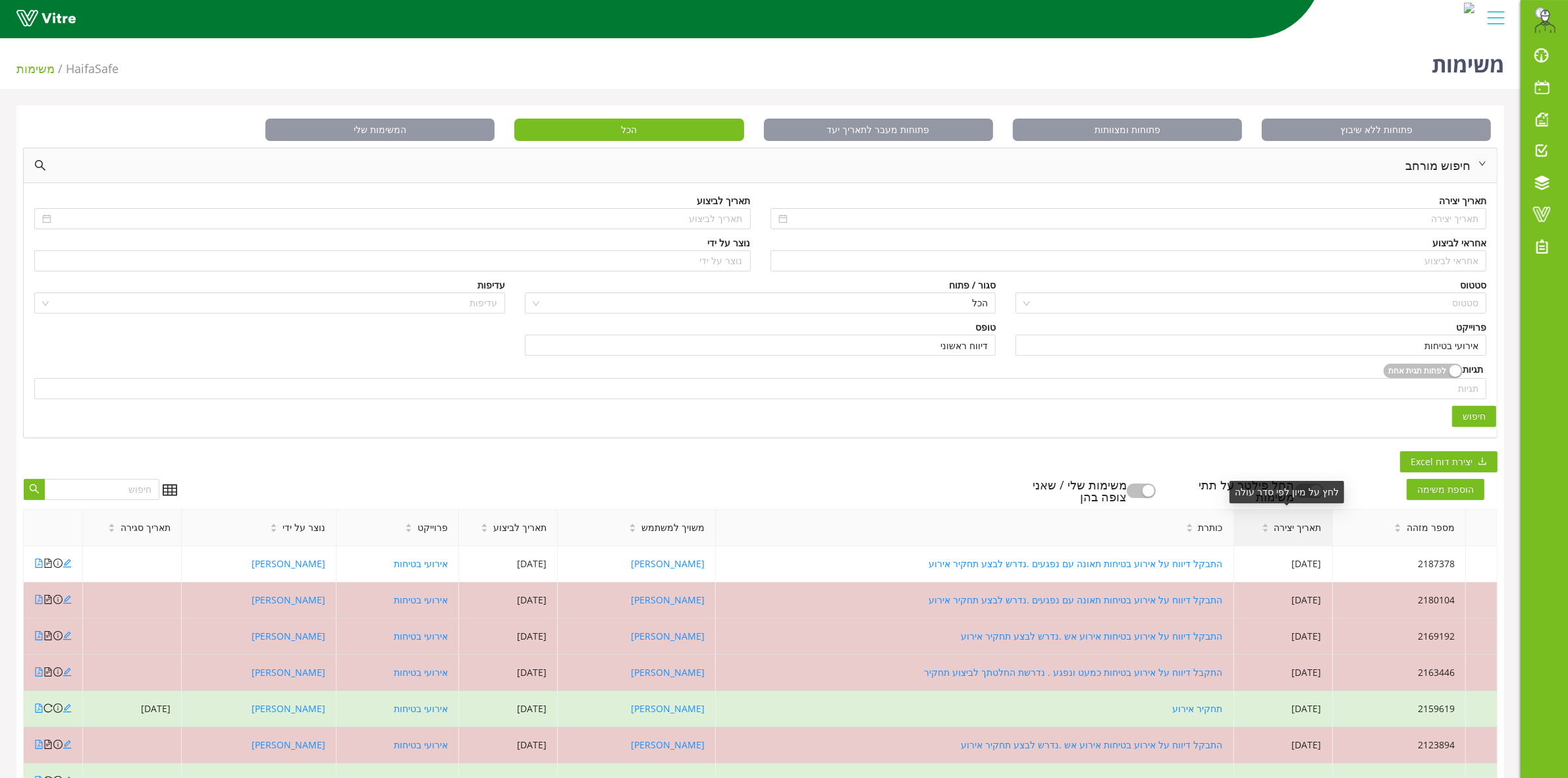
click at [1301, 525] on span "תאריך יצירה" at bounding box center [1298, 527] width 47 height 15
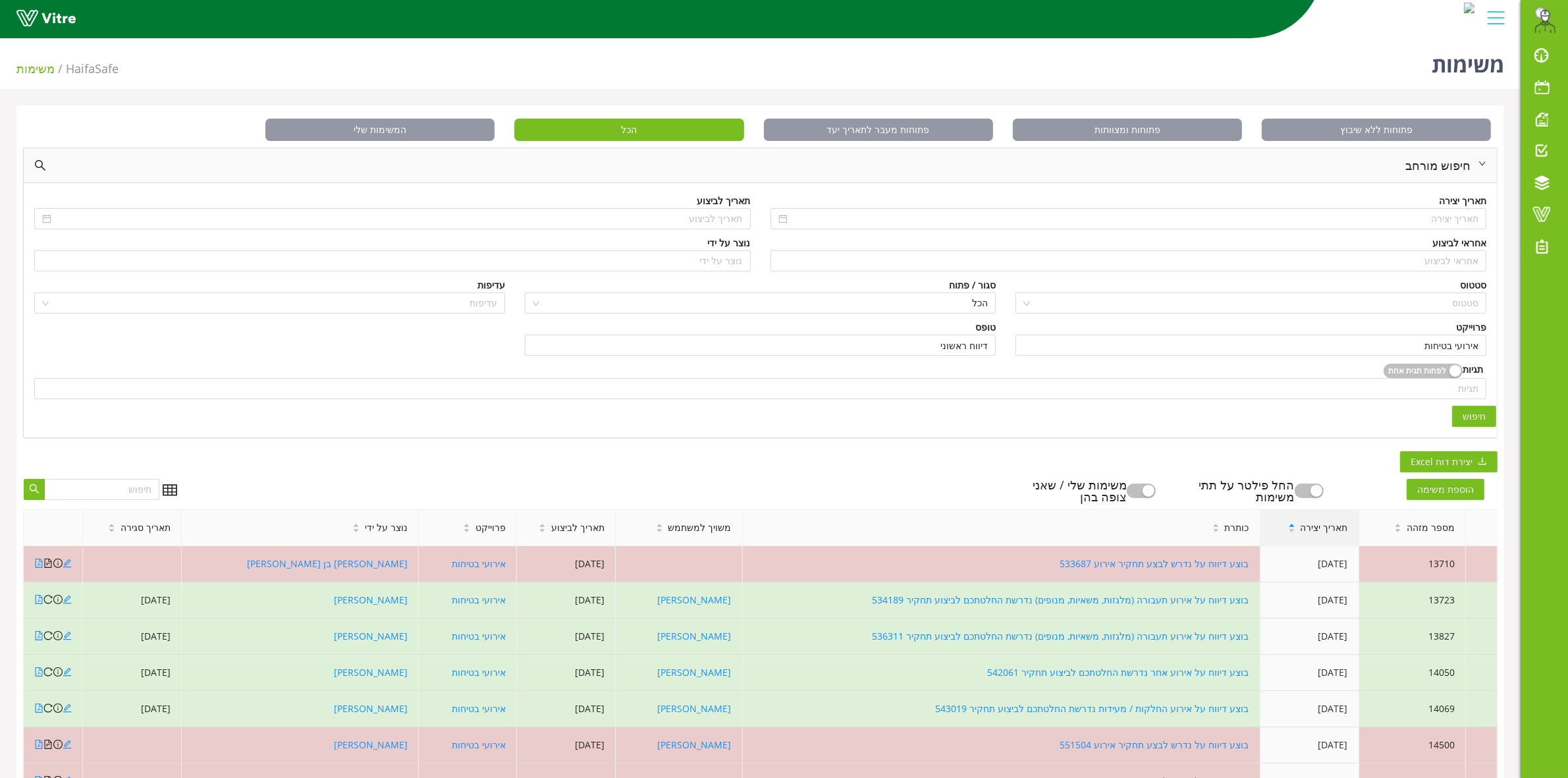
click at [1301, 525] on span "תאריך יצירה" at bounding box center [1324, 527] width 47 height 15
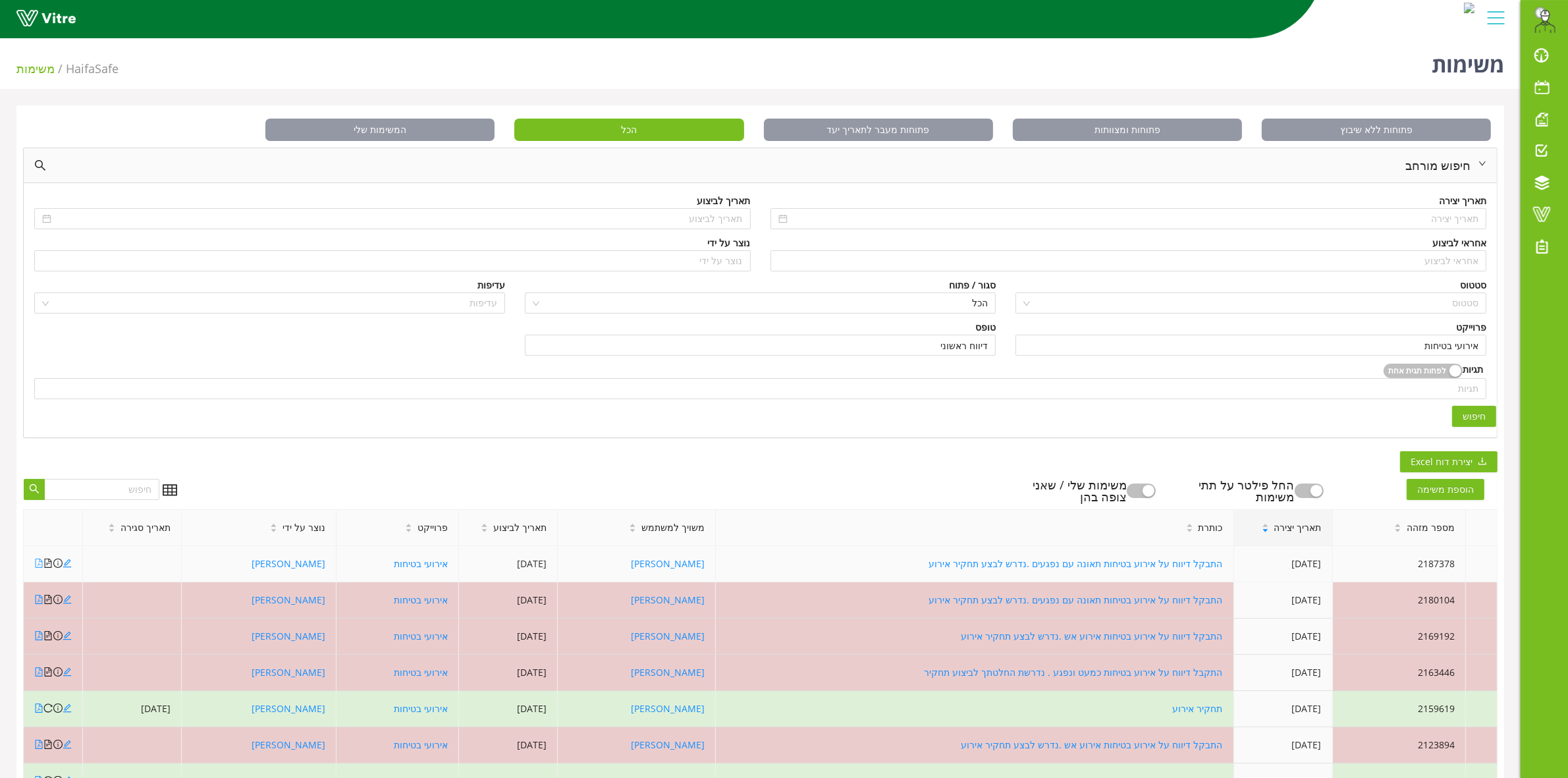
click at [38, 567] on icon "file-pdf" at bounding box center [39, 563] width 7 height 10
click at [1543, 222] on link "Vitre" at bounding box center [1544, 214] width 47 height 32
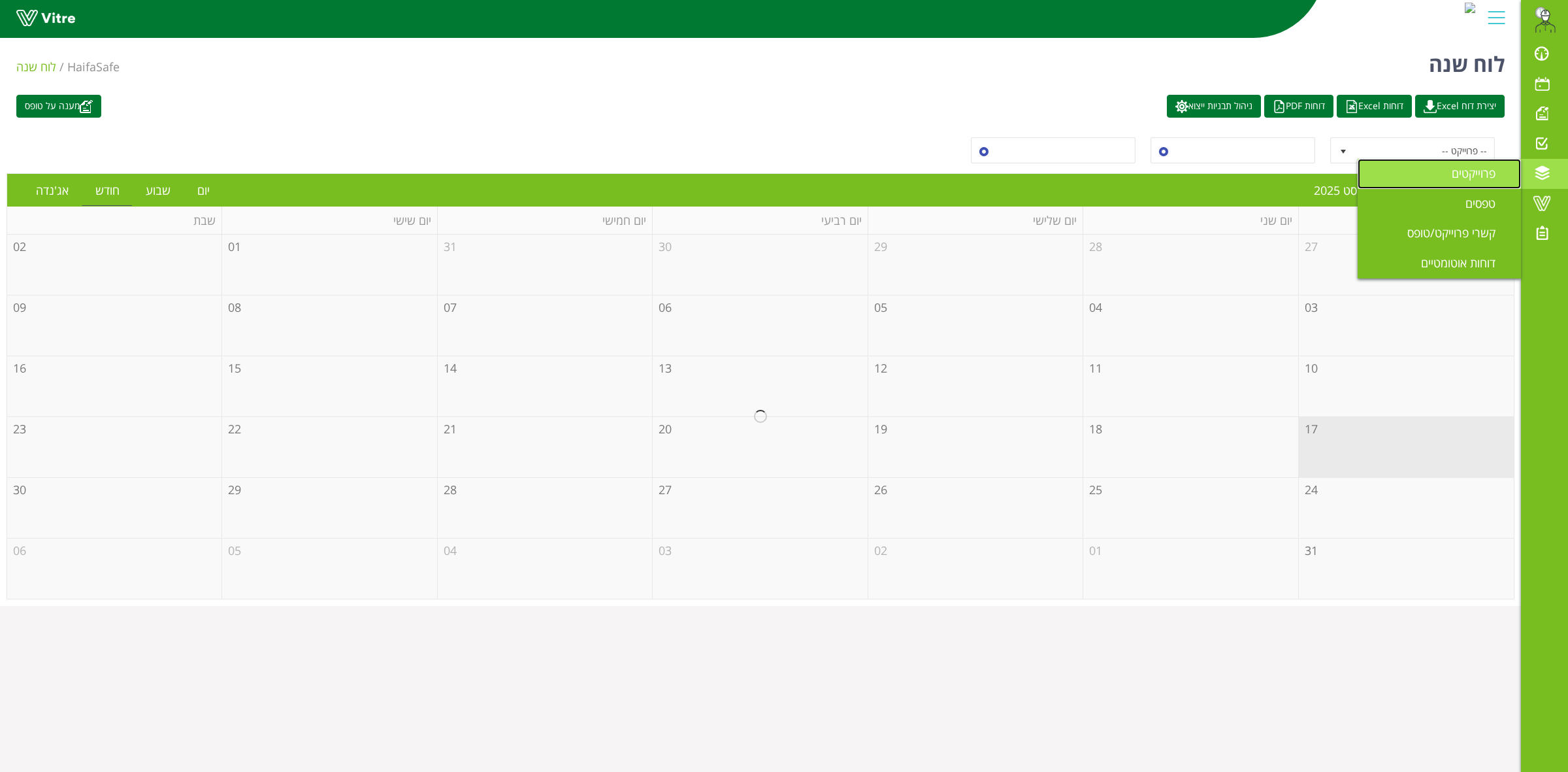
click at [1481, 180] on span "פרוייקטים" at bounding box center [1482, 173] width 59 height 15
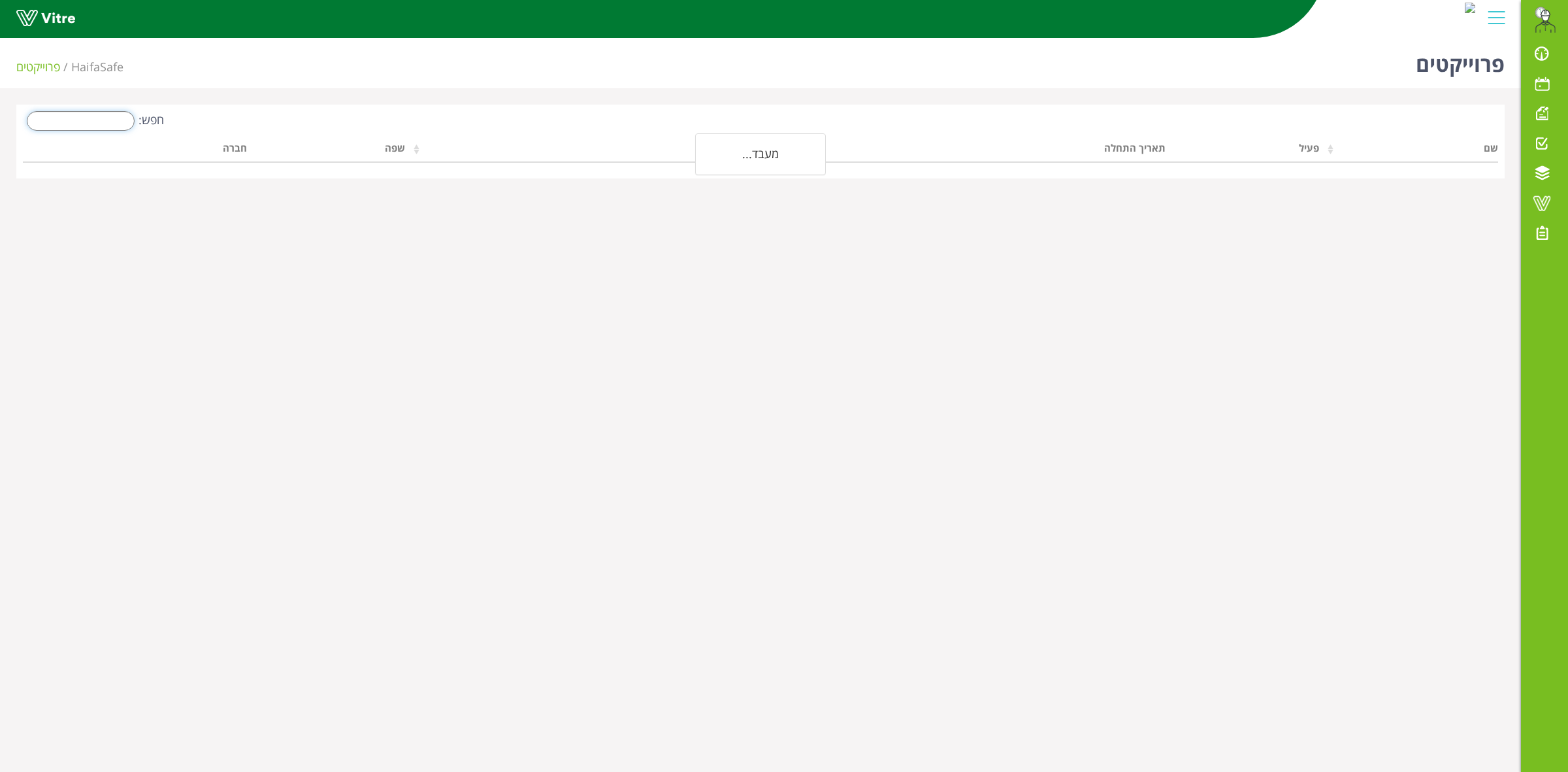
click at [102, 124] on input "חפש:" at bounding box center [81, 121] width 107 height 19
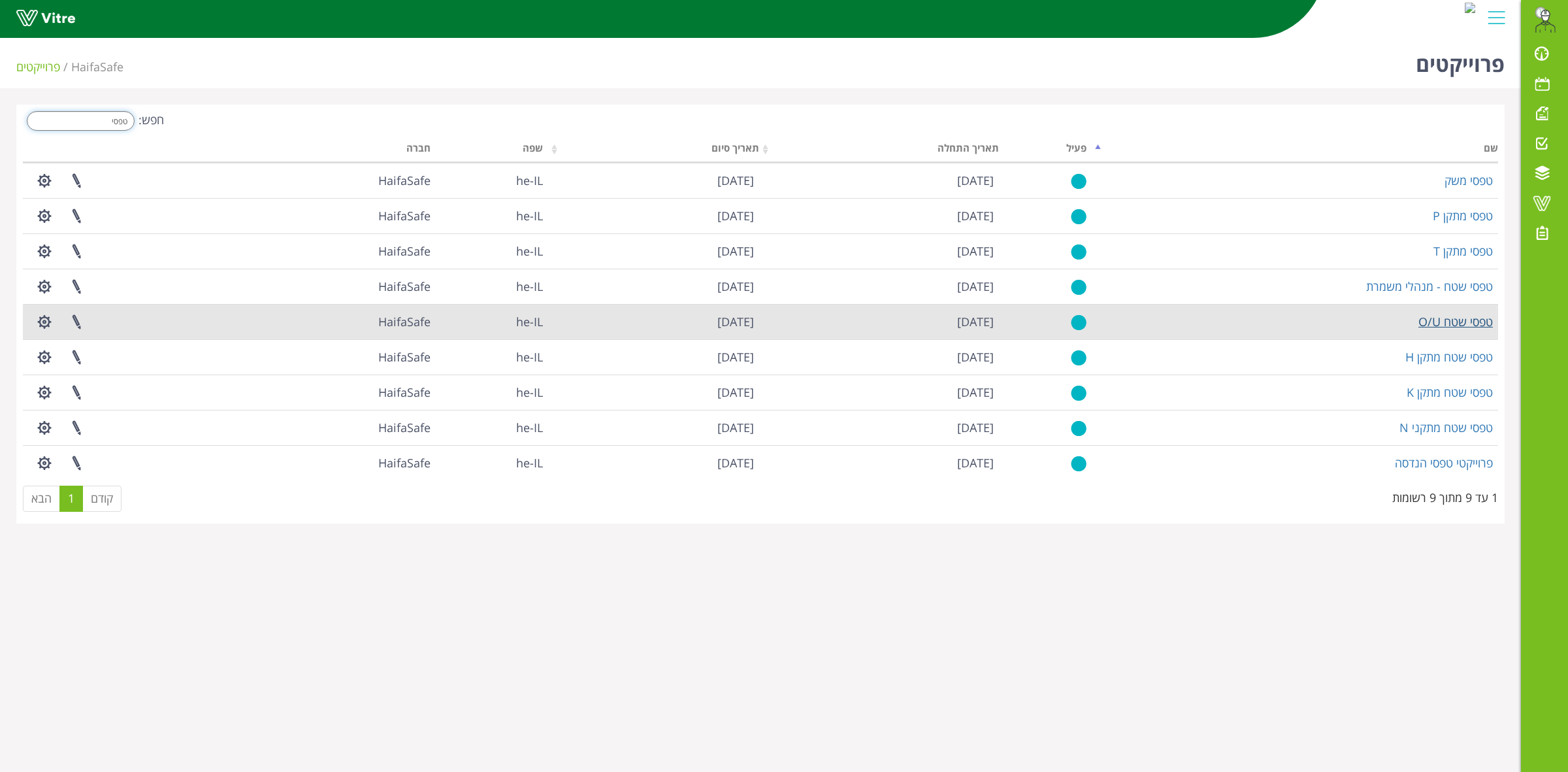
type input "טפסי"
click at [1458, 321] on link "טפסי שטח O/U" at bounding box center [1456, 322] width 75 height 15
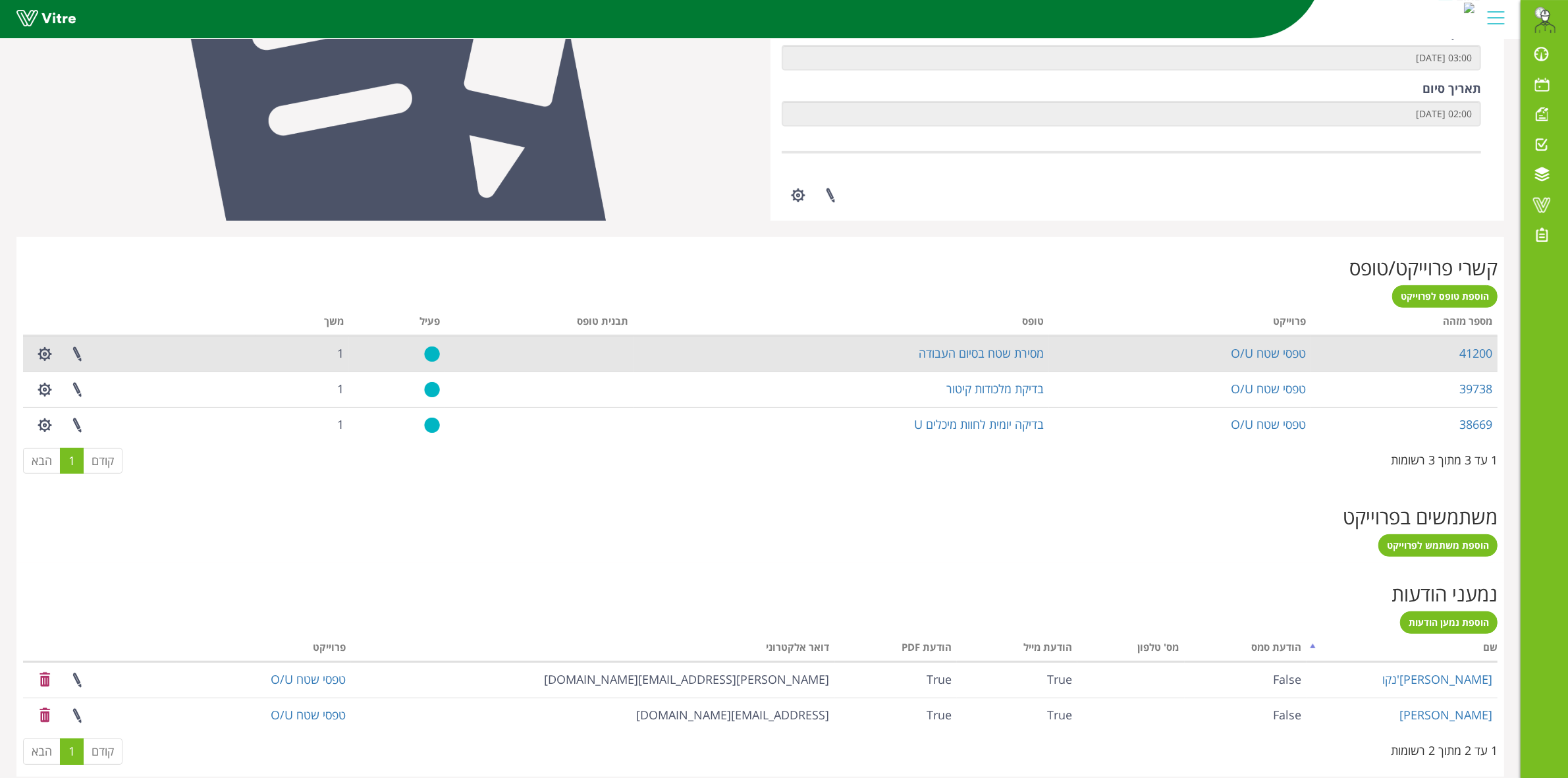
scroll to position [344, 0]
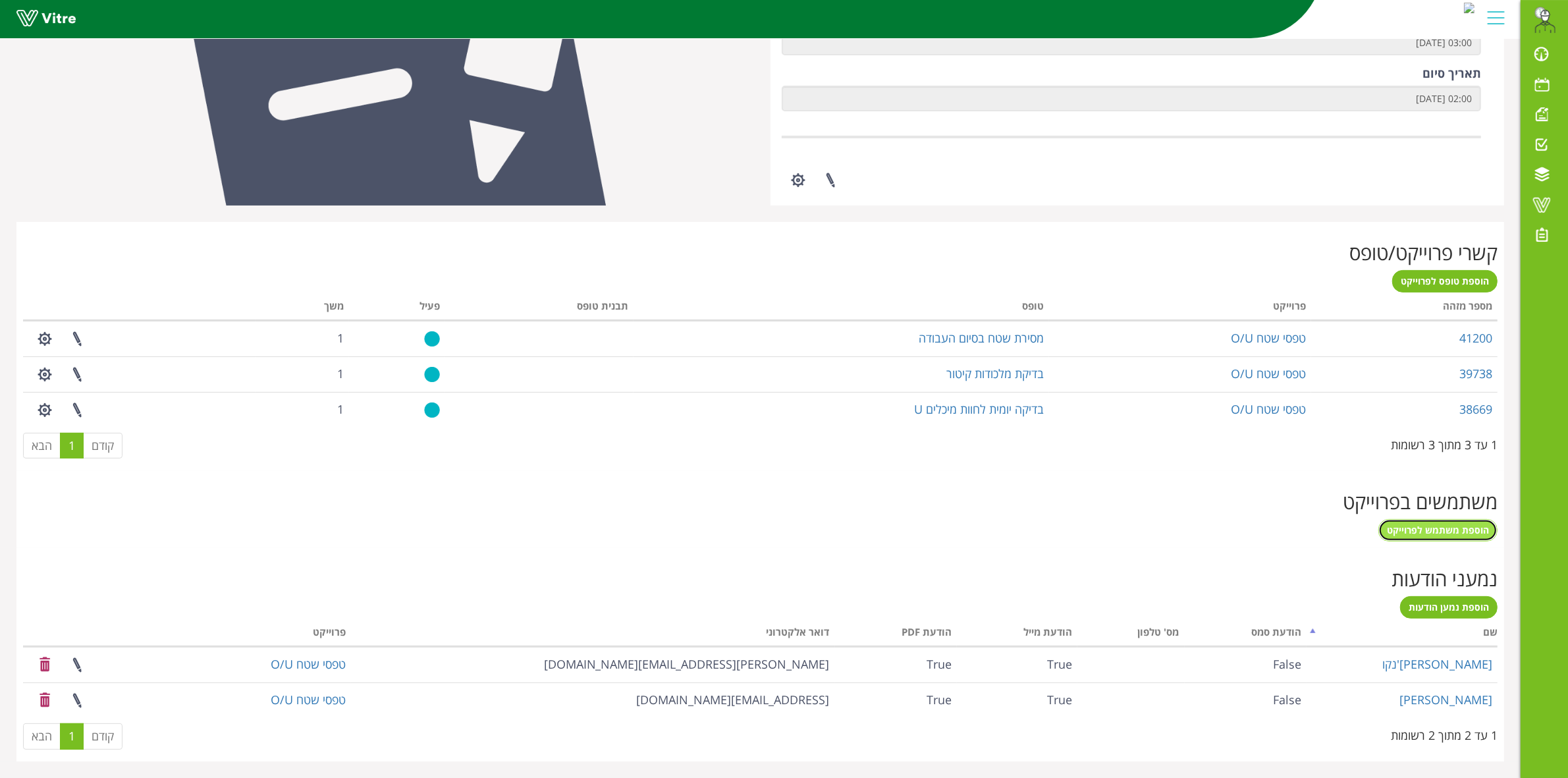
click at [1411, 529] on span "הוספת משתמש לפרוייקט" at bounding box center [1438, 529] width 103 height 13
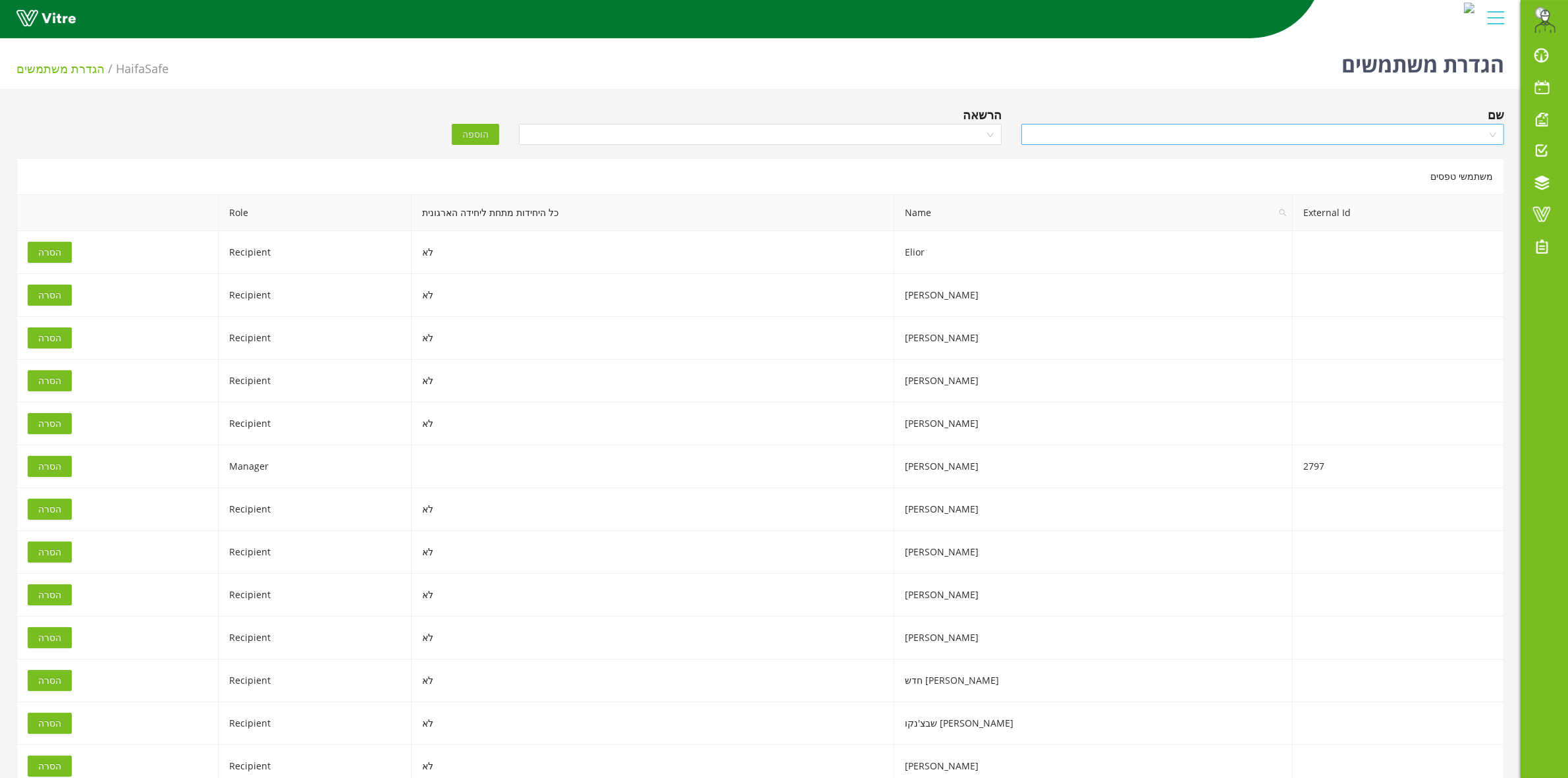
click at [1271, 137] on input "search" at bounding box center [1257, 135] width 458 height 19
type input "O"
type input "אורן"
click at [1440, 201] on div "[PERSON_NAME]" at bounding box center [1262, 202] width 467 height 15
click at [919, 131] on input "search" at bounding box center [755, 135] width 458 height 19
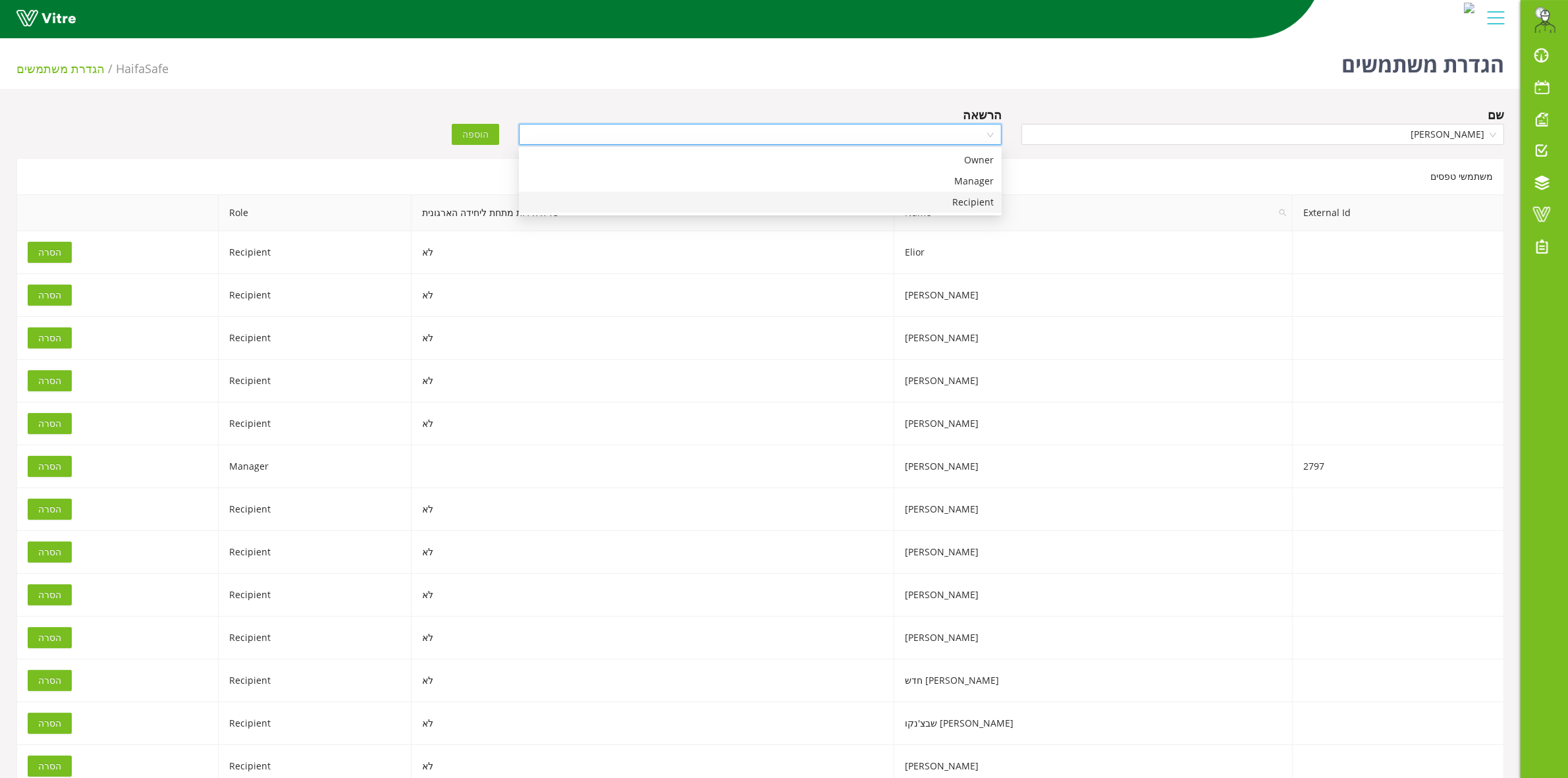
click at [953, 205] on div "Recipient" at bounding box center [760, 202] width 467 height 15
click at [453, 131] on div "הוספה" at bounding box center [384, 125] width 251 height 40
click at [469, 133] on span "הוספה" at bounding box center [475, 134] width 26 height 15
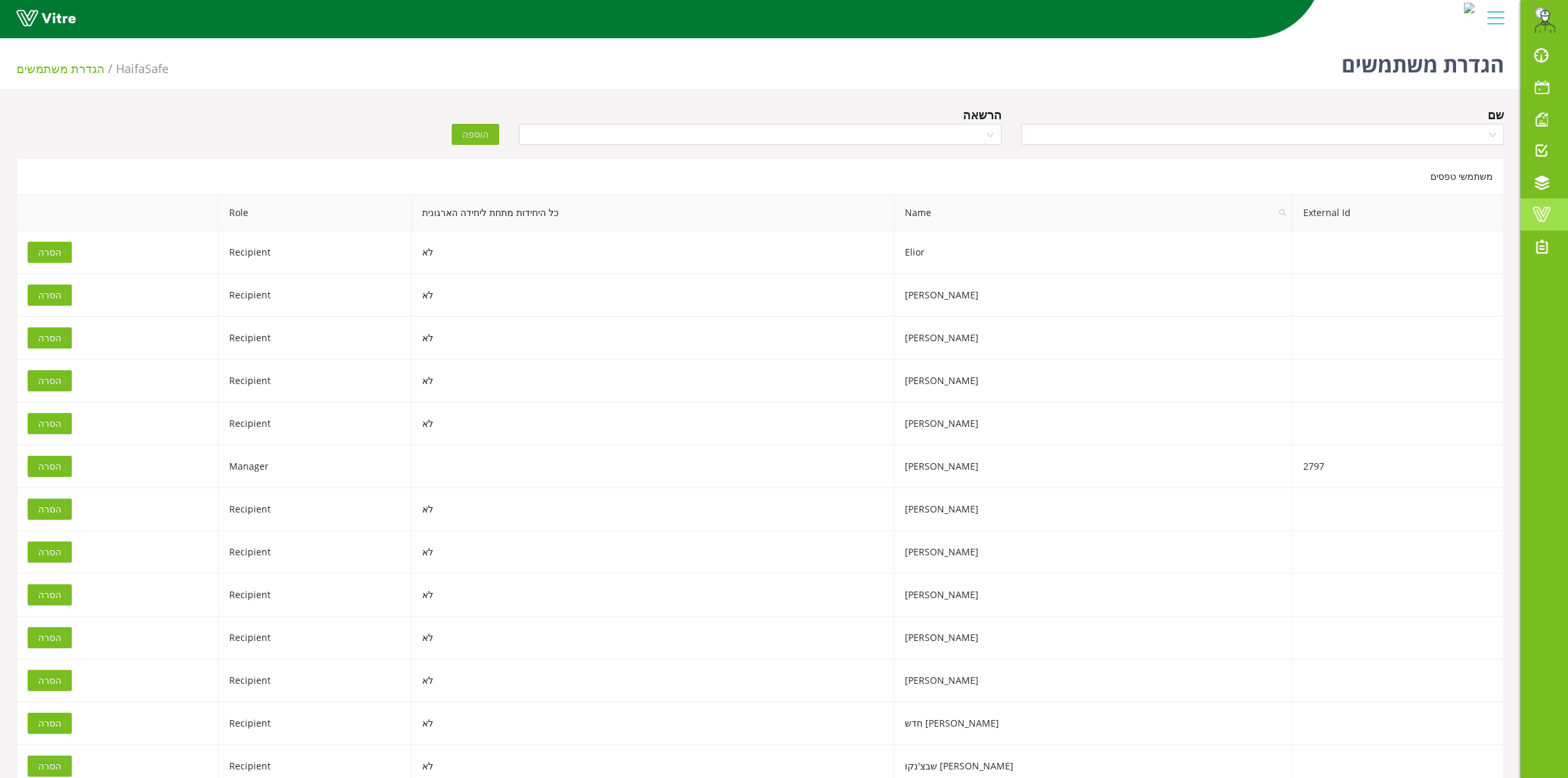
click at [1546, 212] on span at bounding box center [1542, 214] width 33 height 15
